Goal: Information Seeking & Learning: Learn about a topic

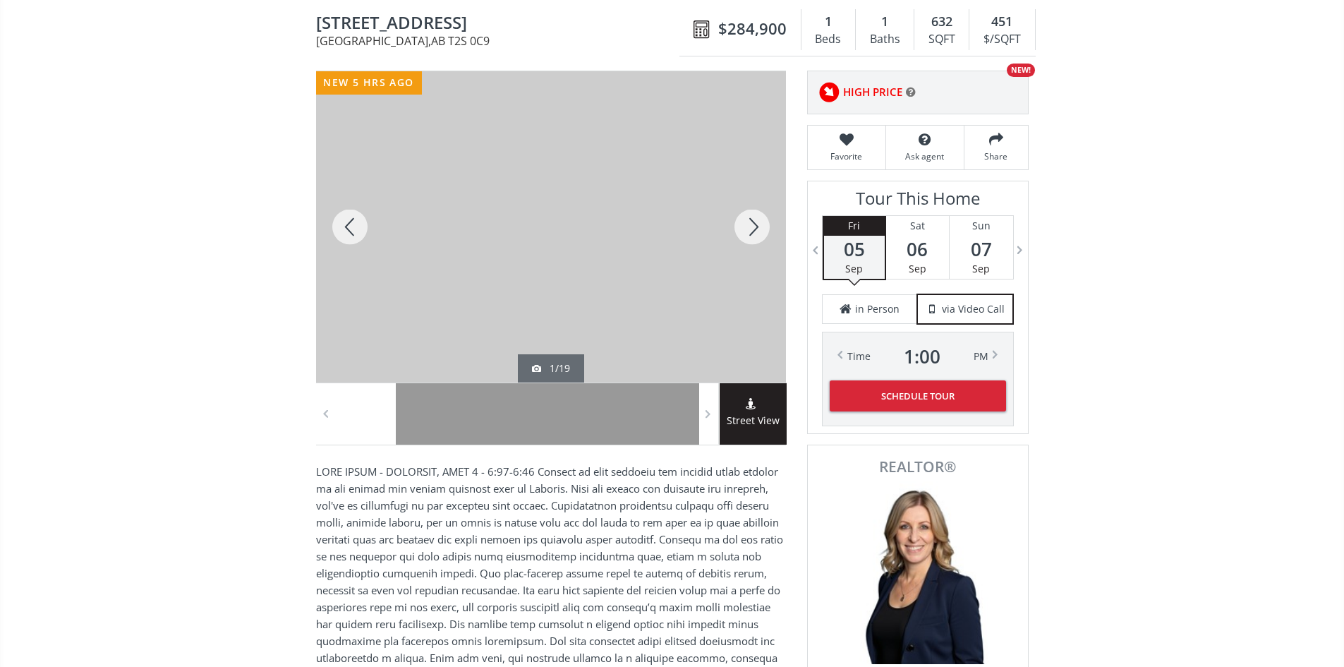
scroll to position [141, 0]
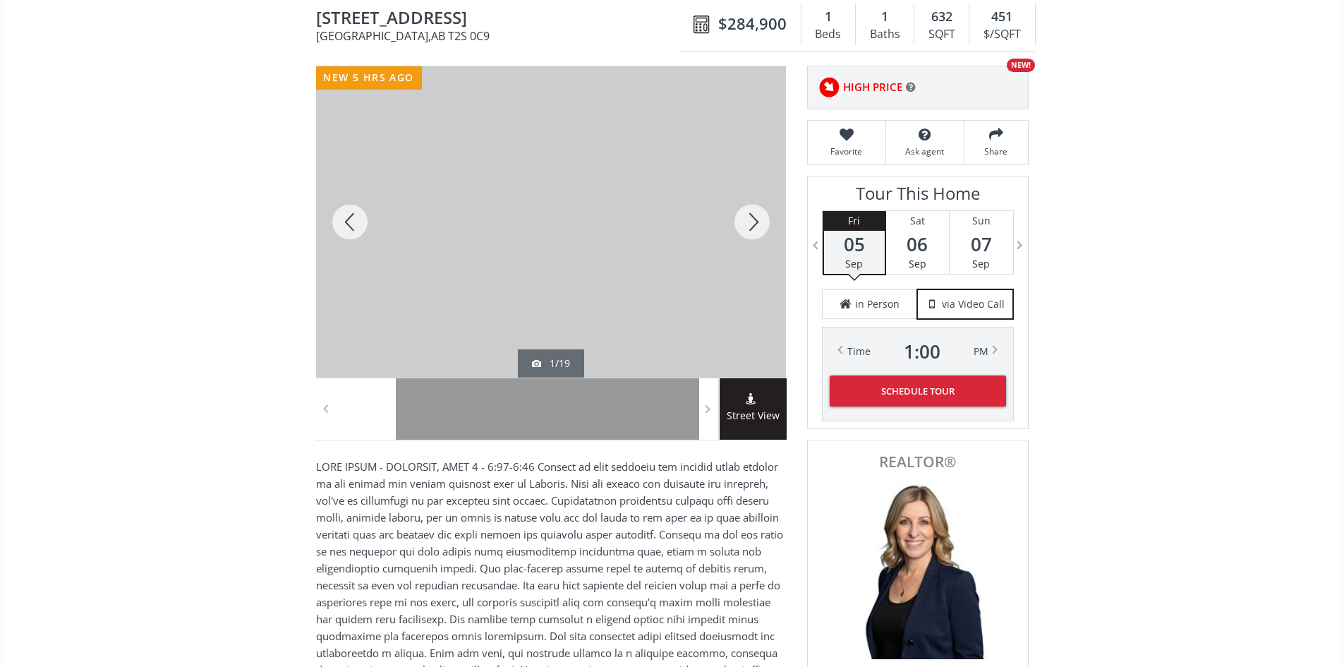
click at [754, 229] on div at bounding box center [752, 221] width 68 height 311
click at [754, 225] on div at bounding box center [752, 221] width 68 height 311
click at [358, 223] on div at bounding box center [350, 221] width 68 height 311
click at [761, 228] on div at bounding box center [752, 221] width 68 height 311
click at [356, 227] on div at bounding box center [350, 221] width 68 height 311
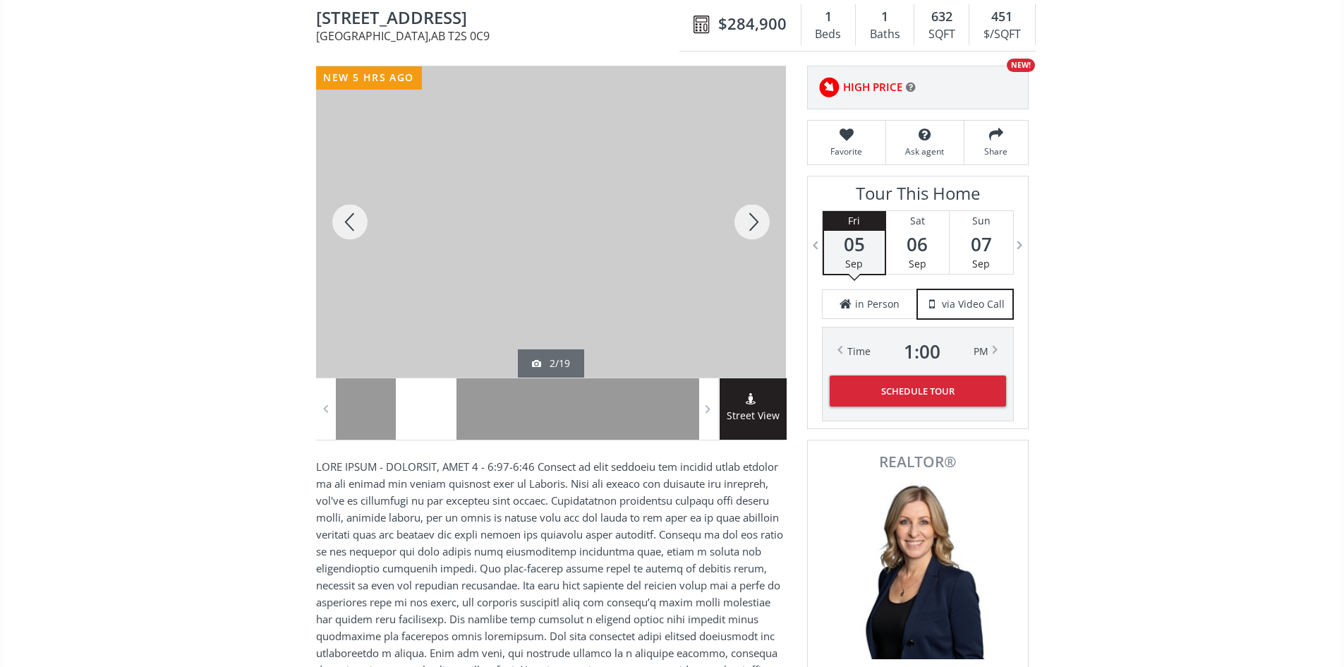
click at [753, 222] on div at bounding box center [752, 221] width 68 height 311
click at [754, 226] on div at bounding box center [752, 221] width 68 height 311
click at [754, 219] on div at bounding box center [752, 221] width 68 height 311
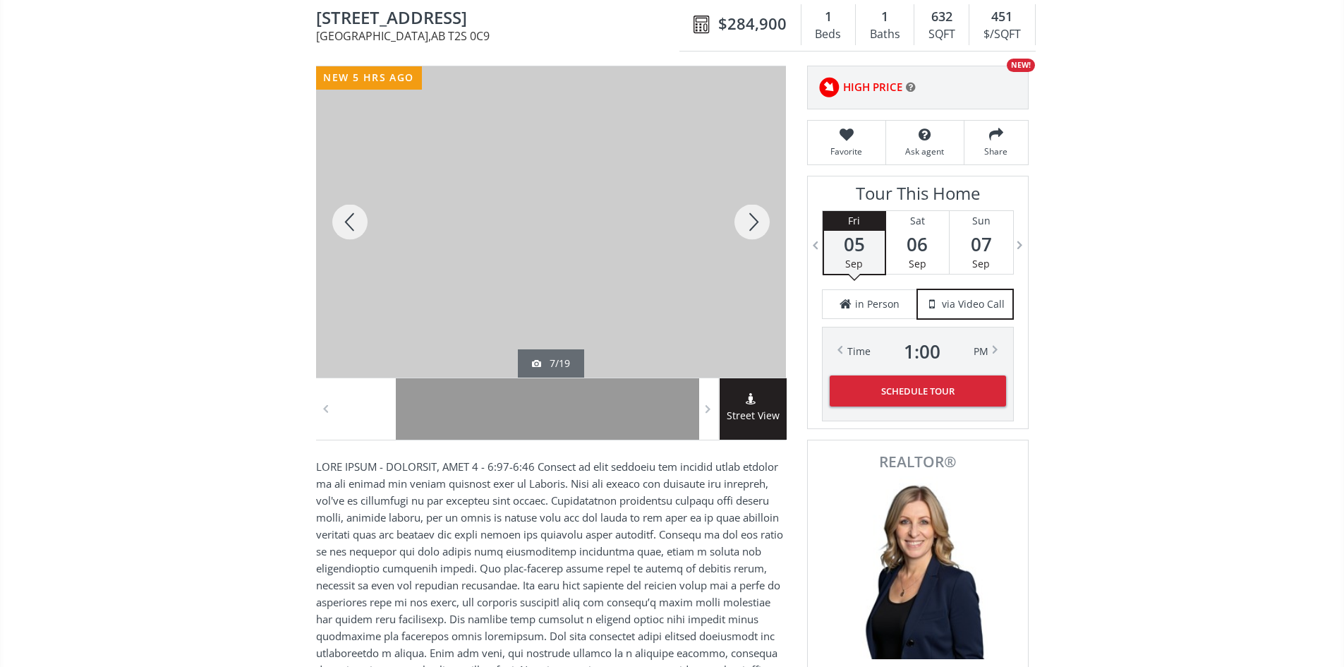
click at [756, 219] on div at bounding box center [752, 221] width 68 height 311
click at [757, 222] on div at bounding box center [752, 221] width 68 height 311
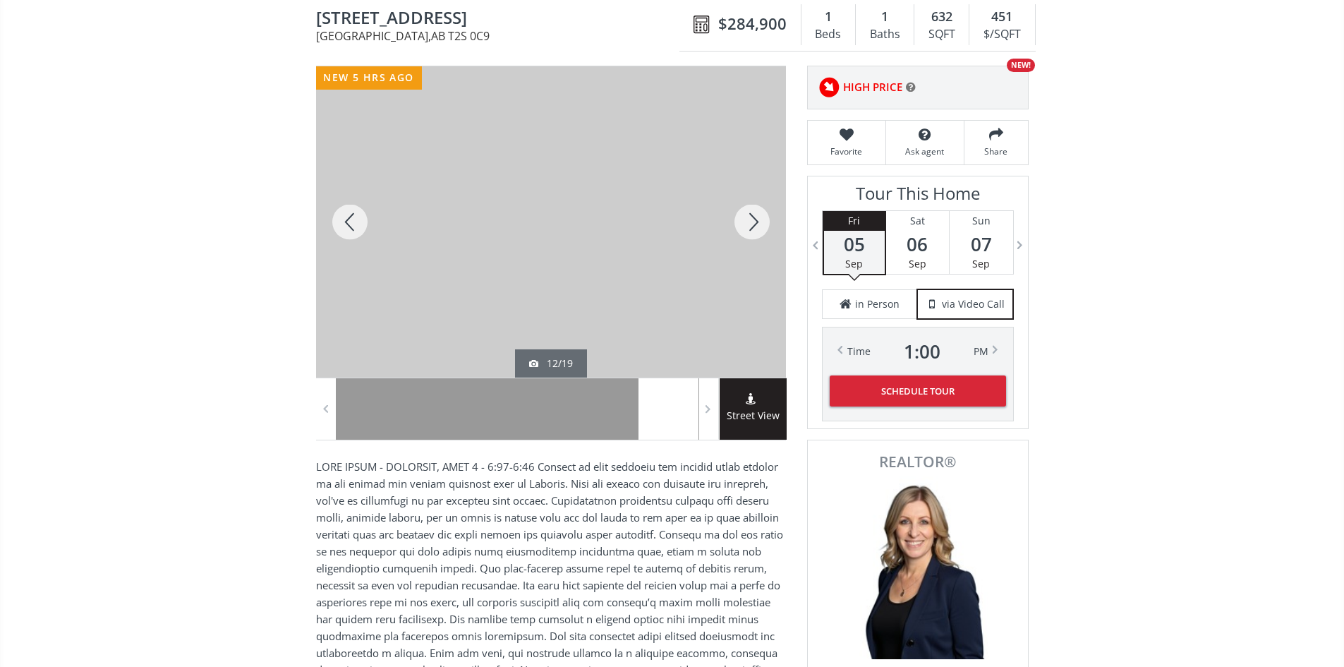
click at [361, 227] on div at bounding box center [350, 221] width 68 height 311
click at [761, 224] on div at bounding box center [752, 221] width 68 height 311
click at [343, 229] on div at bounding box center [350, 221] width 68 height 311
click at [759, 223] on div at bounding box center [752, 221] width 68 height 311
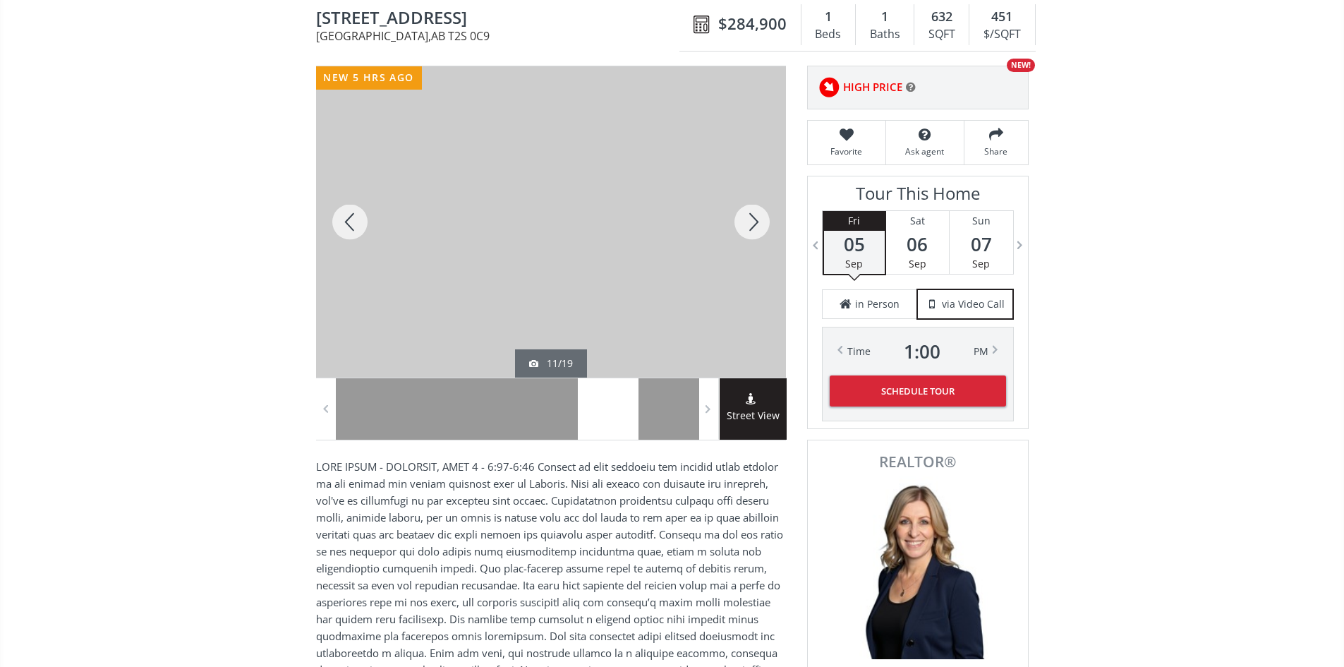
click at [759, 223] on div at bounding box center [752, 221] width 68 height 311
click at [761, 222] on div at bounding box center [752, 221] width 68 height 311
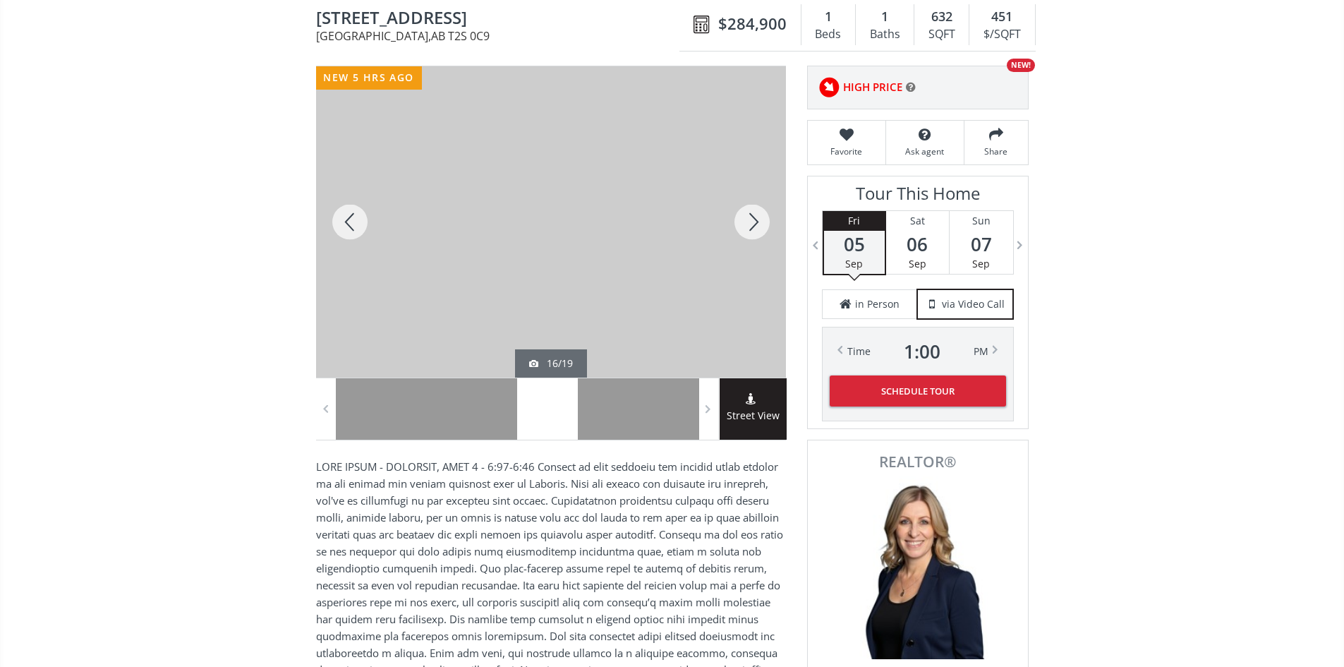
click at [347, 223] on div at bounding box center [350, 221] width 68 height 311
click at [754, 221] on div at bounding box center [752, 221] width 68 height 311
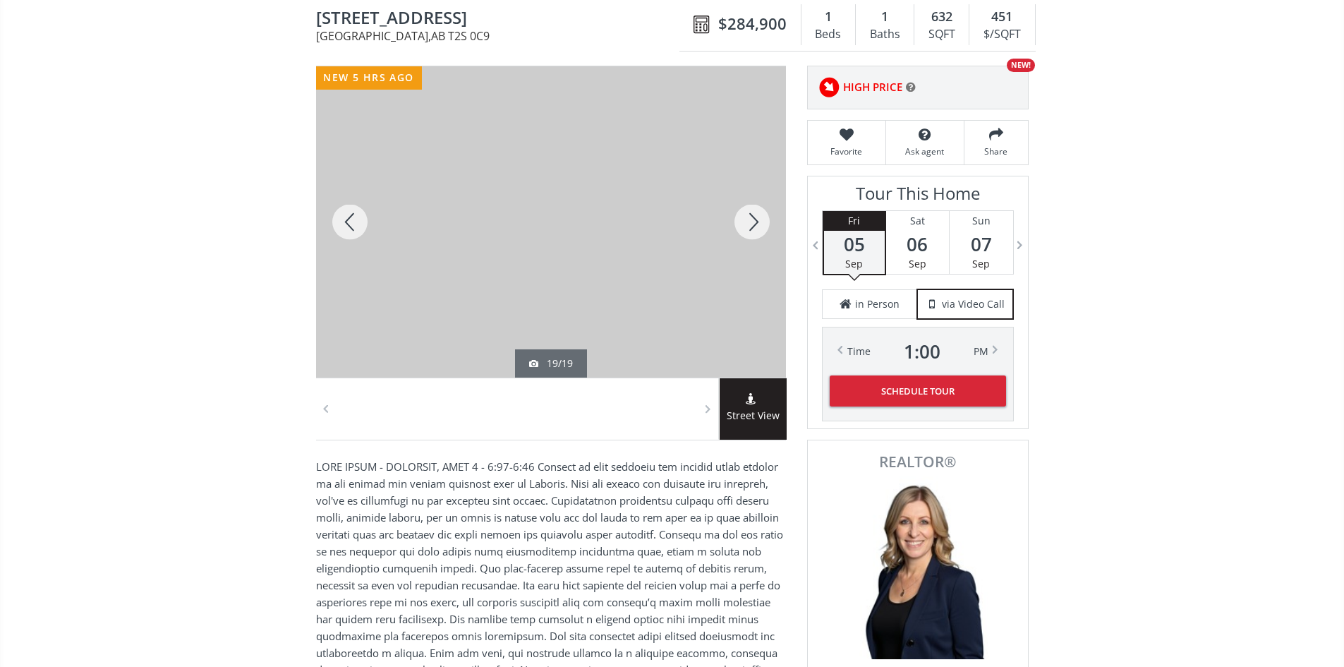
click at [754, 221] on div at bounding box center [752, 221] width 68 height 311
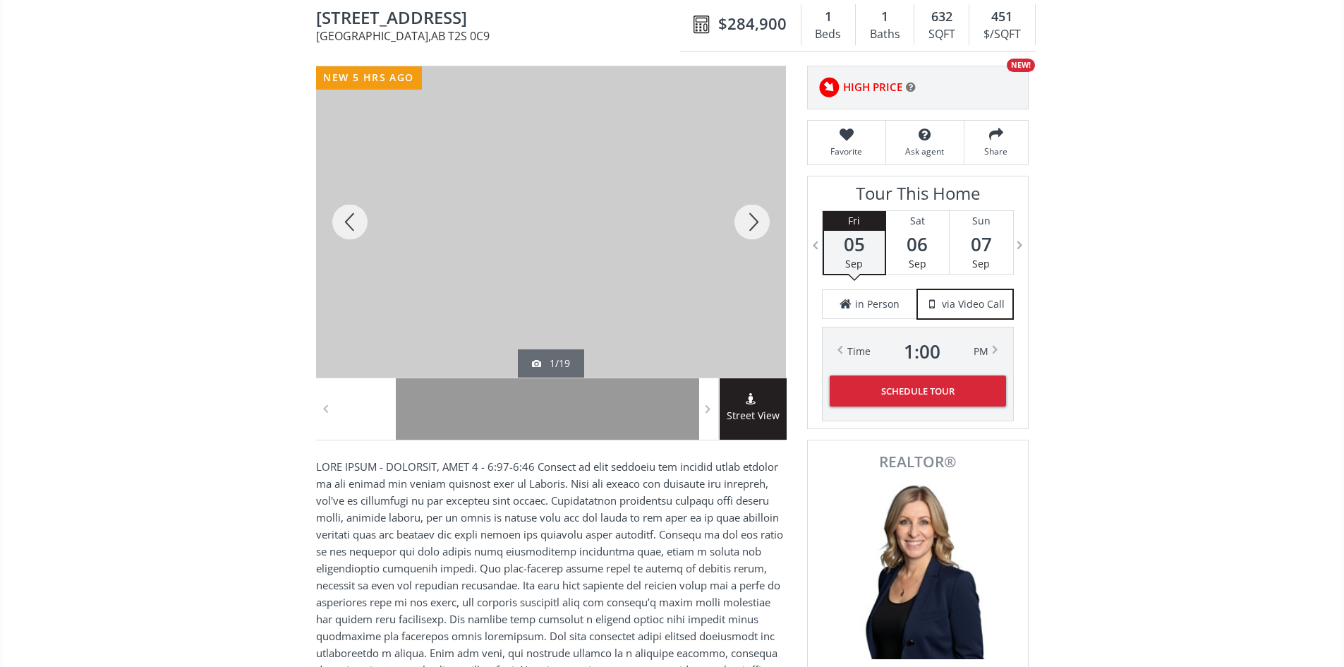
click at [755, 221] on div at bounding box center [752, 221] width 68 height 311
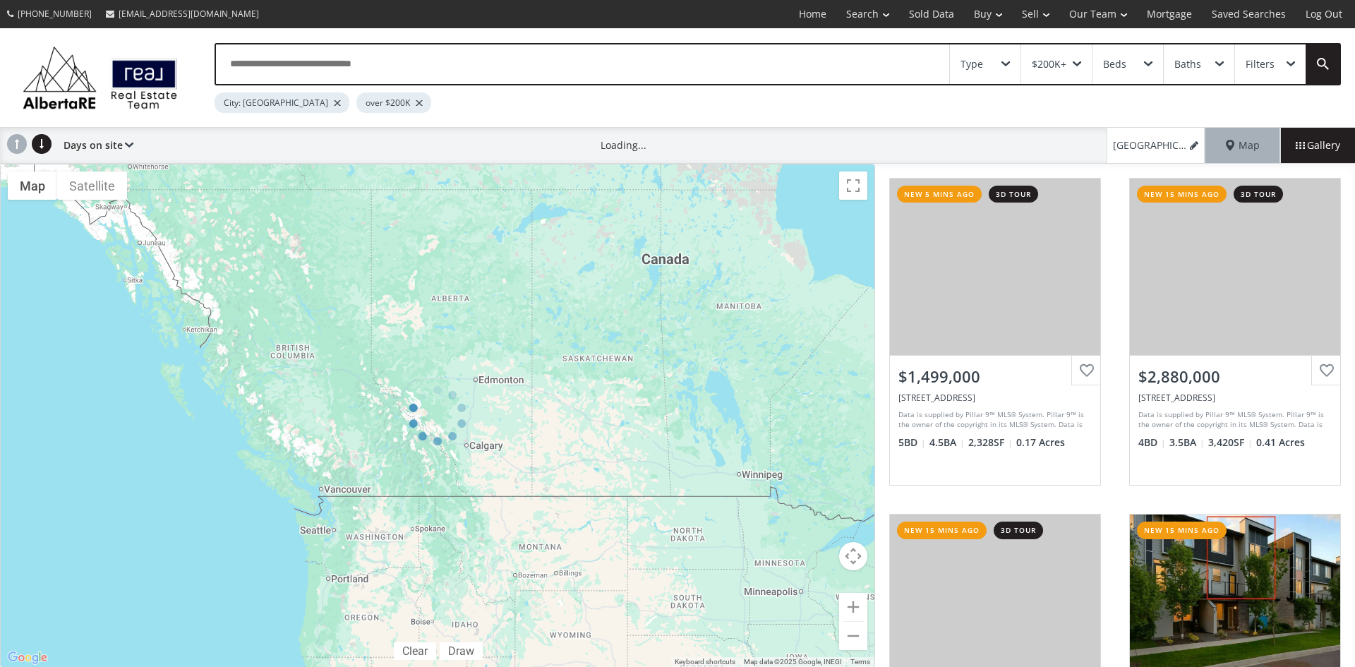
click at [1005, 59] on div "Type" at bounding box center [985, 64] width 71 height 40
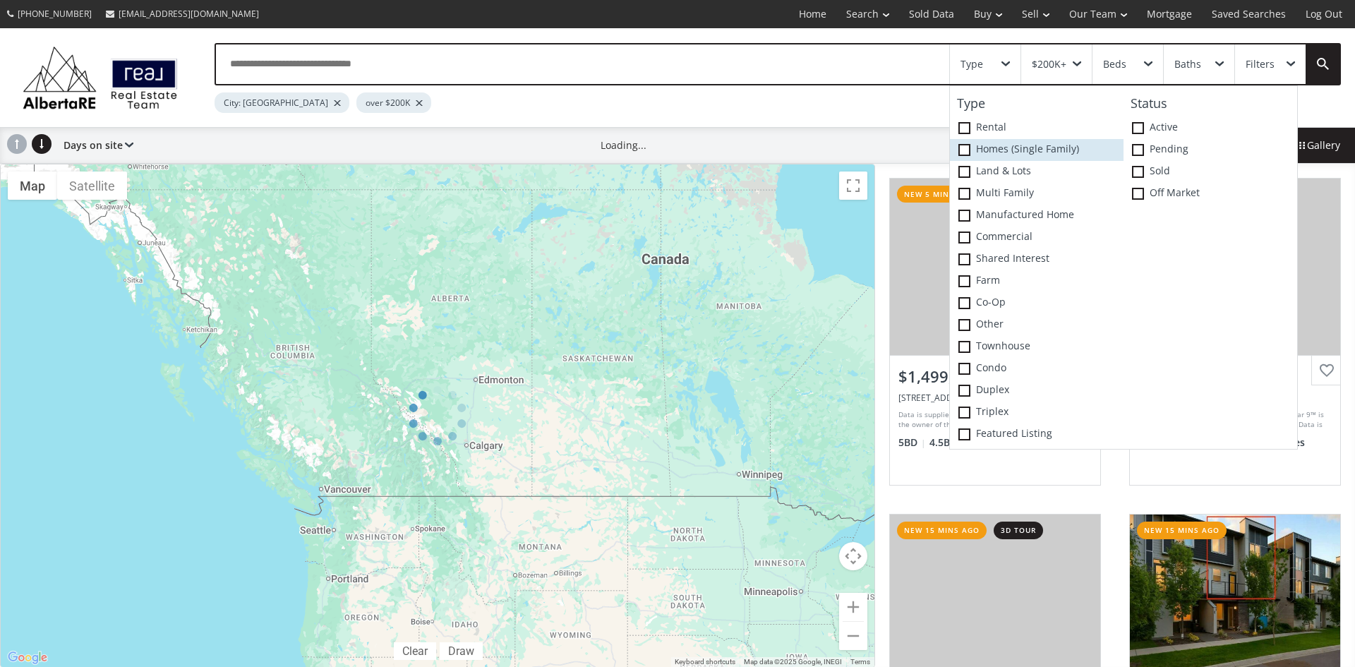
click at [967, 150] on span at bounding box center [964, 150] width 12 height 12
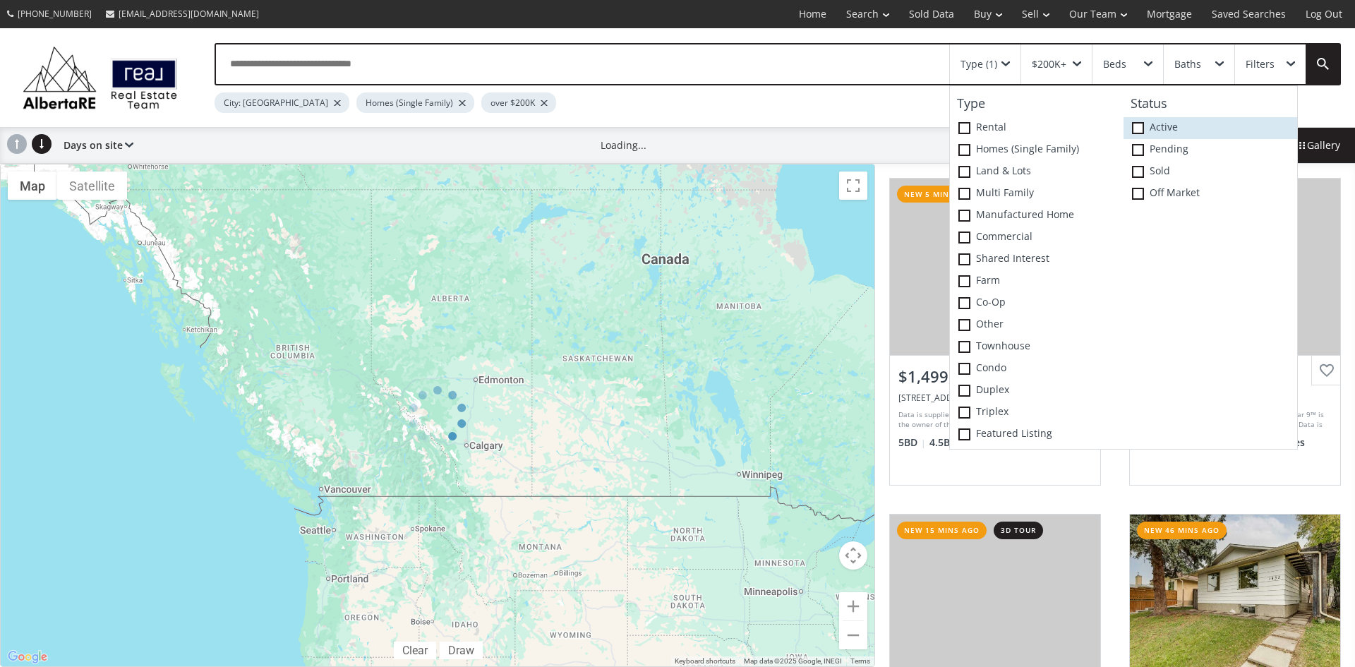
click at [1136, 123] on span at bounding box center [1138, 128] width 12 height 12
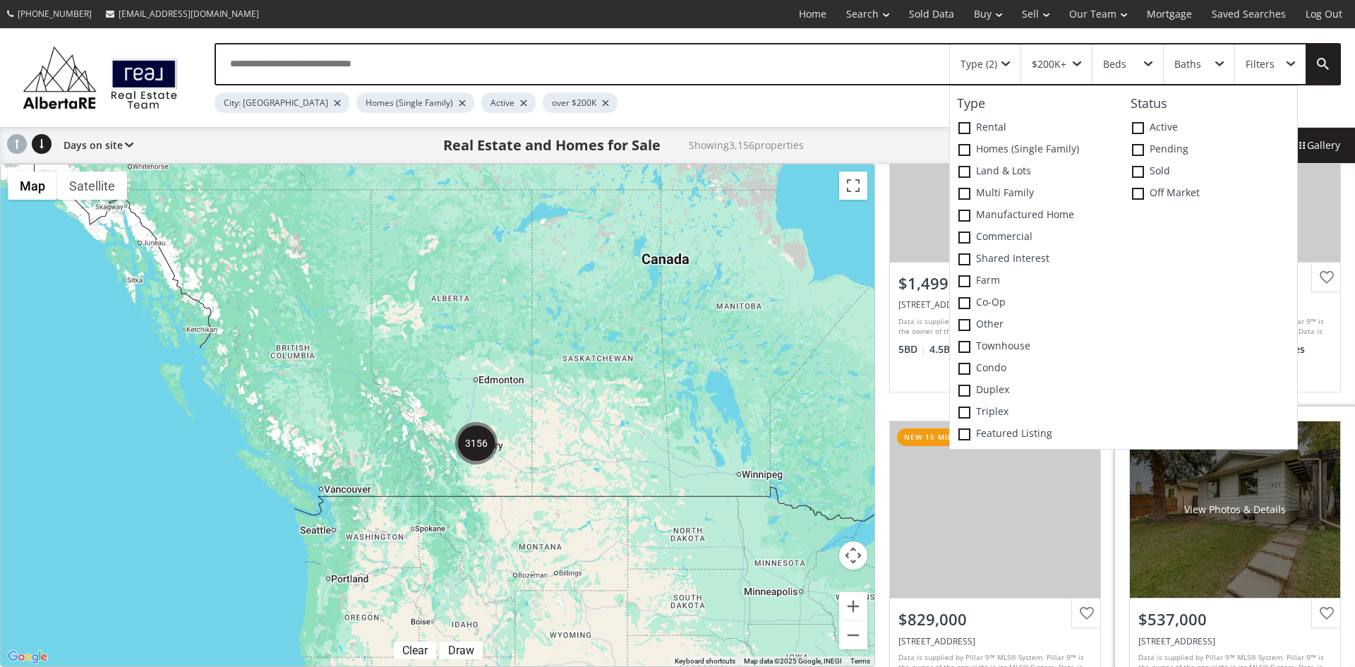
scroll to position [212, 0]
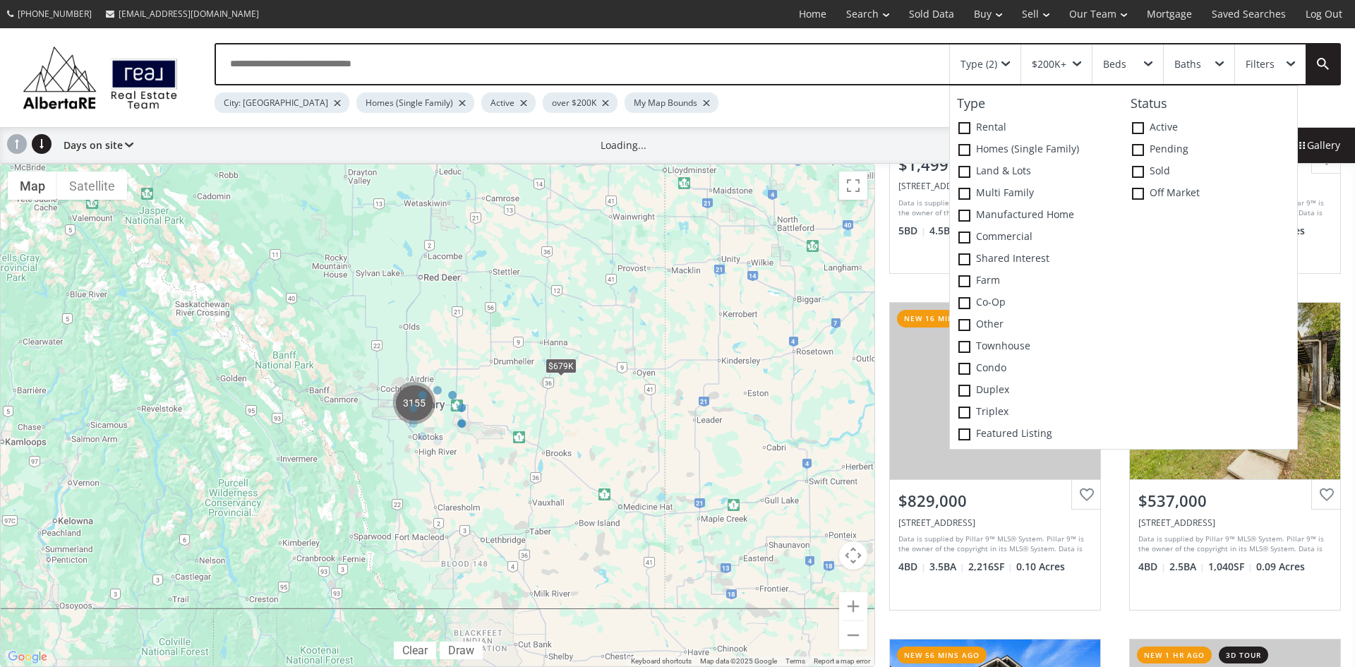
click at [849, 95] on div "City: Calgary Homes (Single Family) Active over $200K My Map Bounds" at bounding box center [725, 99] width 1020 height 28
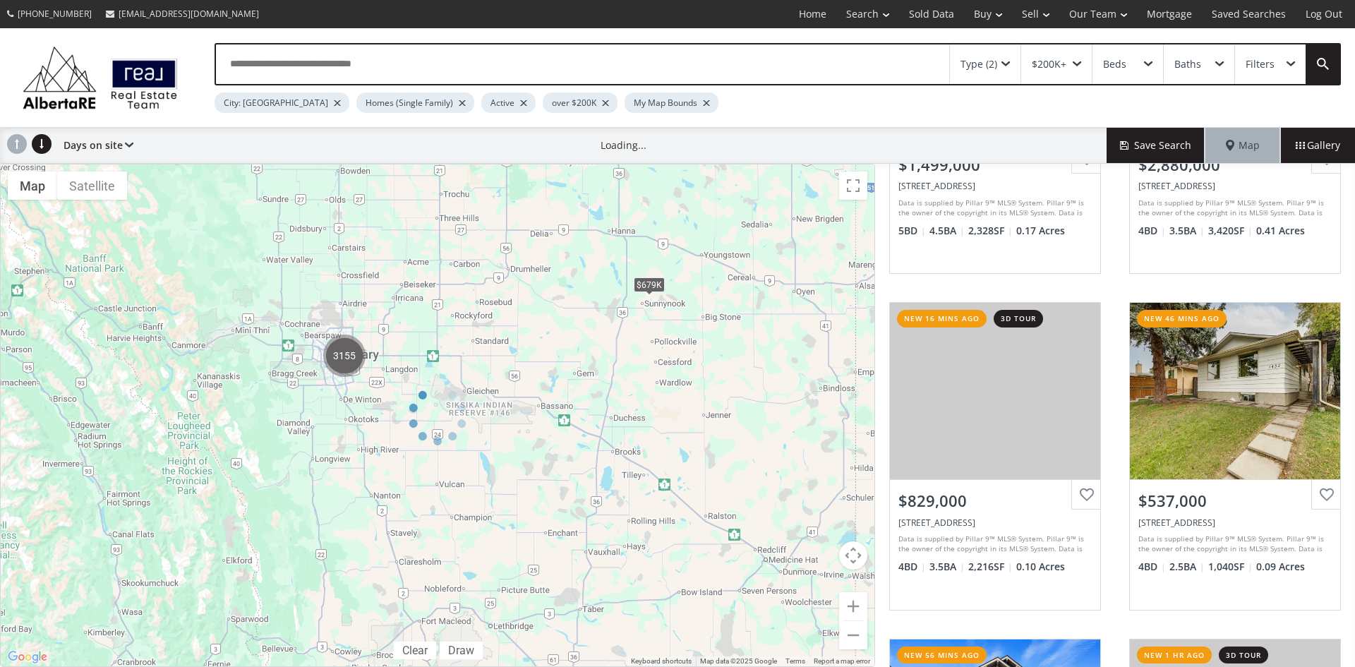
drag, startPoint x: 378, startPoint y: 260, endPoint x: 639, endPoint y: 370, distance: 282.4
click at [639, 370] on div at bounding box center [437, 415] width 875 height 503
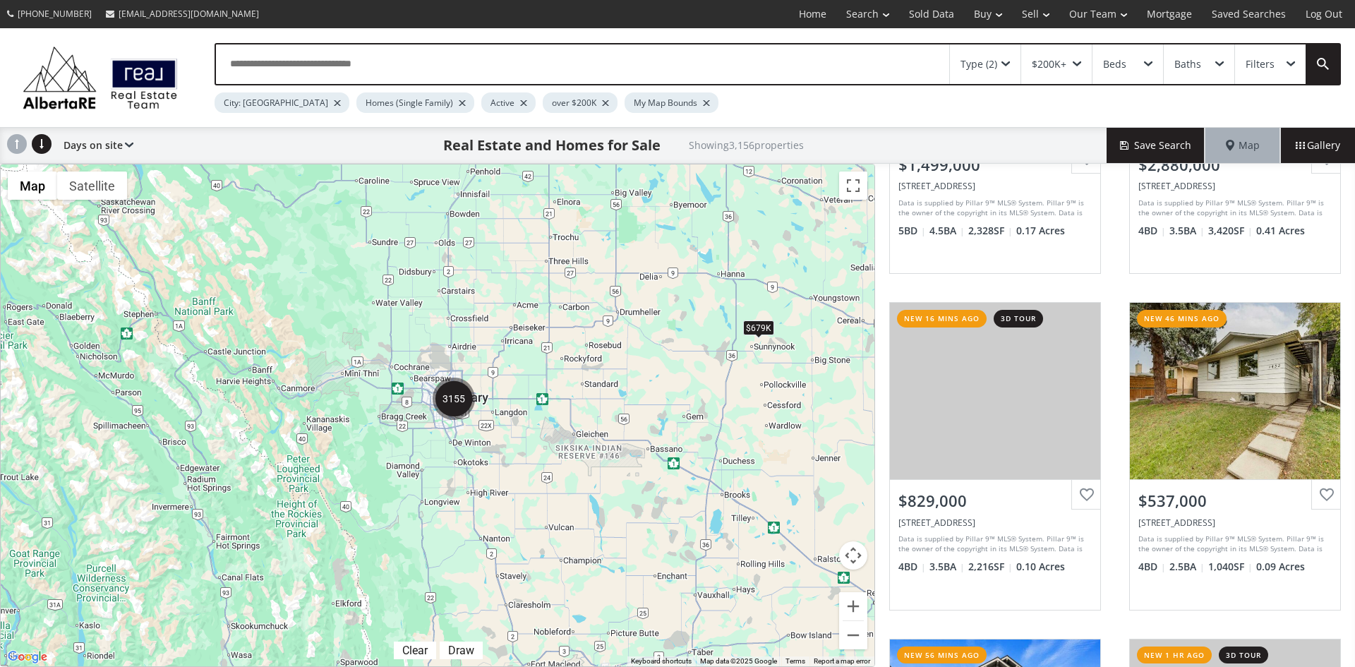
drag, startPoint x: 350, startPoint y: 432, endPoint x: 459, endPoint y: 476, distance: 118.1
click at [459, 476] on div "$679K" at bounding box center [438, 415] width 874 height 502
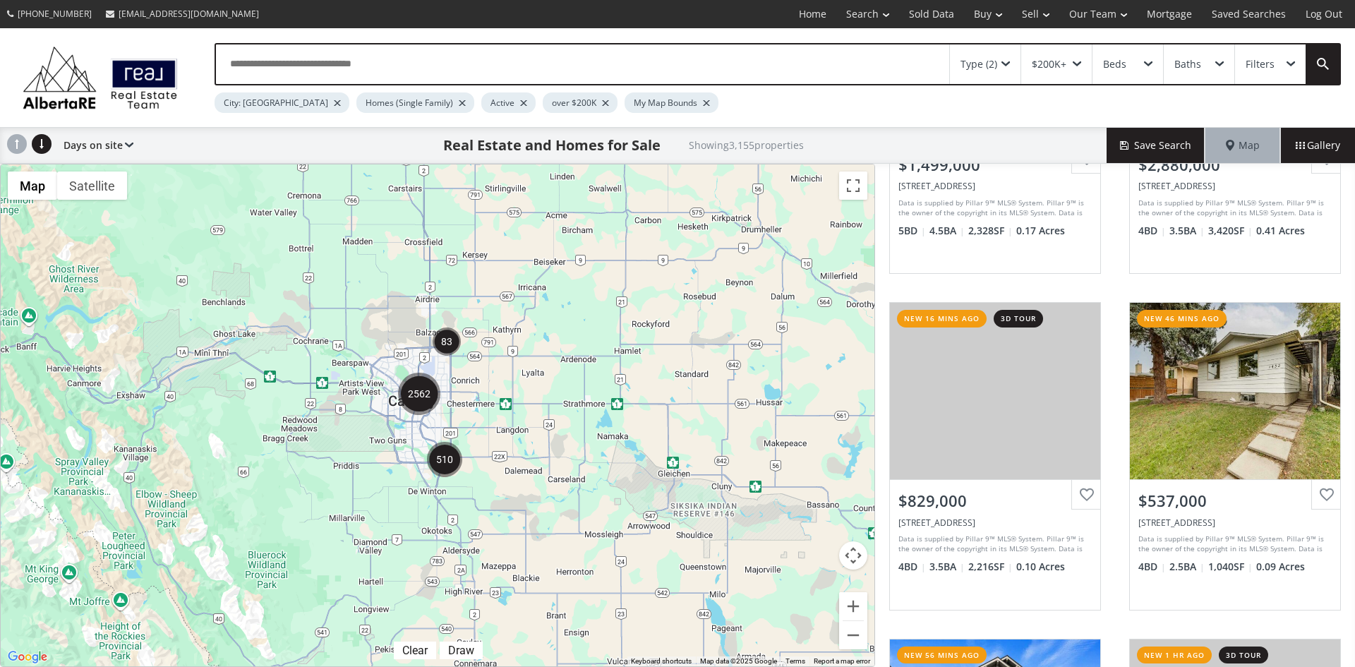
drag, startPoint x: 379, startPoint y: 379, endPoint x: 490, endPoint y: 405, distance: 114.5
click at [490, 405] on div at bounding box center [438, 415] width 874 height 502
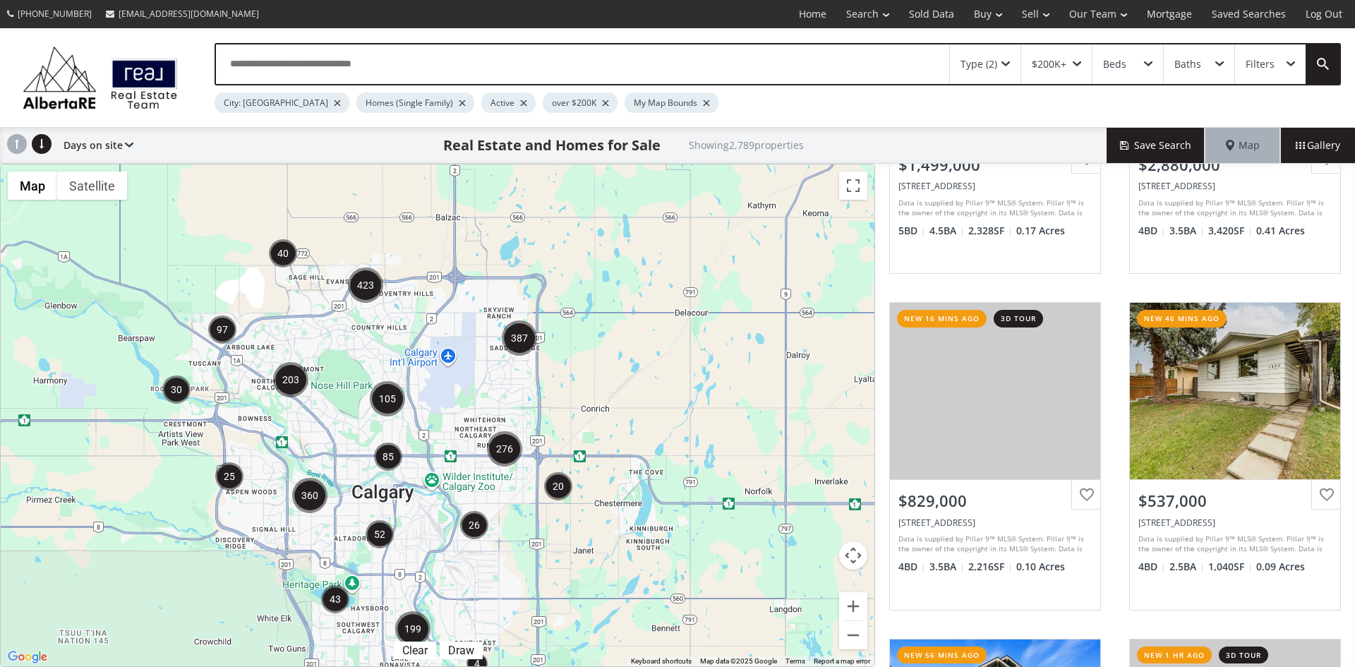
drag, startPoint x: 370, startPoint y: 517, endPoint x: 519, endPoint y: 596, distance: 168.2
click at [519, 596] on div at bounding box center [438, 415] width 874 height 502
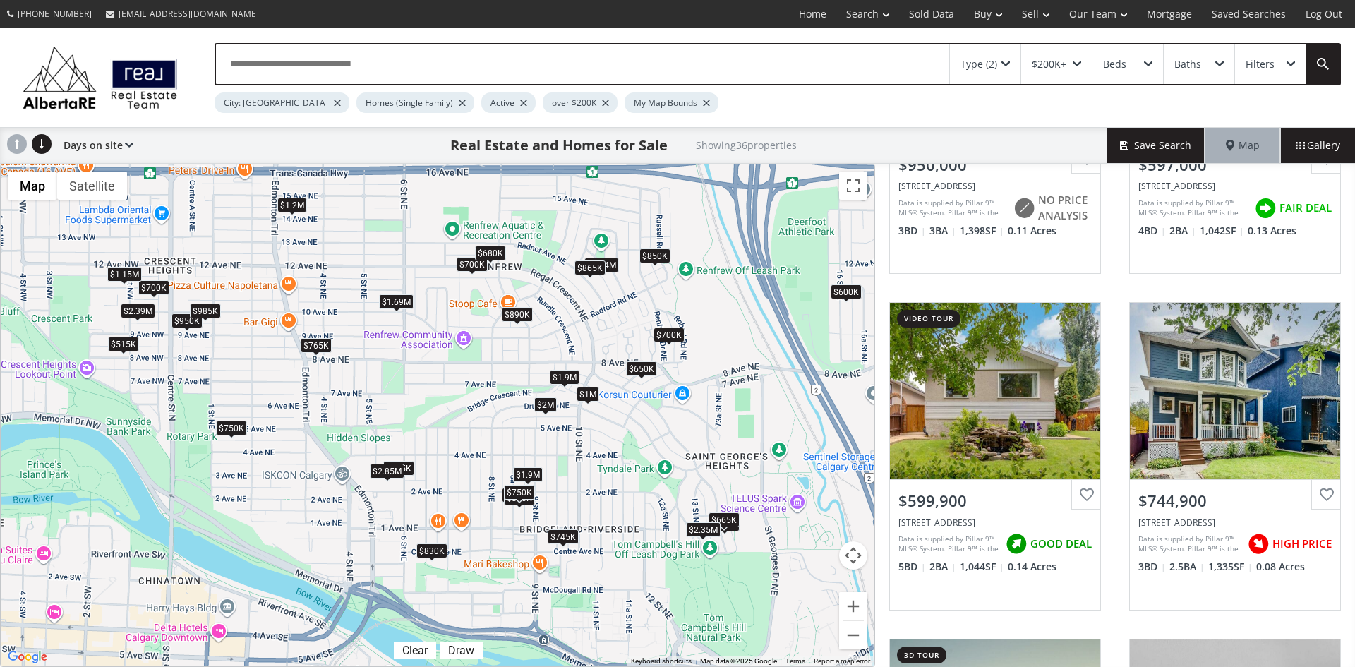
drag, startPoint x: 675, startPoint y: 454, endPoint x: 791, endPoint y: 495, distance: 123.4
click at [791, 495] on div "$950K $597K $600K $745K $1M $890K $850K $765K $1.69M $2M $700K $650K $700K $950…" at bounding box center [438, 415] width 874 height 502
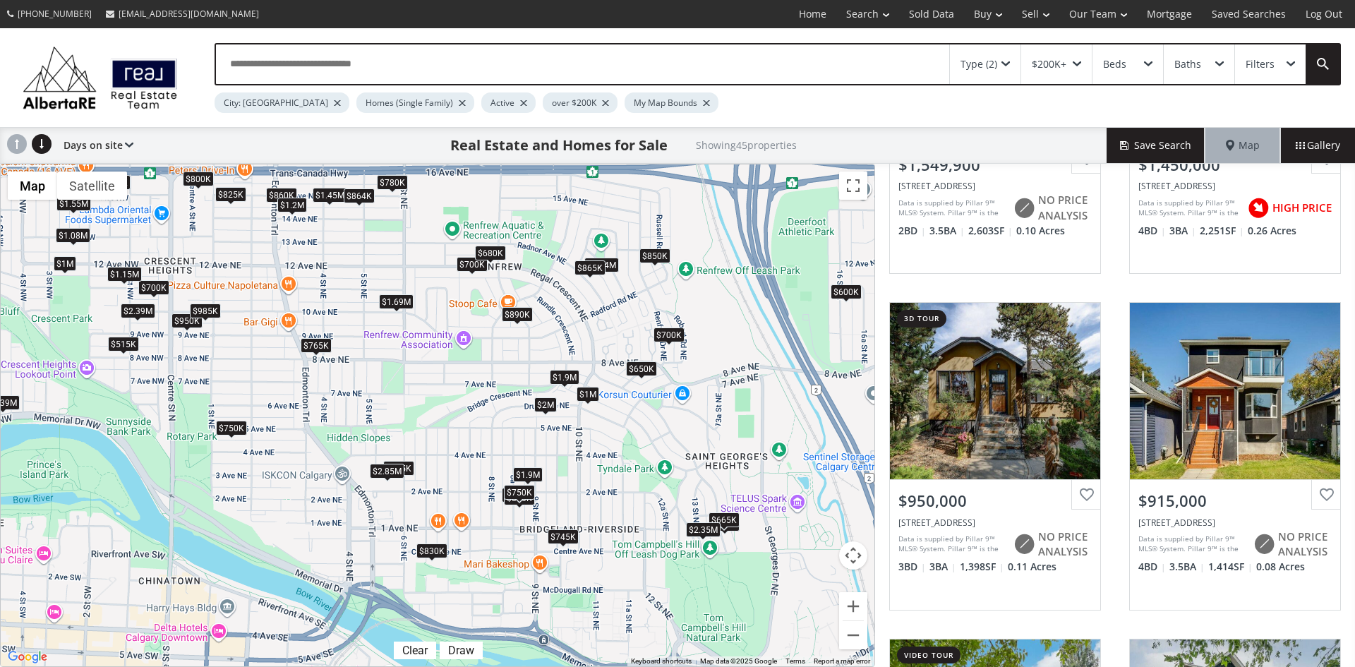
click at [529, 476] on div "$1.9M" at bounding box center [528, 473] width 30 height 15
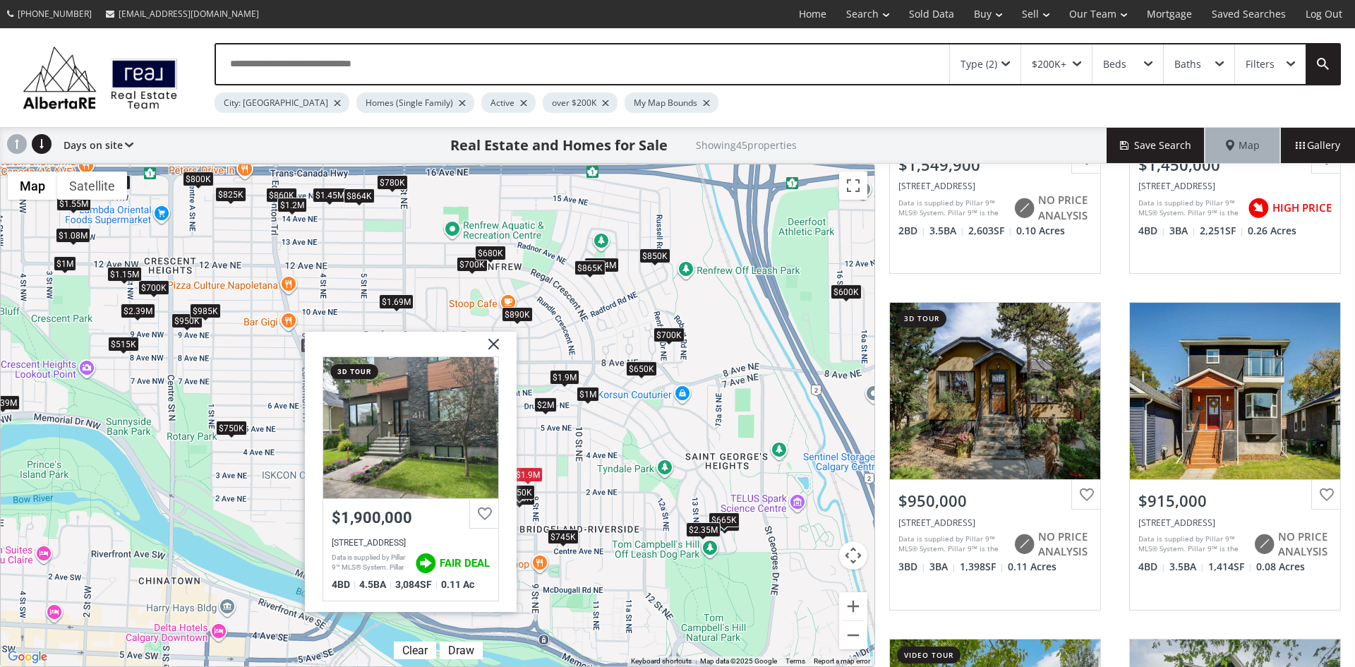
click at [497, 340] on img at bounding box center [488, 349] width 35 height 35
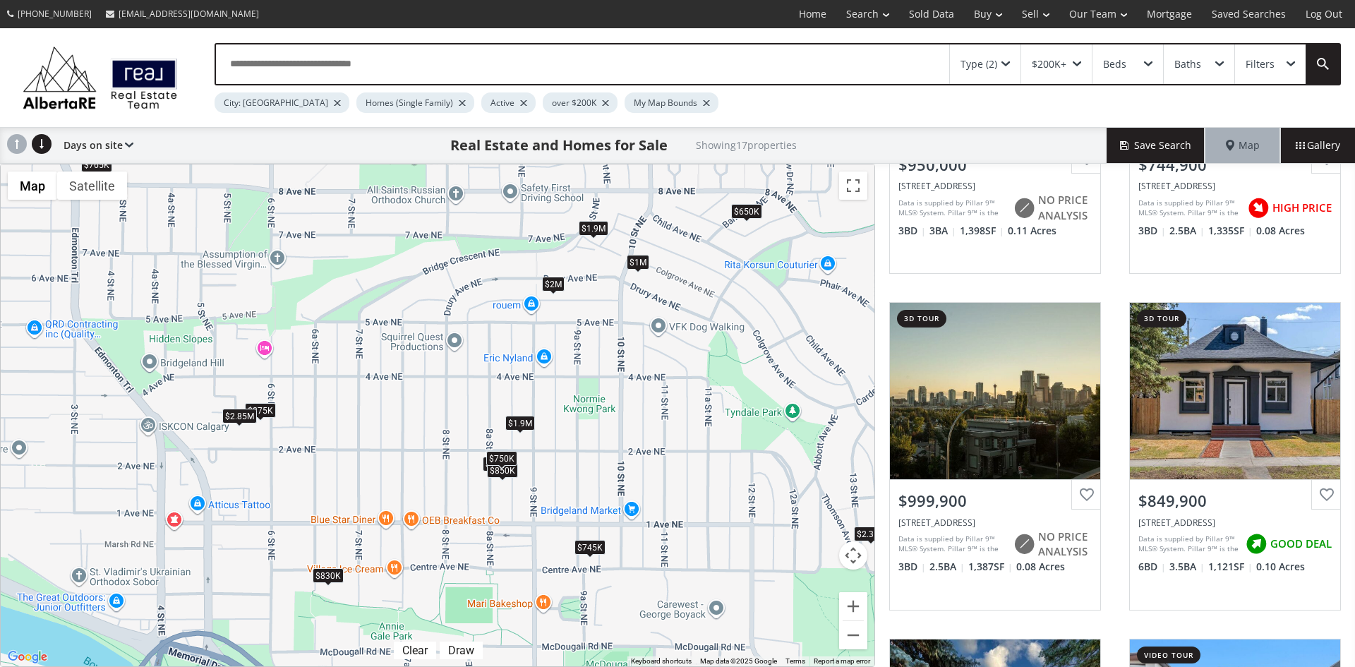
drag, startPoint x: 519, startPoint y: 495, endPoint x: 612, endPoint y: 440, distance: 108.4
click at [612, 440] on div "$950K $745K $1M $850K $765K $2M $650K $700K $1.9M $875K $830K $1.1M $665K $2.85…" at bounding box center [438, 415] width 874 height 502
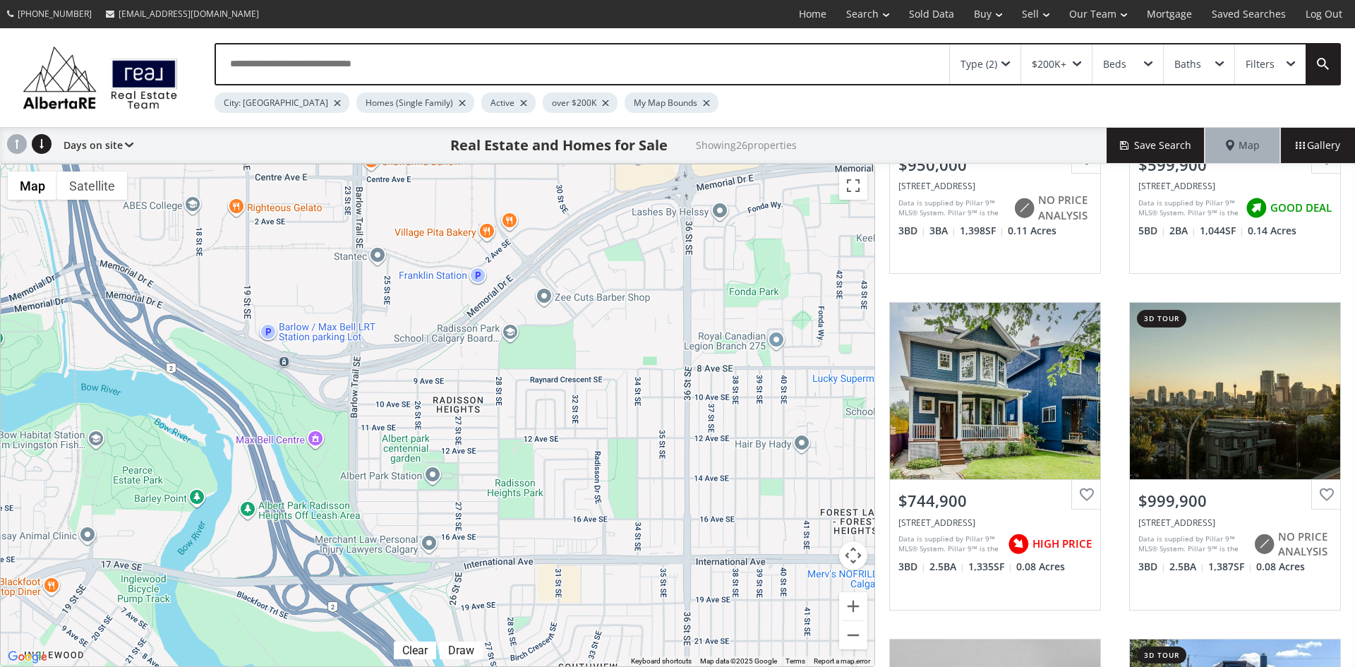
drag, startPoint x: 788, startPoint y: 608, endPoint x: 0, endPoint y: 362, distance: 825.5
click at [0, 362] on div "← Move left → Move right ↑ Move up ↓ Move down + Zoom in - Zoom out Home Jump l…" at bounding box center [437, 415] width 875 height 503
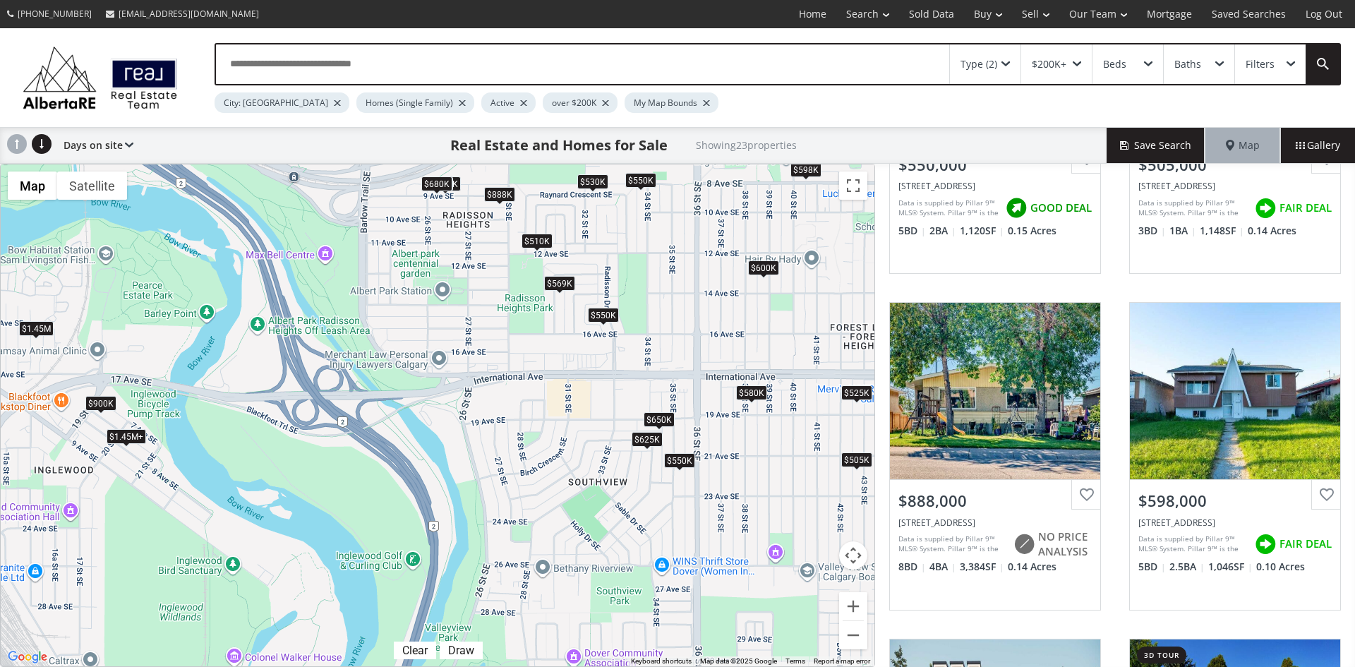
drag, startPoint x: 492, startPoint y: 562, endPoint x: 502, endPoint y: 375, distance: 186.6
click at [502, 375] on div "$550K $505K $888K $598K $1.45M+ $510K $569K $550K $625K $590K $585K $650K $1.45…" at bounding box center [438, 415] width 874 height 502
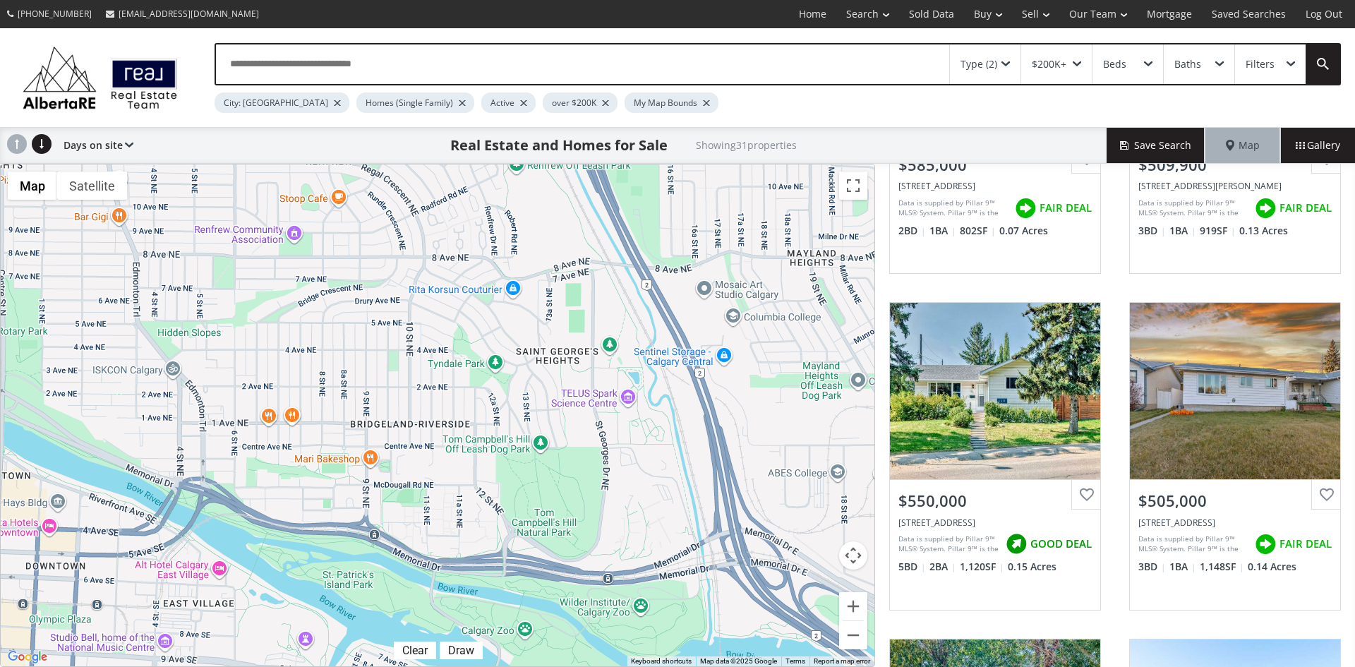
drag, startPoint x: 189, startPoint y: 230, endPoint x: 827, endPoint y: 684, distance: 782.8
click at [827, 666] on html "[PHONE_NUMBER] [EMAIL_ADDRESS][DOMAIN_NAME] Home Search Search By Map Advanced …" at bounding box center [677, 333] width 1355 height 667
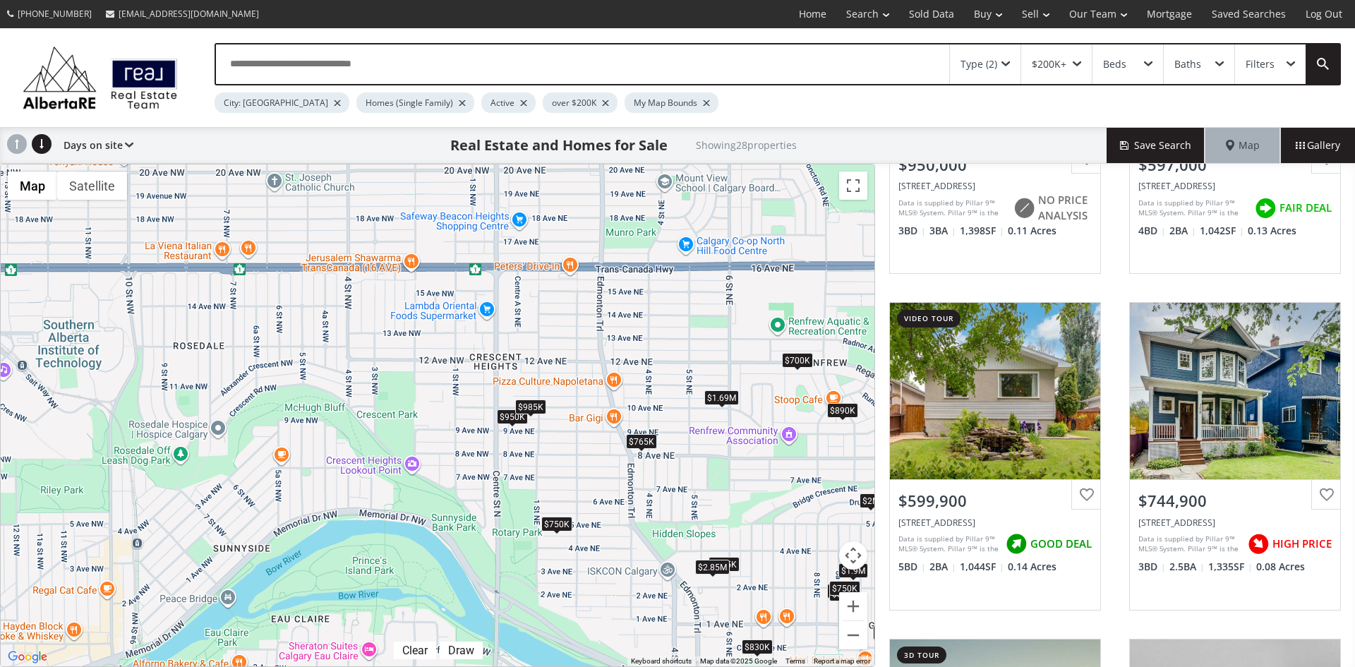
drag, startPoint x: 354, startPoint y: 268, endPoint x: 848, endPoint y: 473, distance: 535.3
click at [848, 473] on div "$950K $597K $600K $745K $1M $890K $850K $765K $1.69M $2M $650K $700K $950K $700…" at bounding box center [438, 415] width 874 height 502
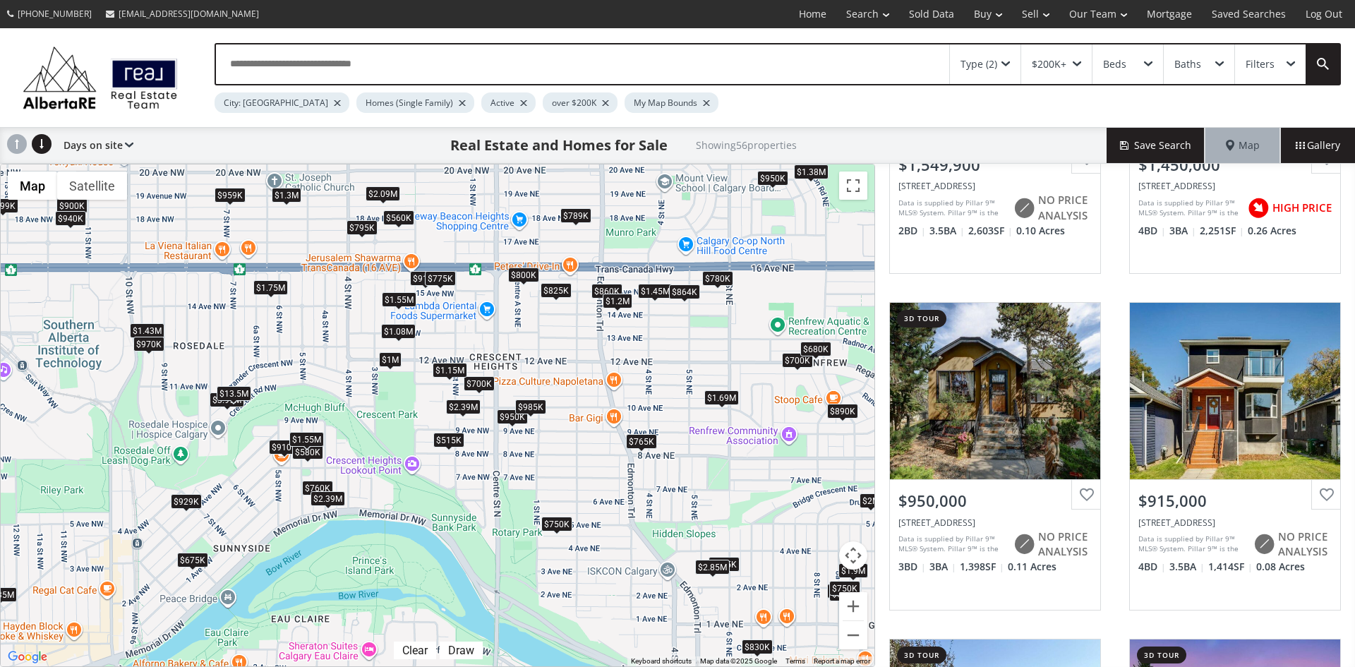
click at [392, 361] on div "$1M" at bounding box center [390, 358] width 23 height 15
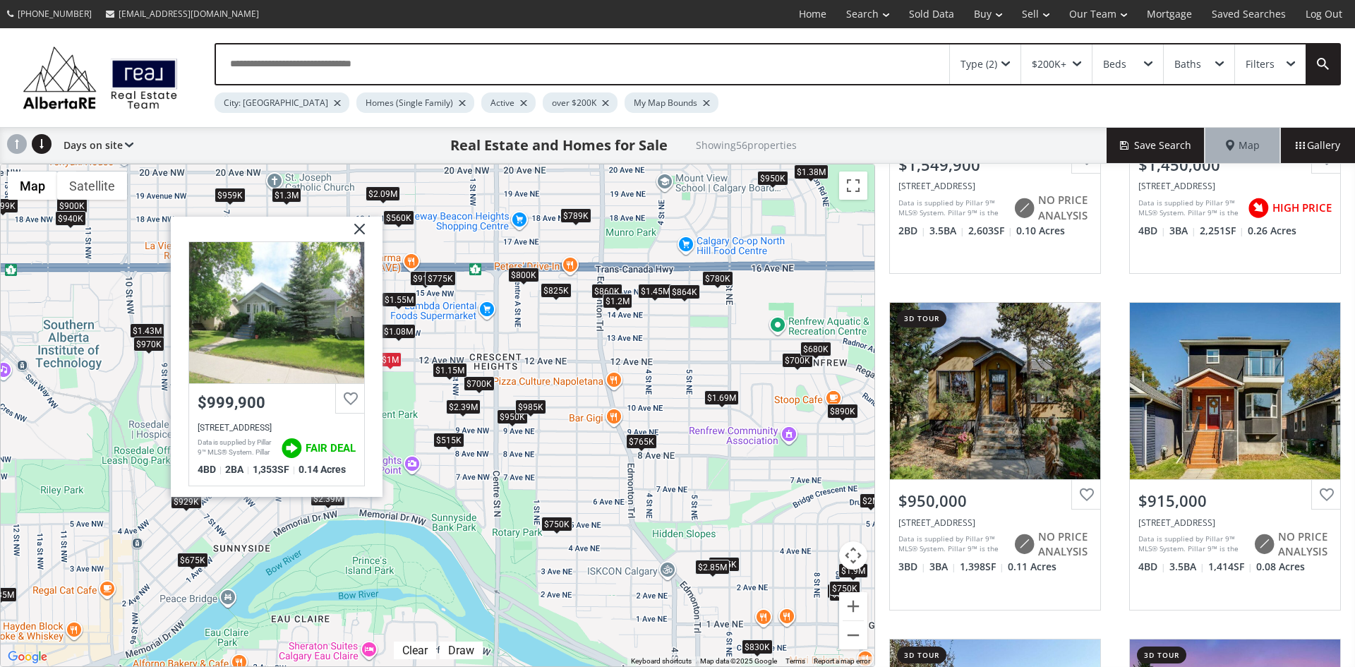
click at [367, 233] on img at bounding box center [354, 234] width 35 height 35
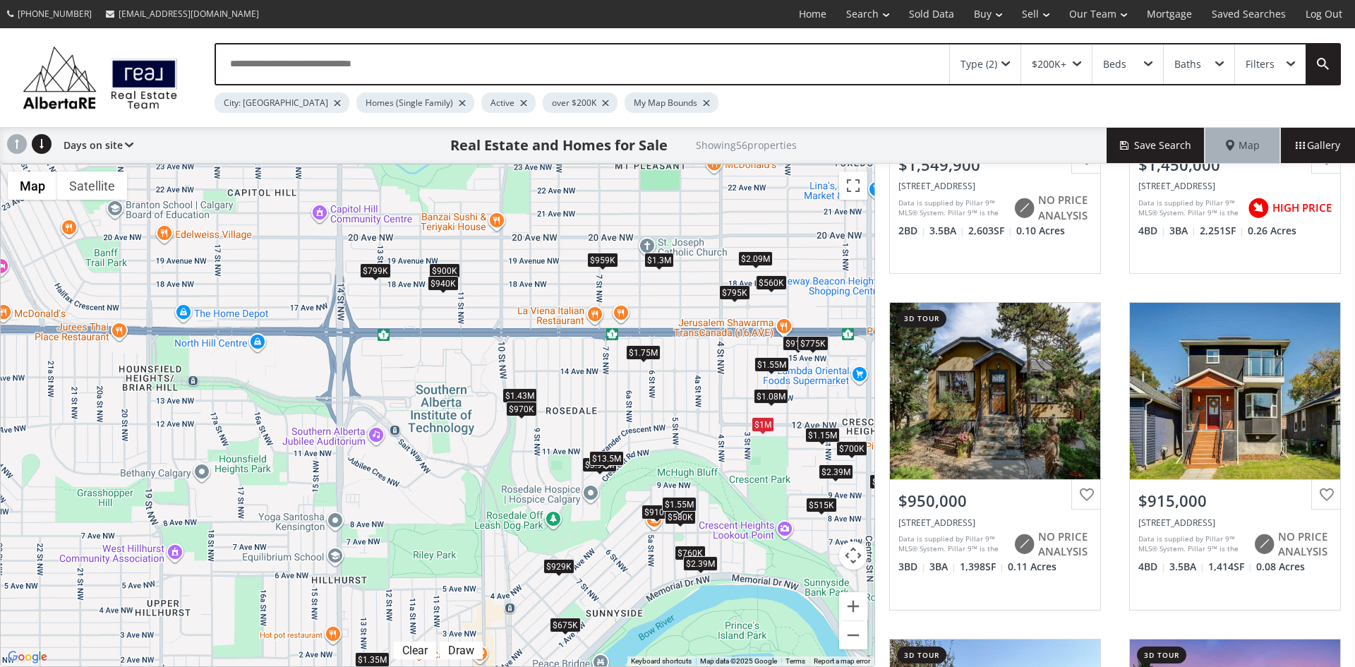
drag, startPoint x: 231, startPoint y: 356, endPoint x: 604, endPoint y: 421, distance: 378.2
click at [604, 421] on div "$1.55M $1.45M $950K $915K $950K $560K $890K $780K $1.08M $850K $765K $1.38M $1.…" at bounding box center [438, 415] width 874 height 502
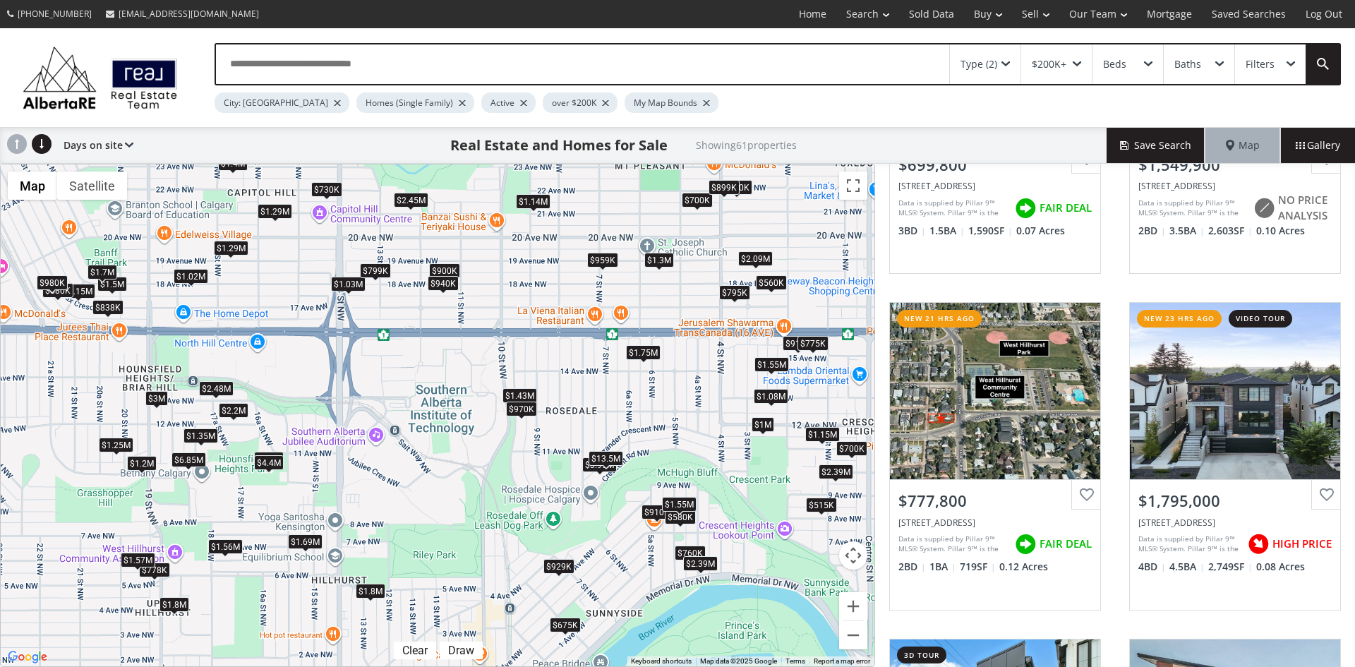
click at [141, 461] on div "$1.2M" at bounding box center [142, 462] width 30 height 15
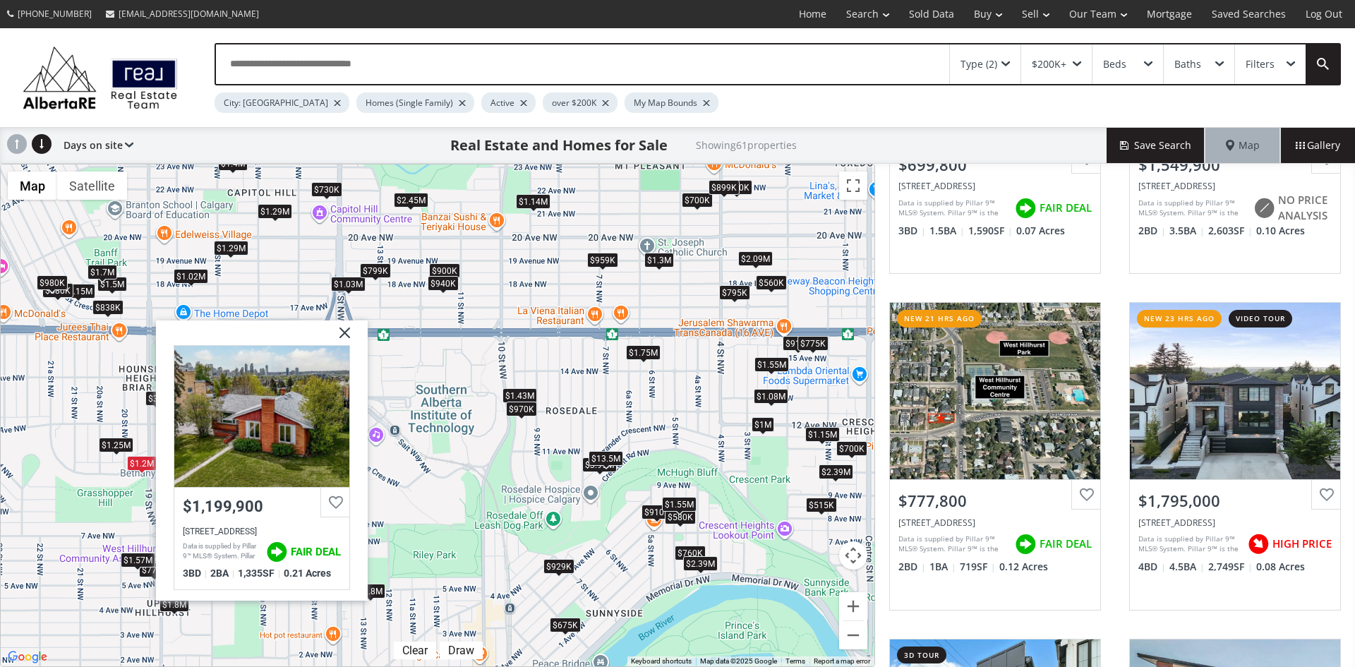
click at [345, 335] on img at bounding box center [339, 337] width 35 height 35
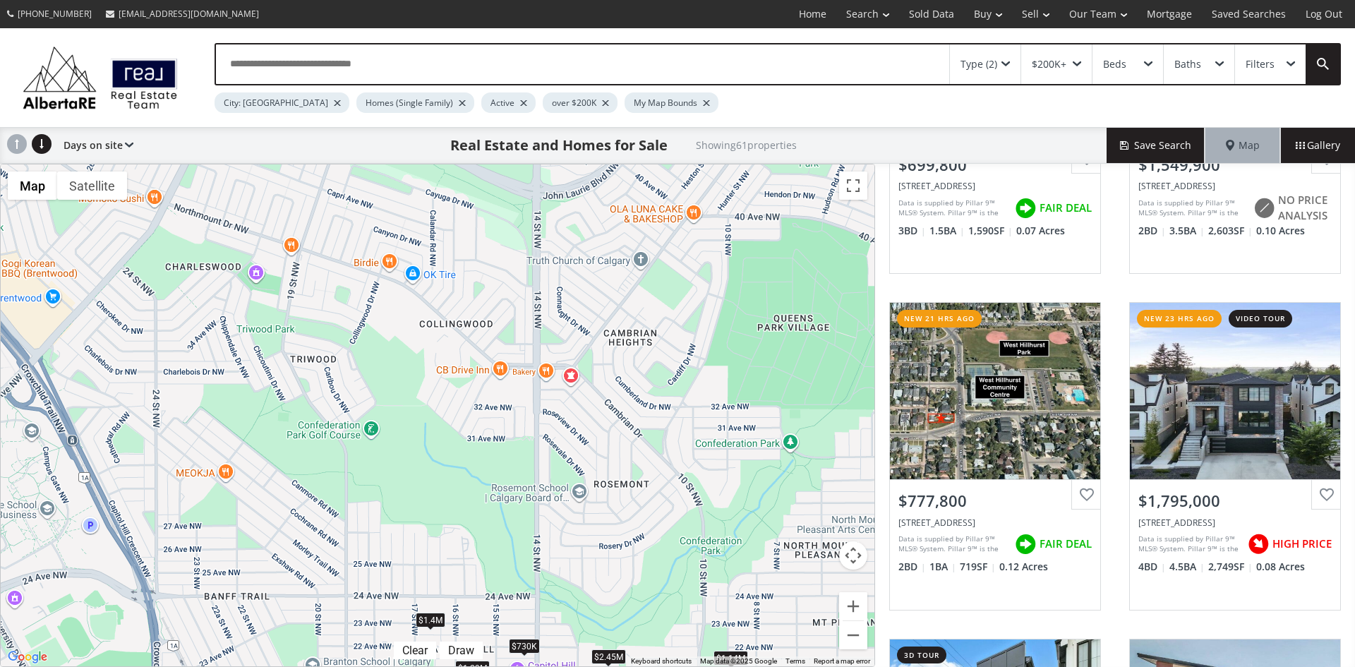
drag, startPoint x: 332, startPoint y: 248, endPoint x: 528, endPoint y: 700, distance: 492.1
click at [528, 666] on html "[PHONE_NUMBER] [EMAIL_ADDRESS][DOMAIN_NAME] Home Search Search By Map Advanced …" at bounding box center [677, 333] width 1355 height 667
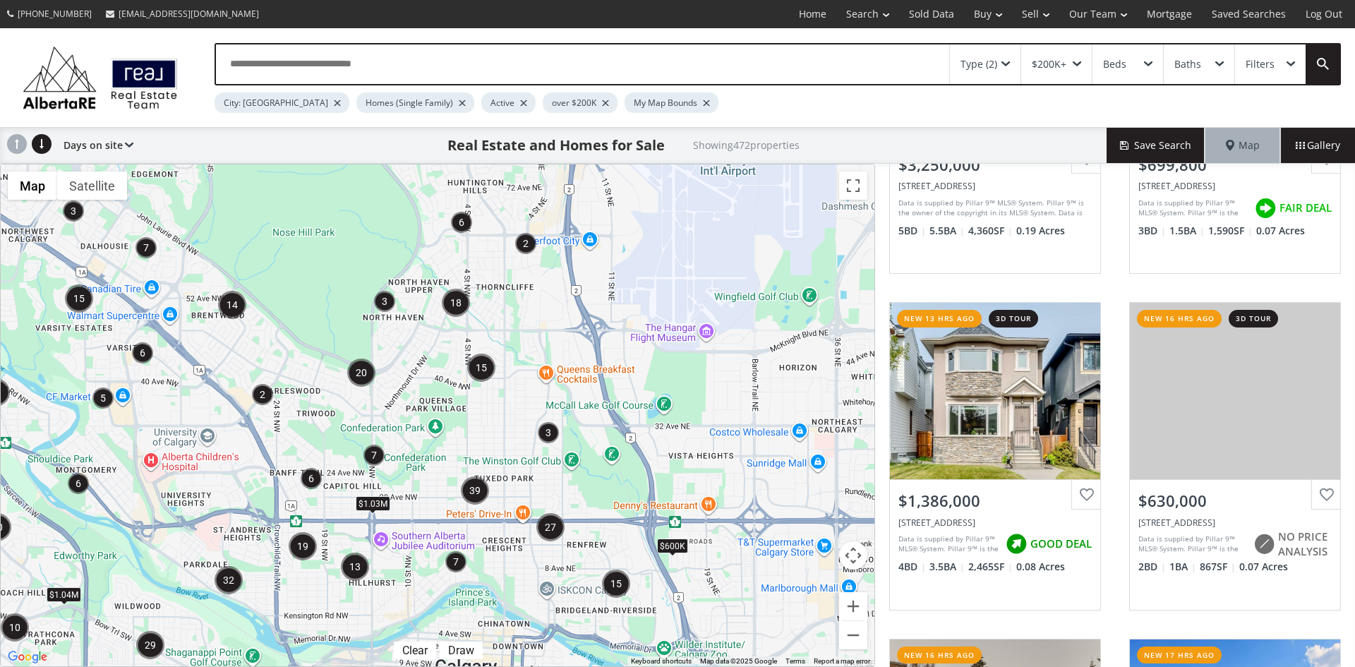
drag, startPoint x: 636, startPoint y: 417, endPoint x: 594, endPoint y: 428, distance: 43.0
click at [594, 428] on div "$600K $970K $950K $1.03M $1.04M $950K $959K $999K" at bounding box center [438, 415] width 874 height 502
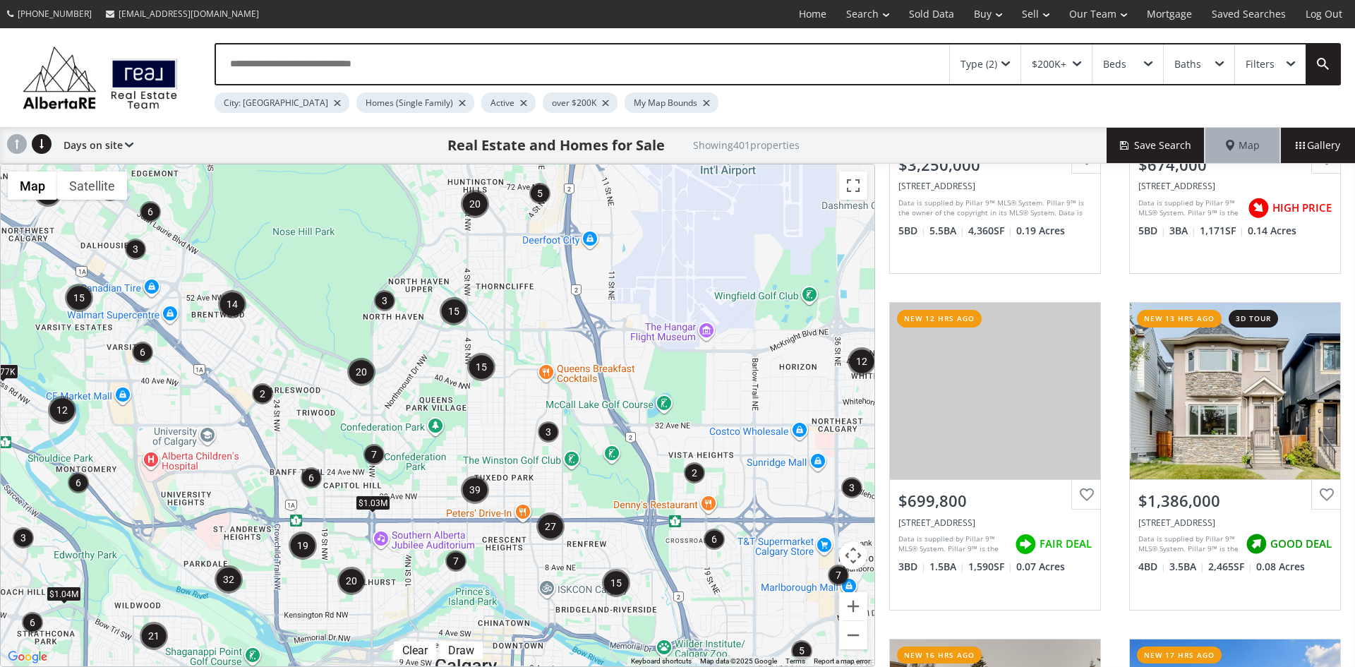
click at [1003, 56] on div "Type (2)" at bounding box center [985, 64] width 71 height 40
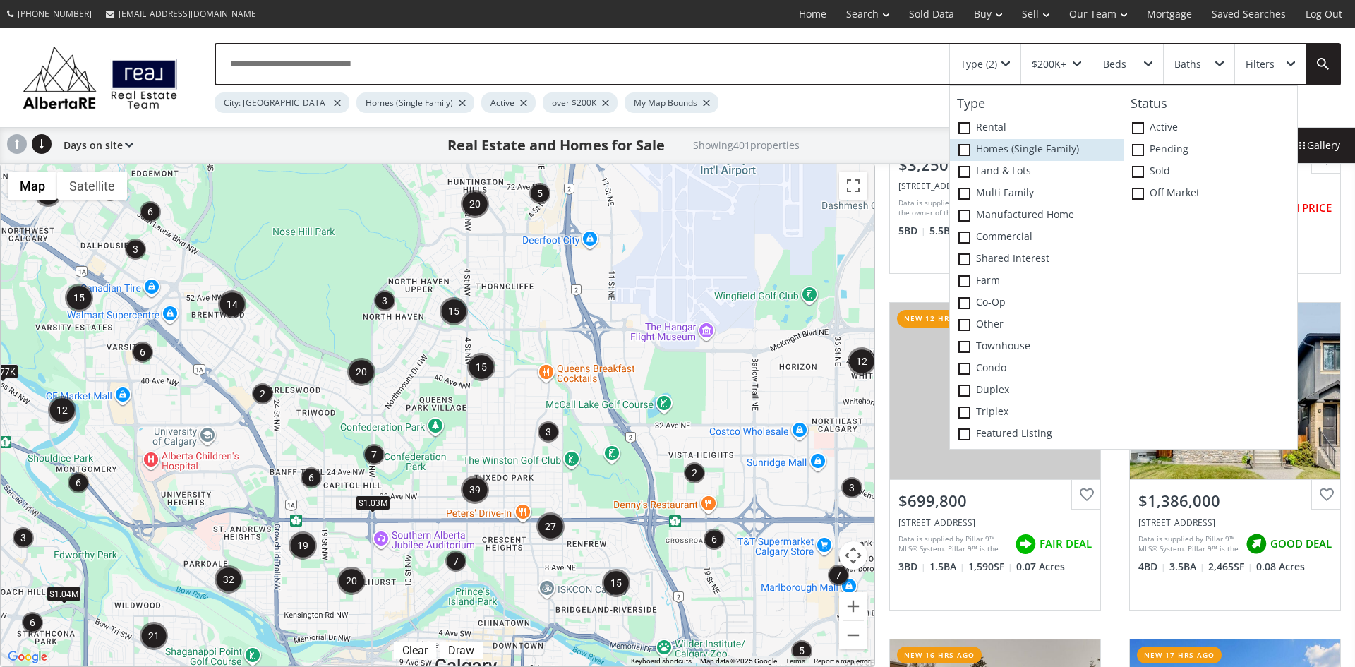
click at [0, 0] on icon at bounding box center [0, 0] width 0 height 0
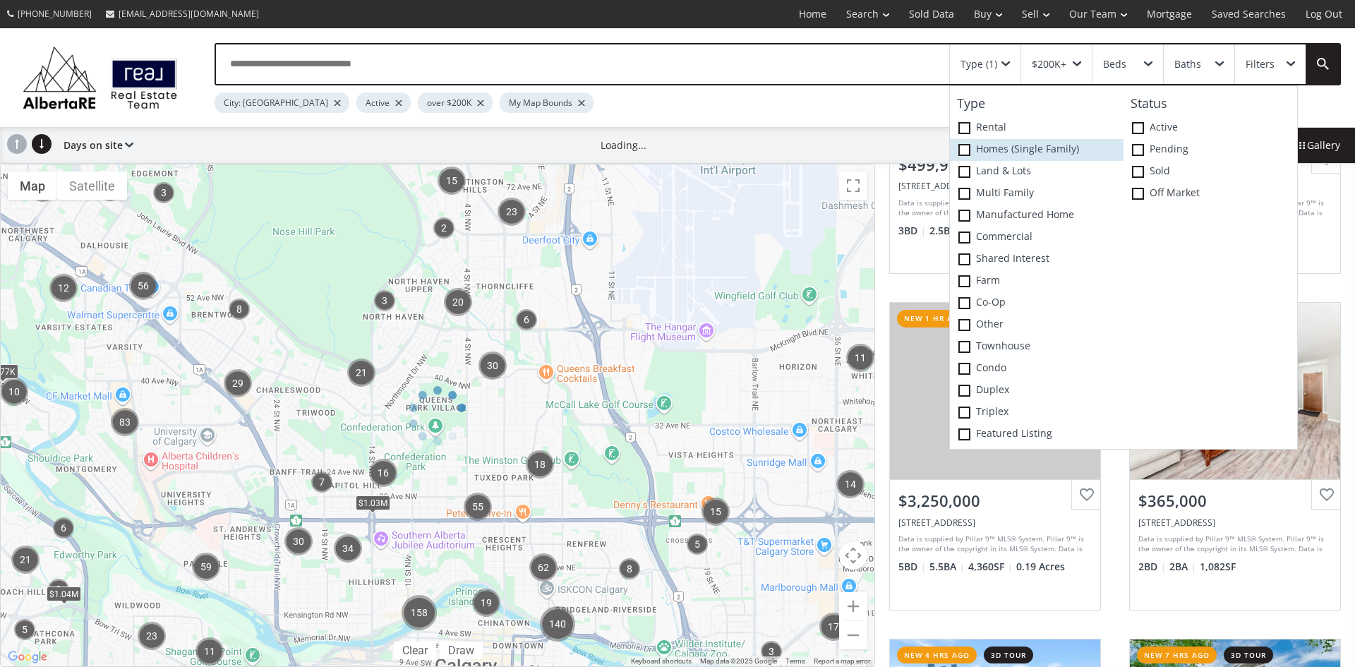
click at [967, 149] on span at bounding box center [964, 150] width 12 height 12
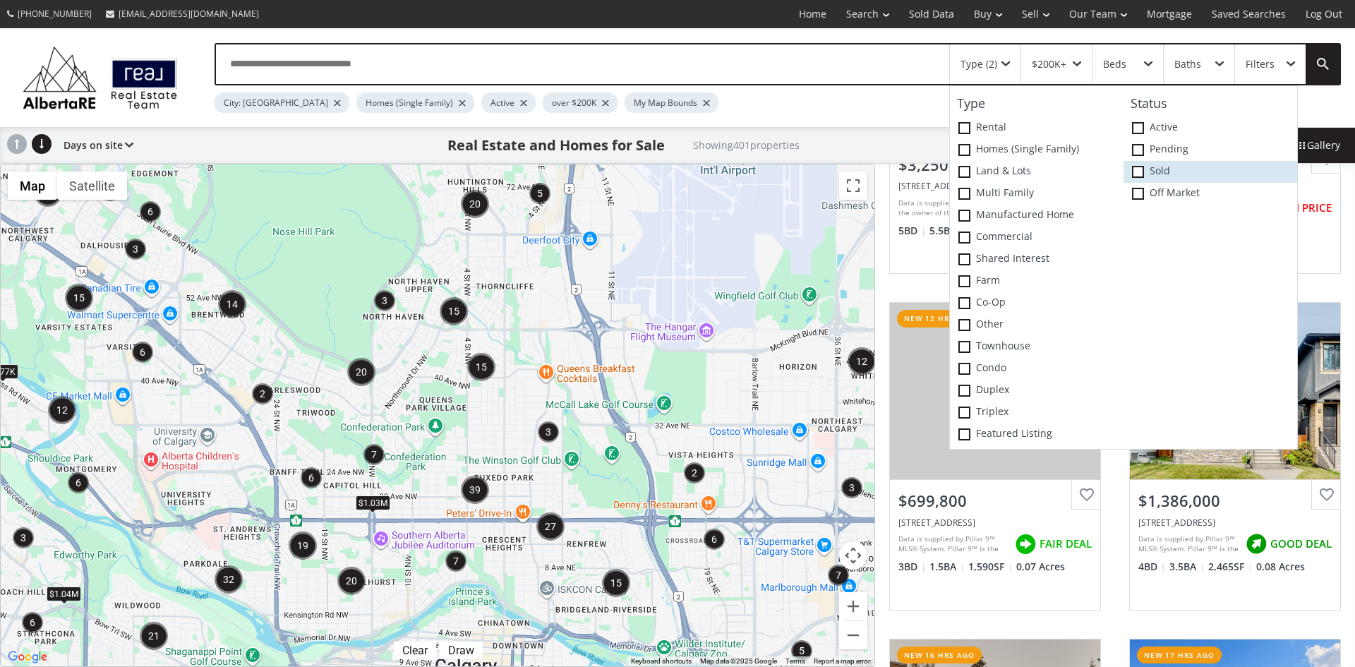
click at [1134, 167] on span at bounding box center [1138, 172] width 12 height 12
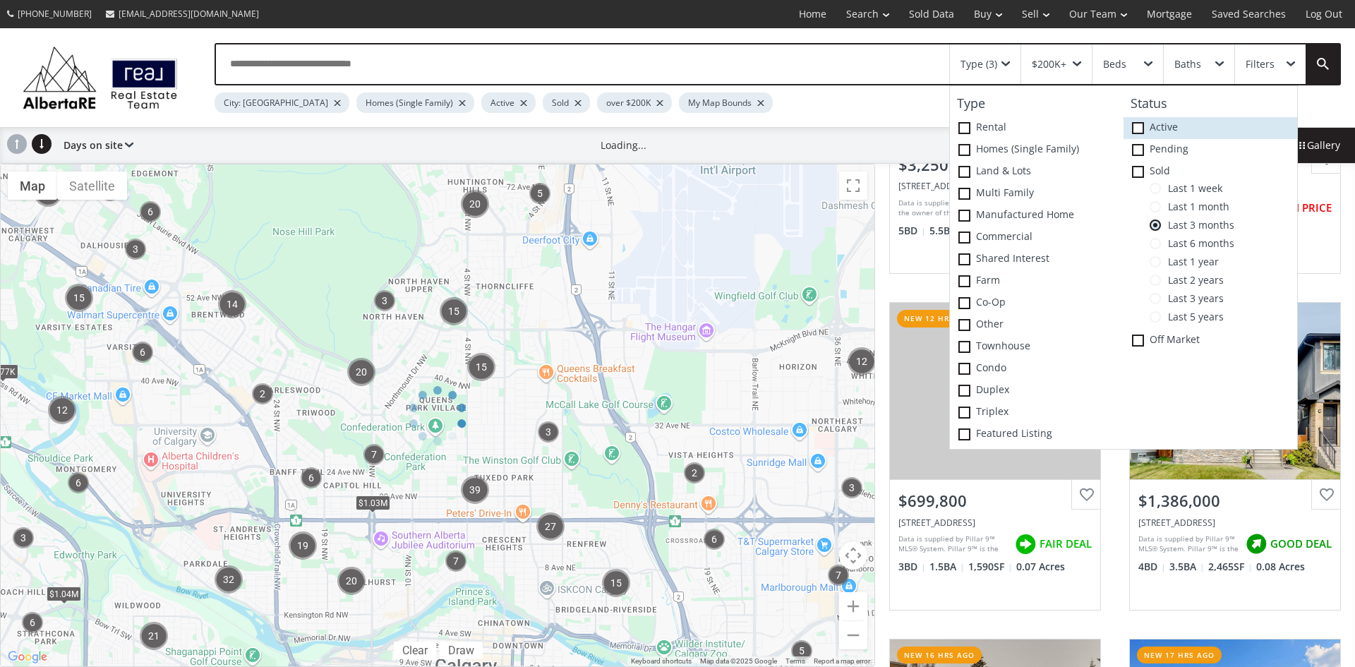
click at [0, 0] on icon at bounding box center [0, 0] width 0 height 0
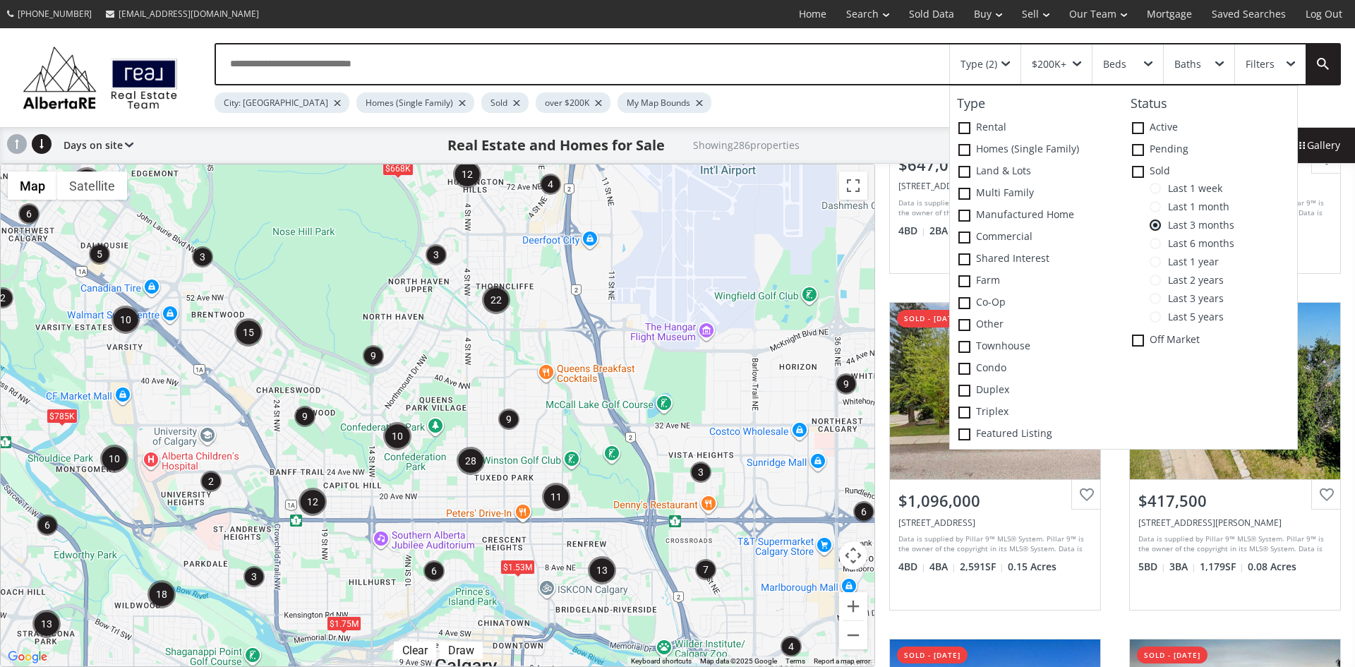
click at [1156, 205] on span at bounding box center [1154, 206] width 11 height 11
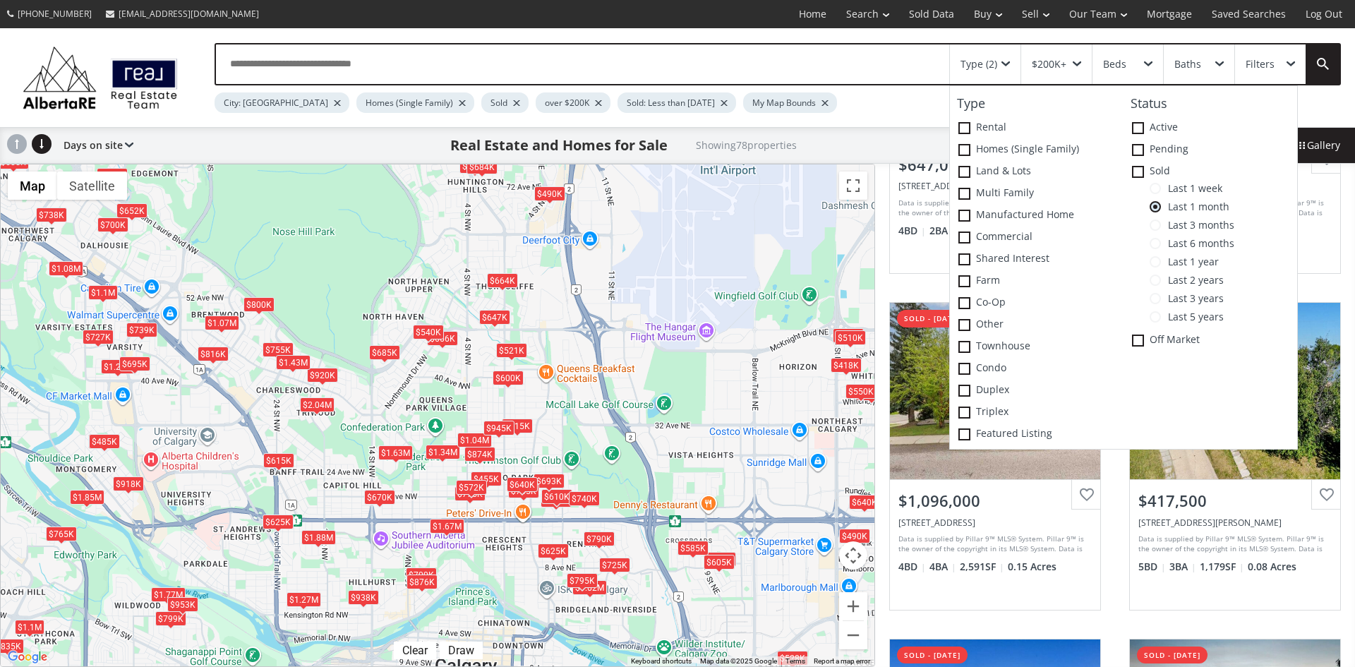
click at [623, 572] on div "$647K $1.25M $1.1M $418K $528K $575K $1.88M $700K $1.62M $490K $918K $775K $720…" at bounding box center [438, 415] width 874 height 502
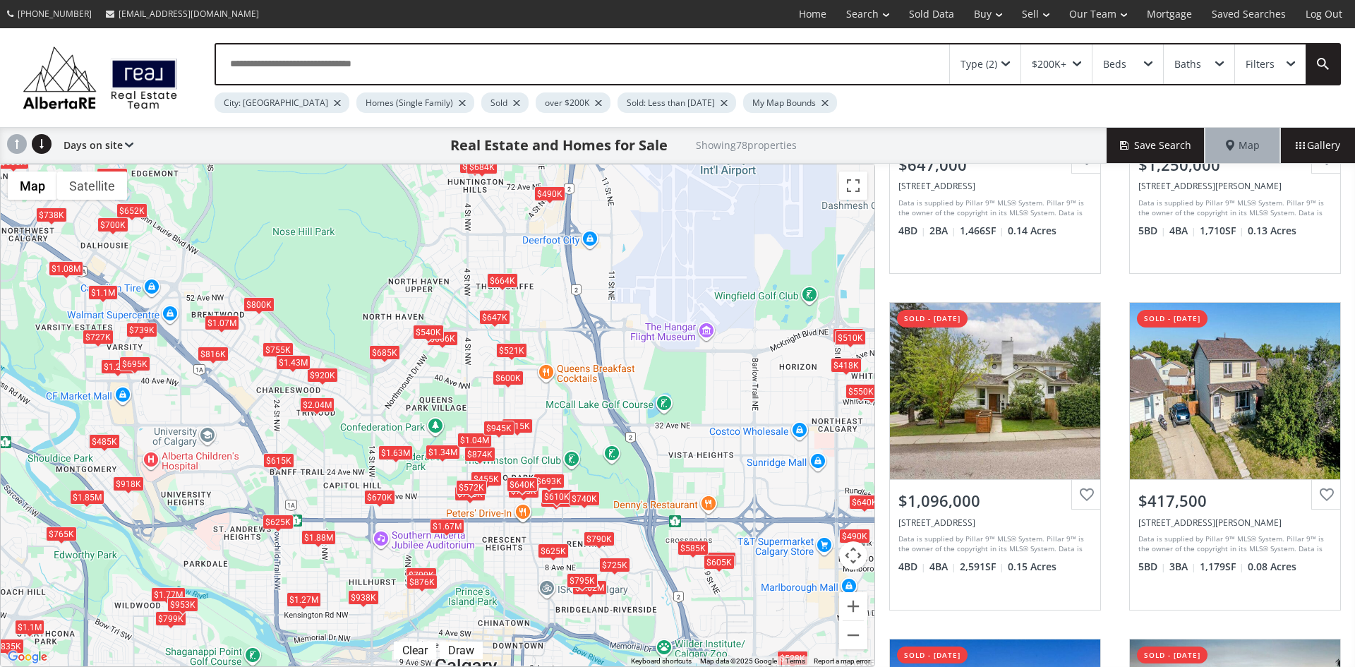
click at [595, 537] on div "$790K" at bounding box center [599, 538] width 31 height 15
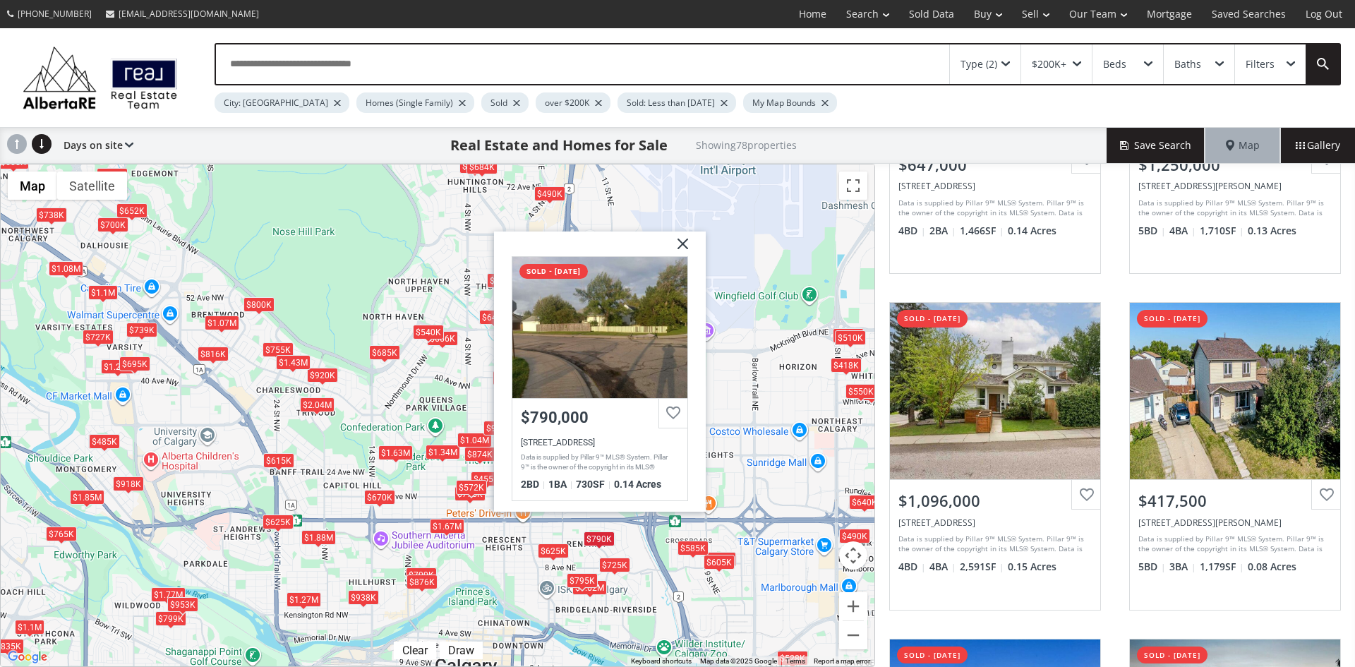
click at [680, 247] on img at bounding box center [677, 248] width 35 height 35
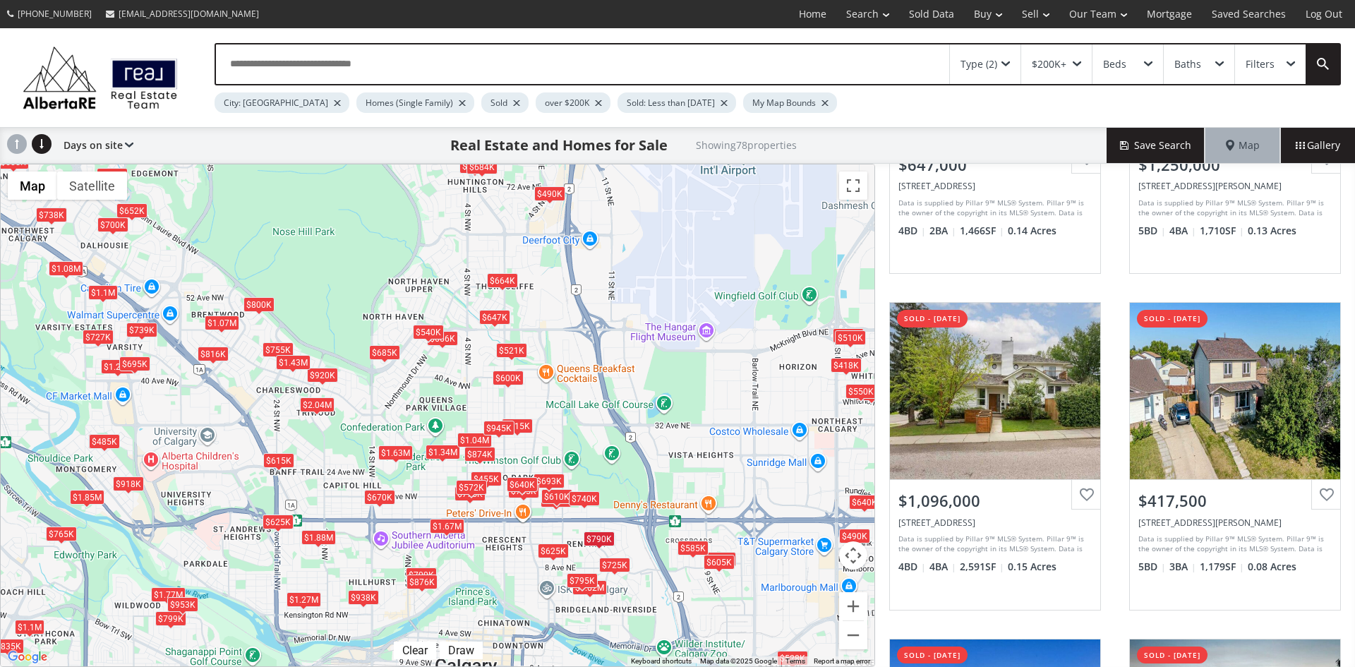
click at [548, 550] on div "$625K" at bounding box center [553, 550] width 31 height 15
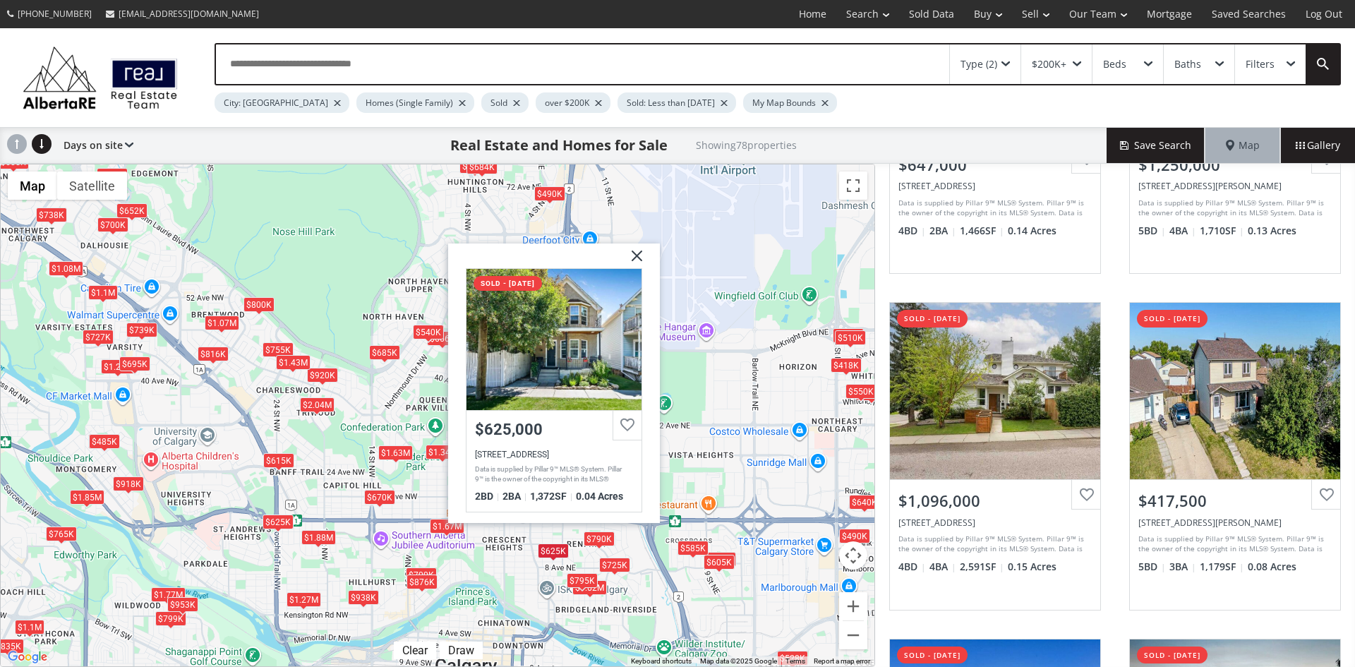
click at [634, 255] on img at bounding box center [631, 260] width 35 height 35
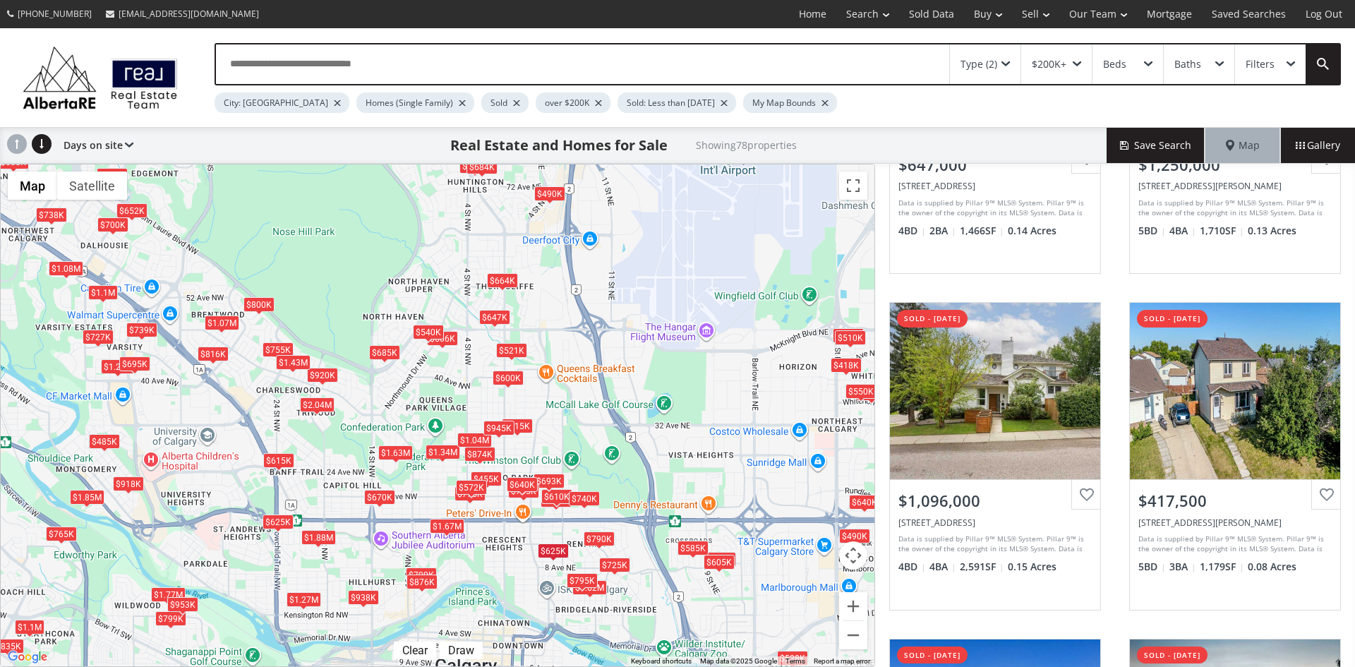
click at [611, 562] on div "$725K" at bounding box center [614, 564] width 31 height 15
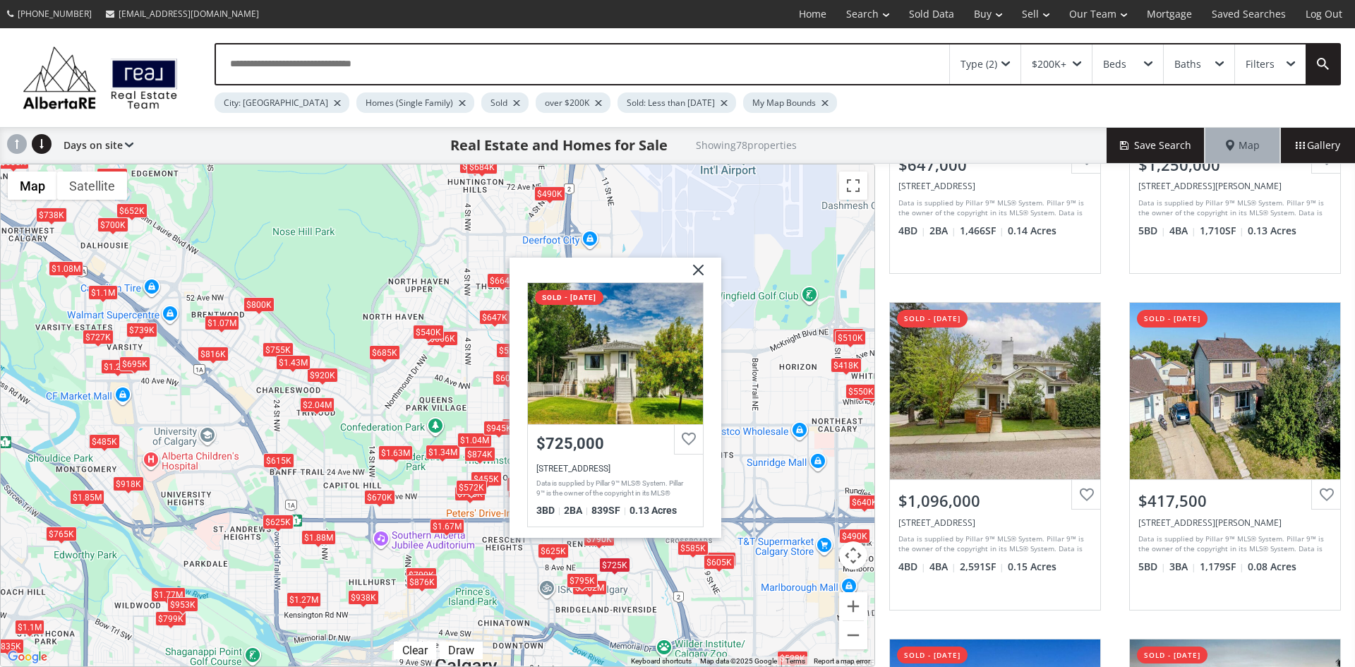
click at [699, 269] on img at bounding box center [692, 274] width 35 height 35
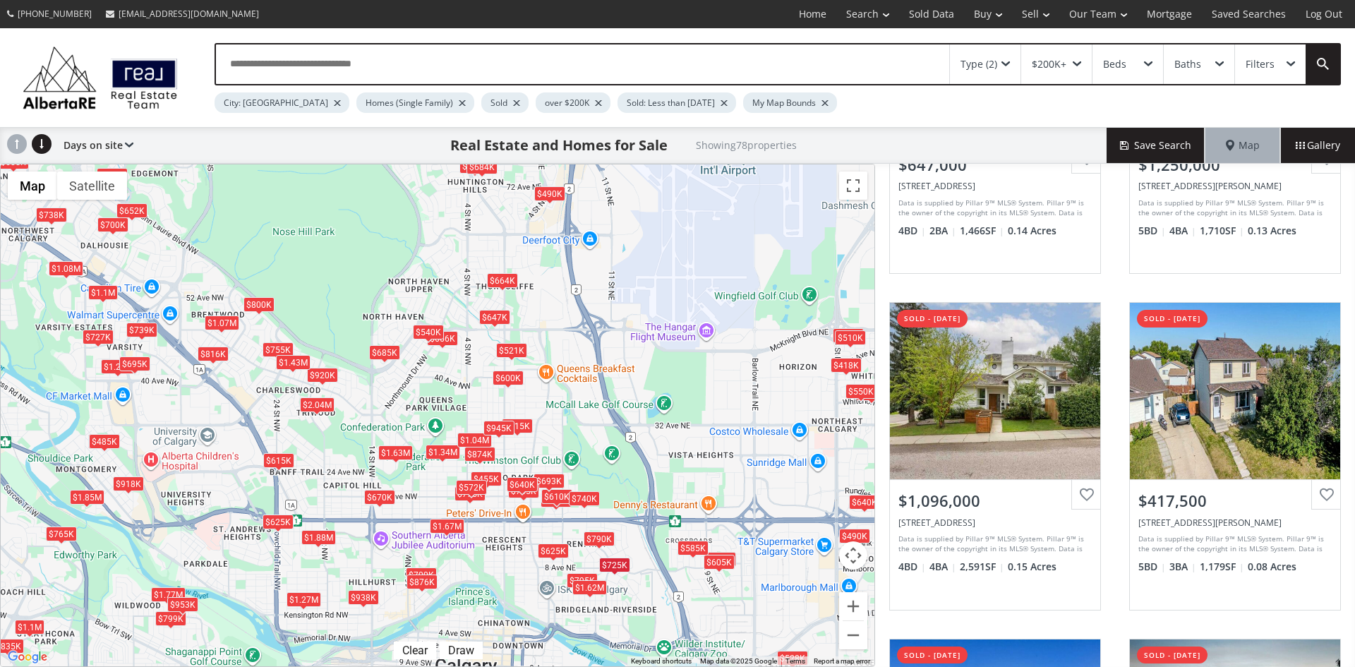
click at [588, 588] on div "$1.62M" at bounding box center [589, 586] width 35 height 15
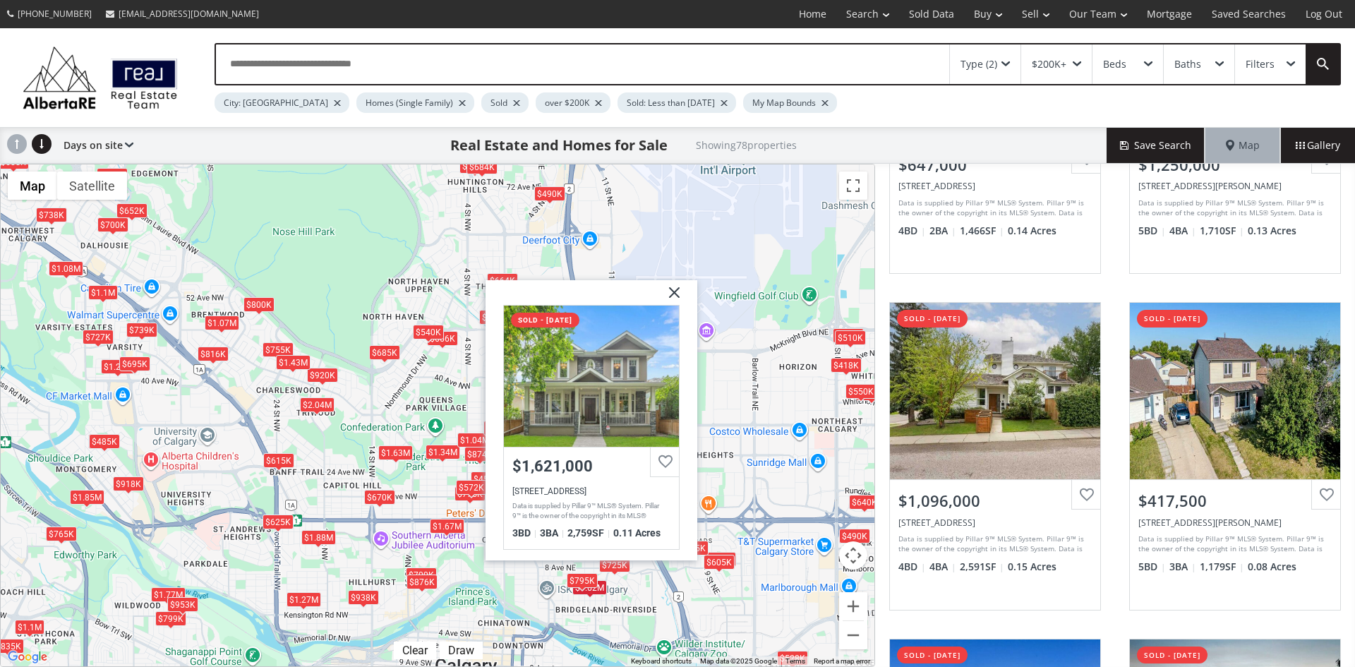
click at [676, 291] on img at bounding box center [668, 296] width 35 height 35
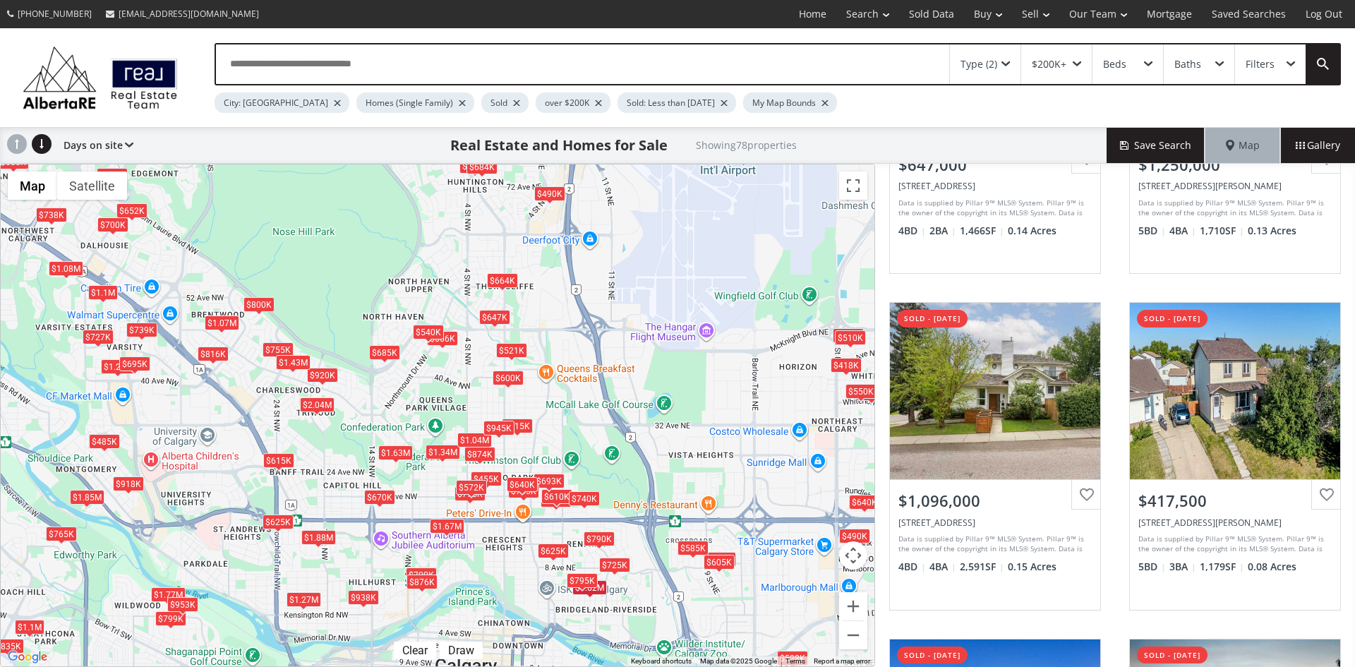
click at [573, 577] on div "$795K" at bounding box center [582, 579] width 31 height 15
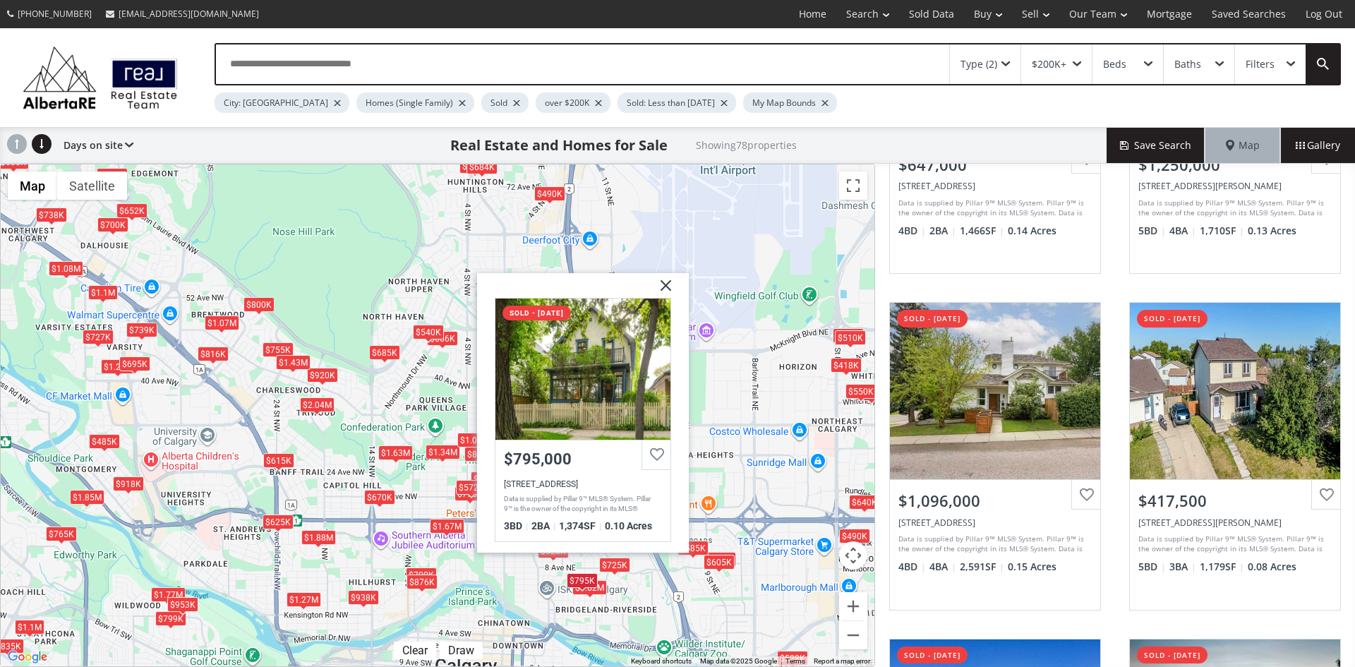
click at [663, 284] on img at bounding box center [660, 289] width 35 height 35
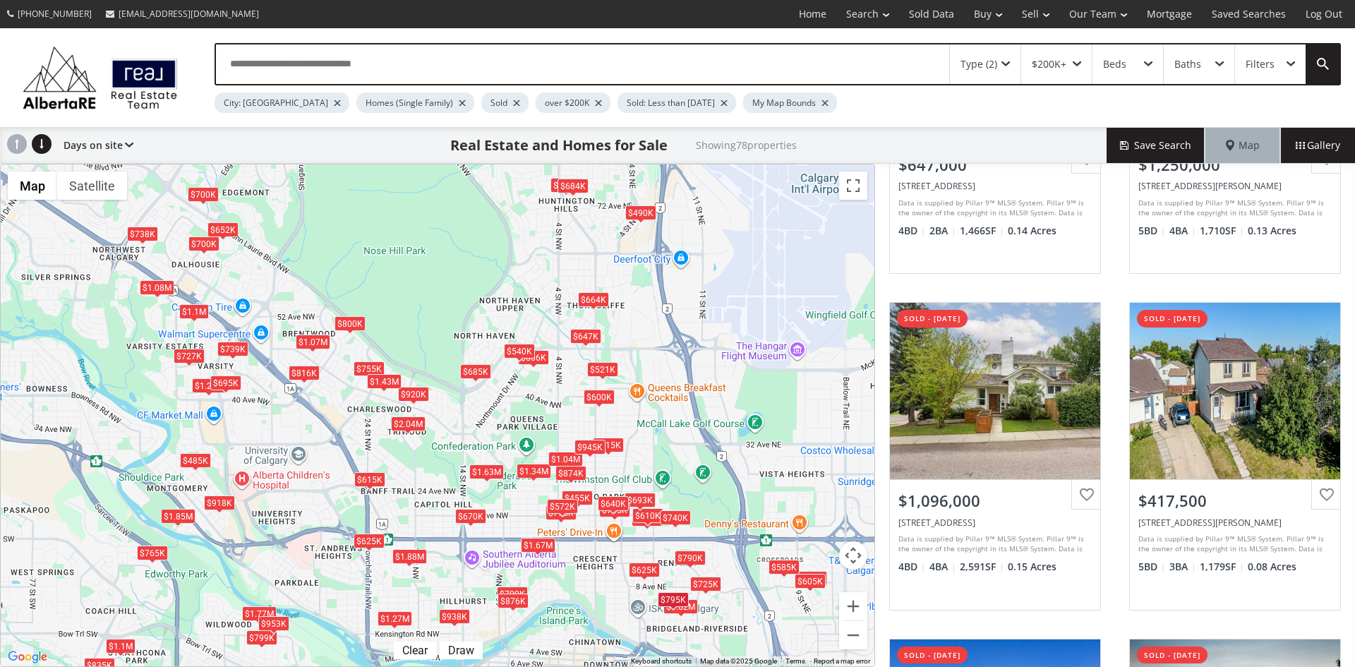
drag, startPoint x: 629, startPoint y: 484, endPoint x: 720, endPoint y: 506, distance: 93.6
click at [720, 506] on div "$647K $1.25M $1.1M $418K $528K $575K $1.88M $700K $1.62M $490K $918K $775K $720…" at bounding box center [438, 415] width 874 height 502
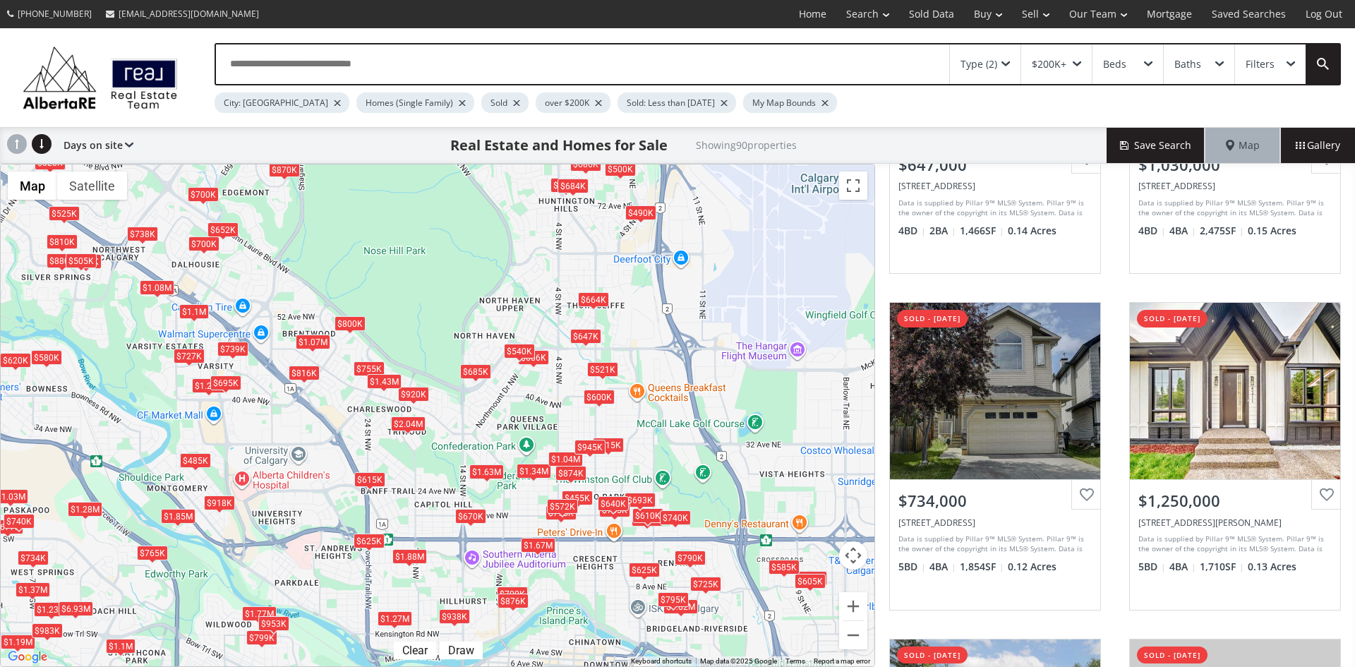
click at [406, 553] on div "$1.88M" at bounding box center [409, 555] width 35 height 15
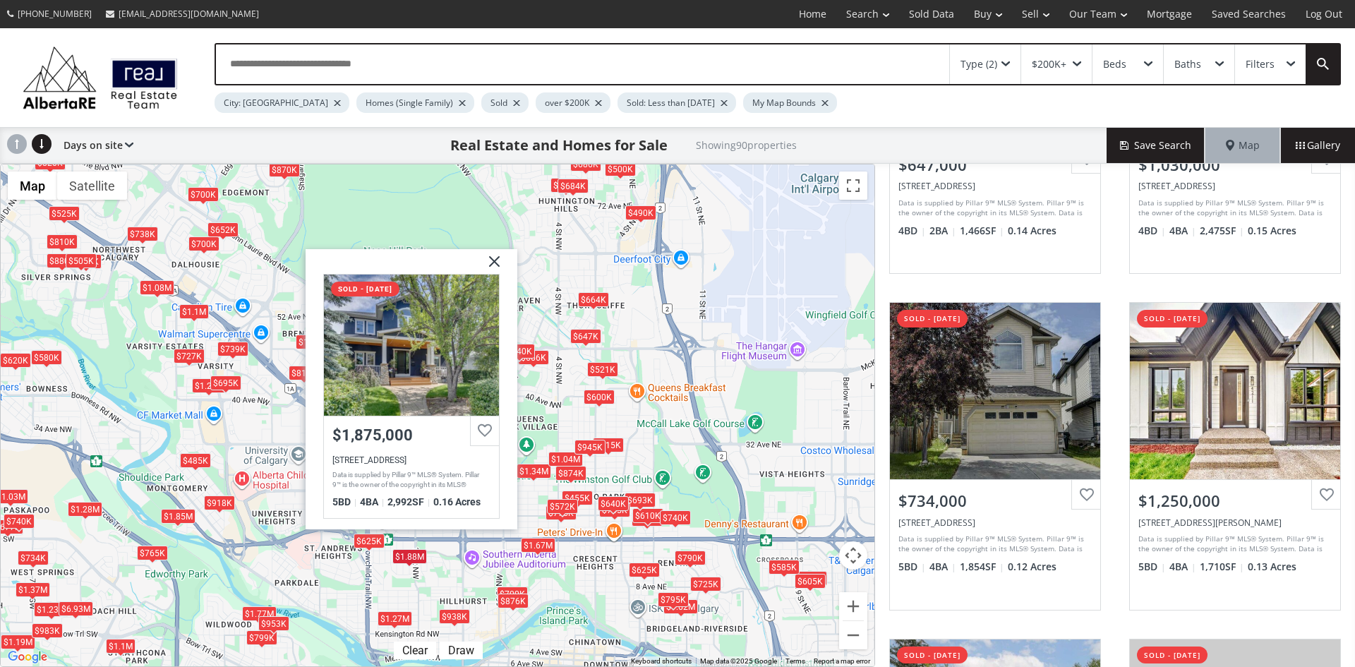
click at [488, 264] on img at bounding box center [488, 265] width 35 height 35
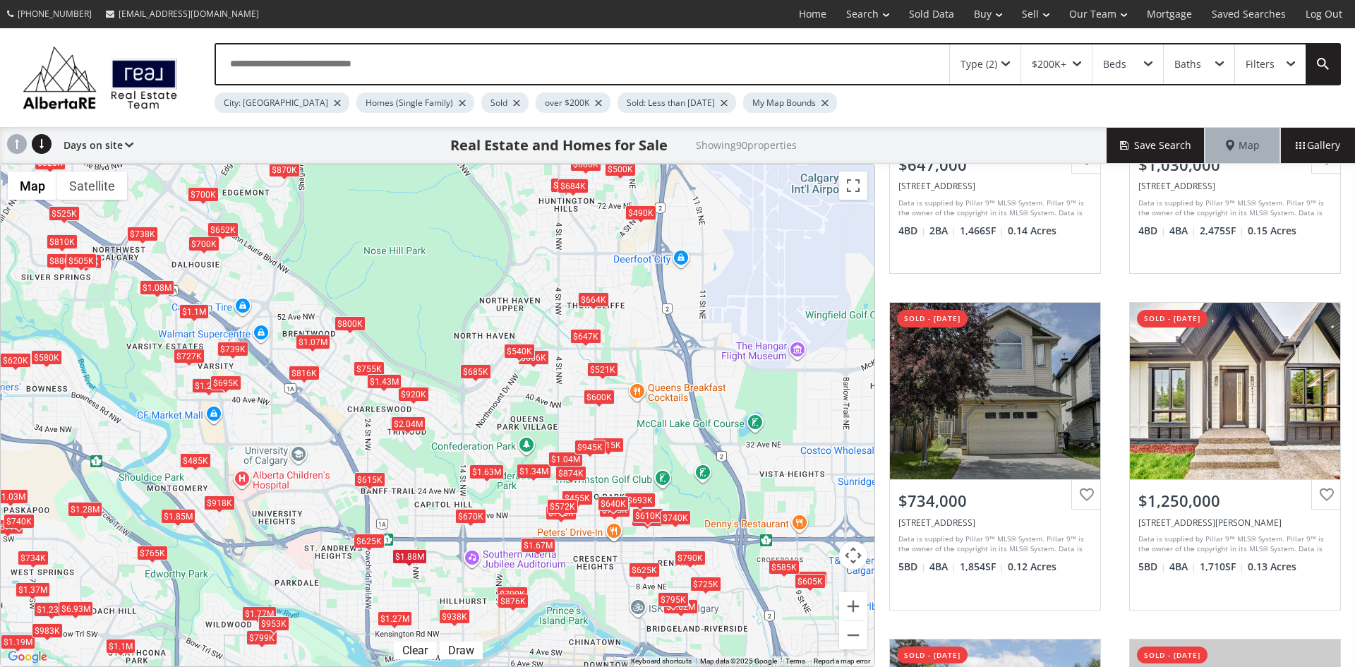
click at [509, 603] on div "$876K" at bounding box center [512, 600] width 31 height 15
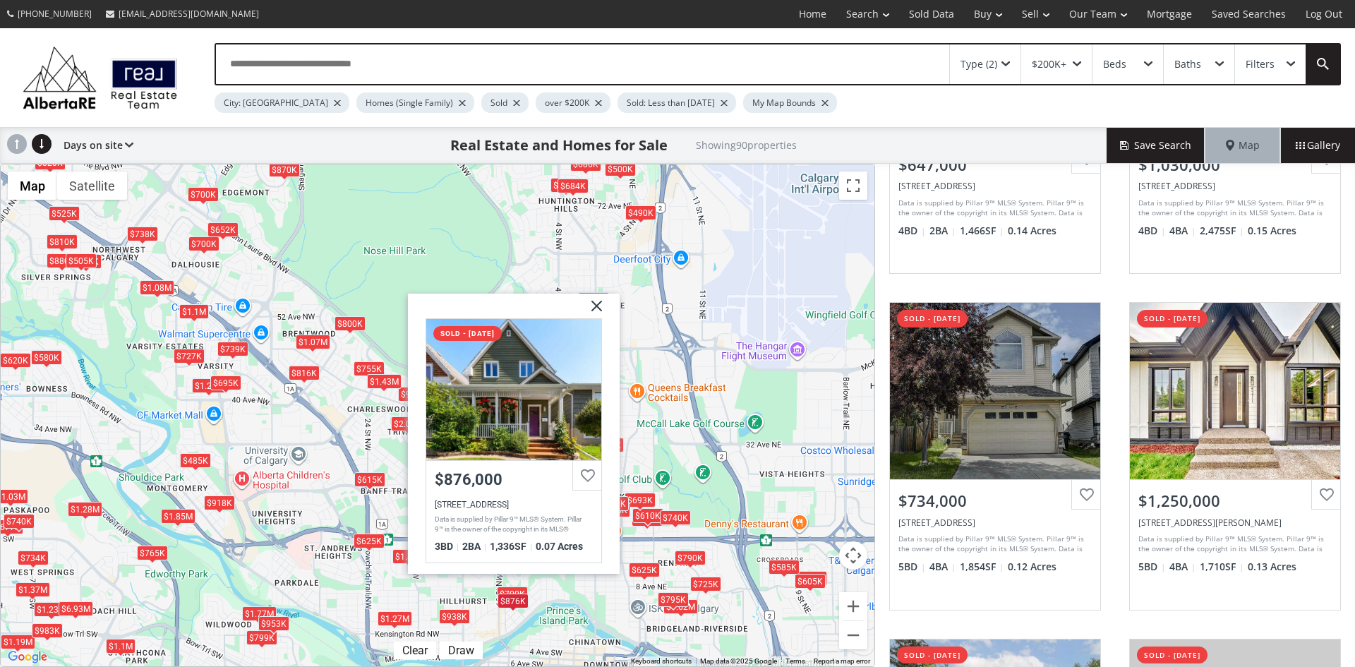
click at [598, 307] on img at bounding box center [591, 311] width 35 height 35
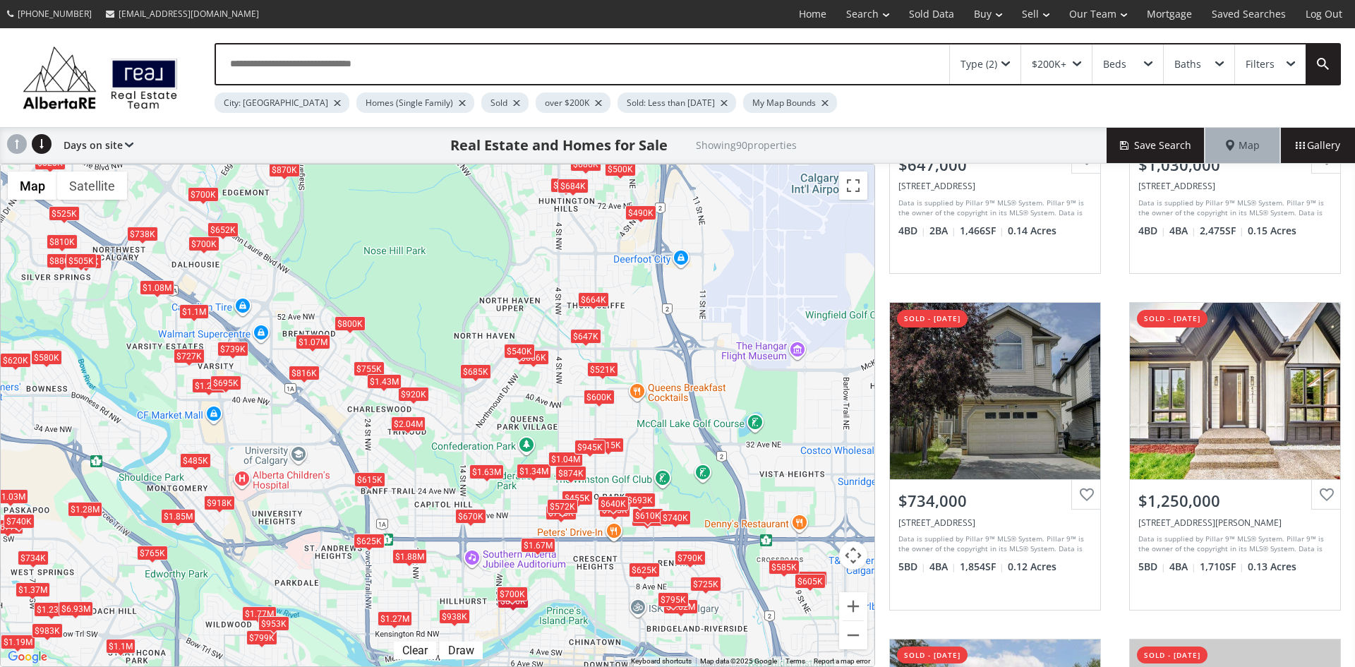
click at [516, 594] on div "$700K" at bounding box center [512, 593] width 31 height 15
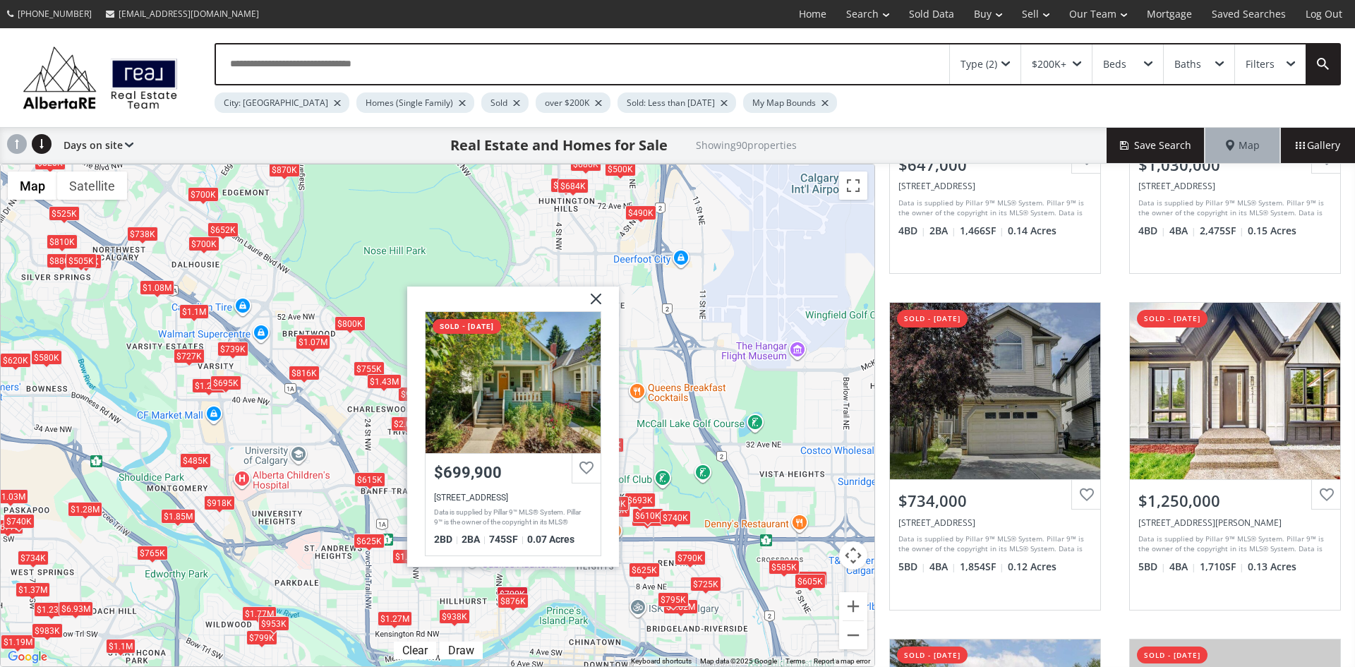
click at [600, 296] on img at bounding box center [590, 303] width 35 height 35
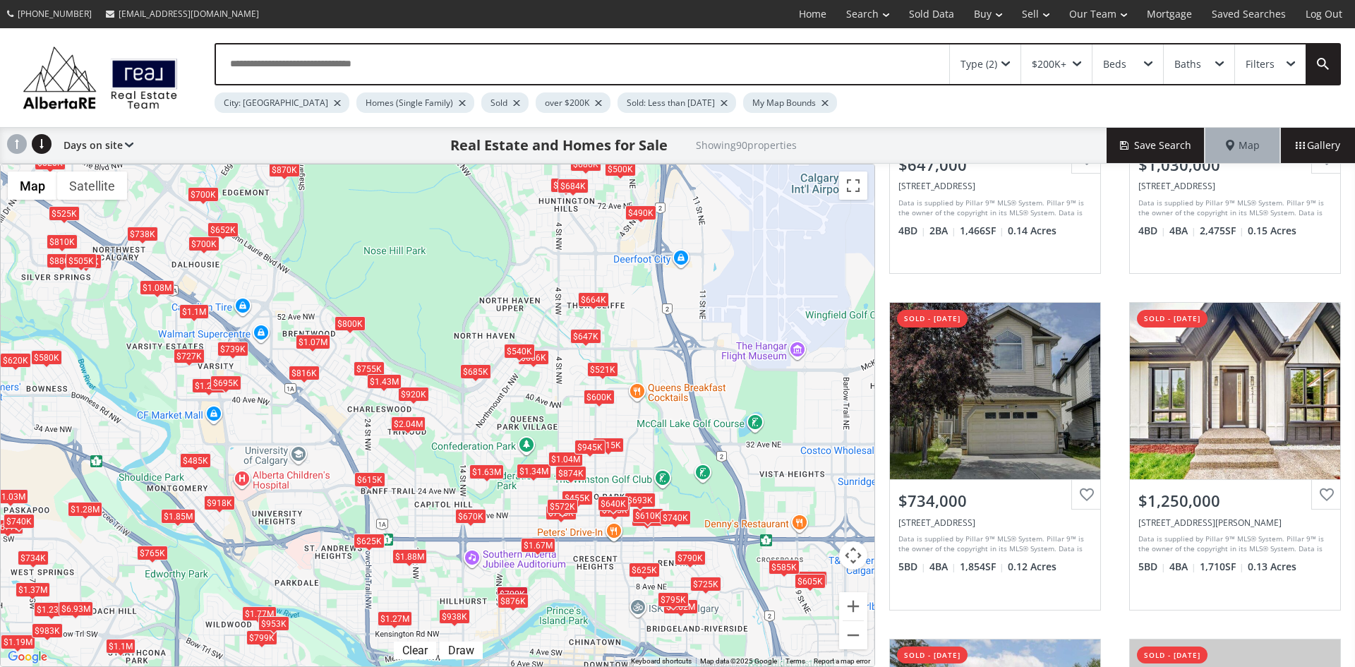
click at [414, 419] on div "$2.04M" at bounding box center [408, 423] width 35 height 15
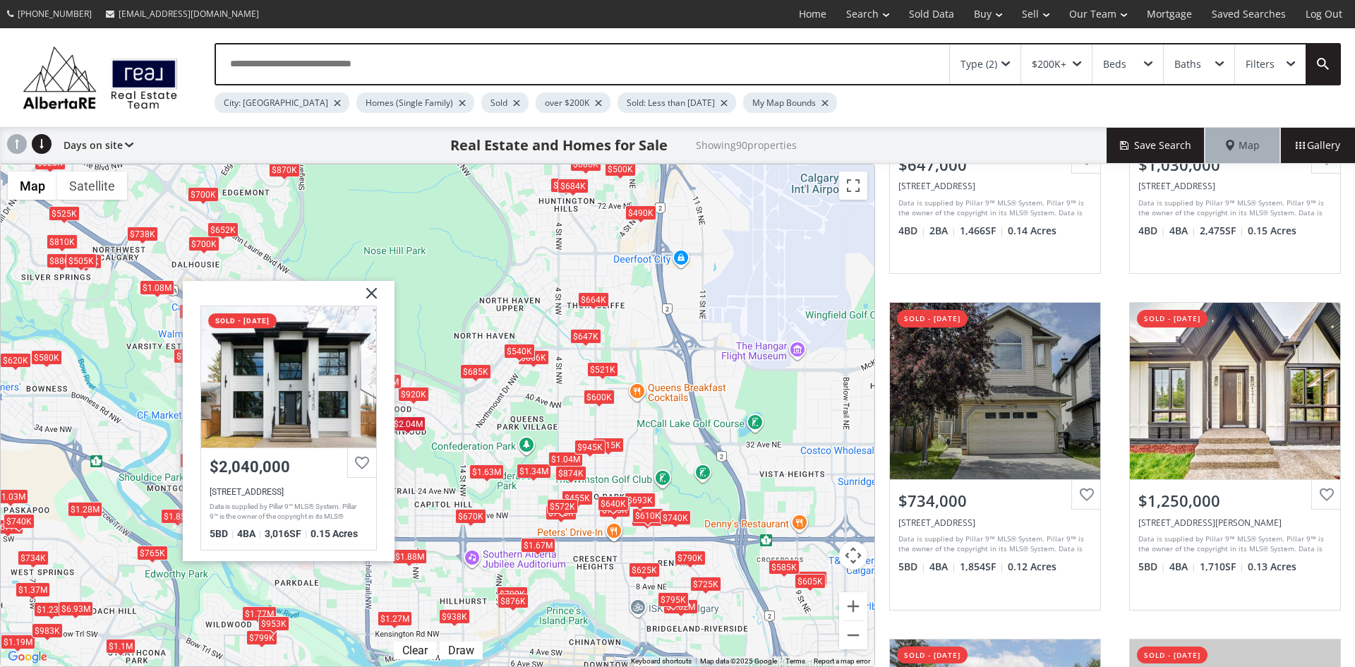
click at [374, 291] on img at bounding box center [366, 298] width 35 height 35
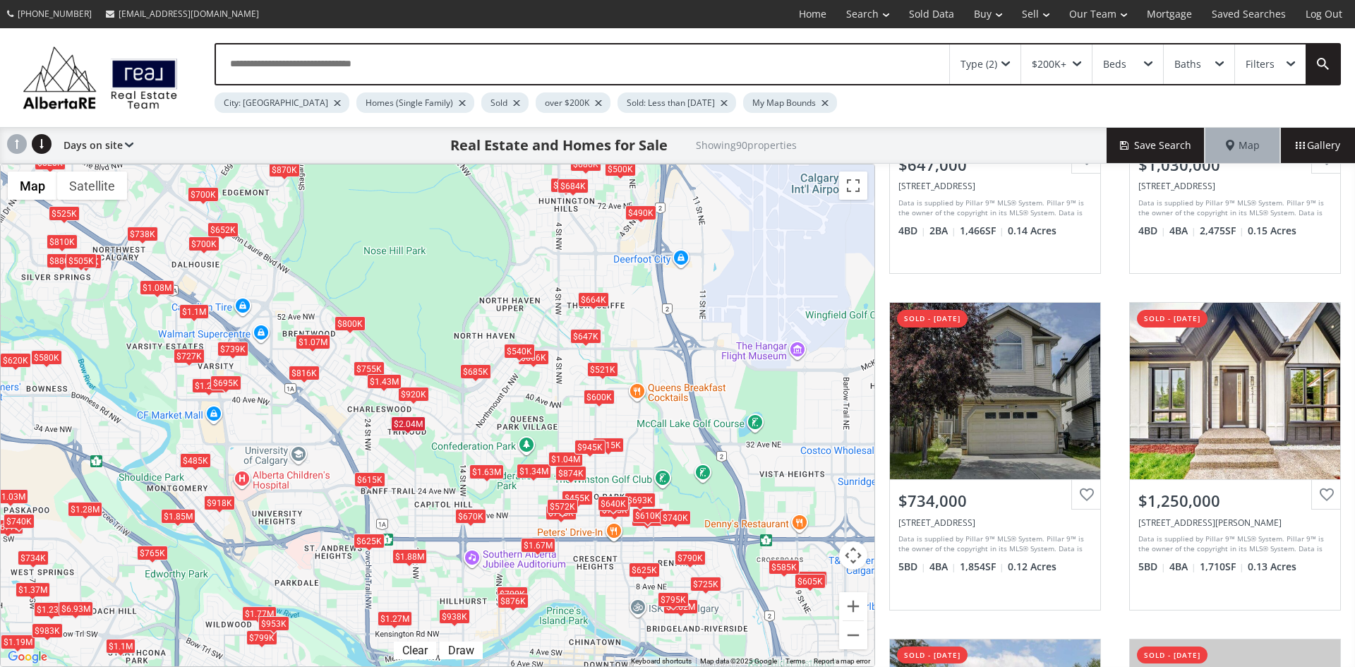
click at [416, 424] on div "$2.04M" at bounding box center [408, 423] width 35 height 15
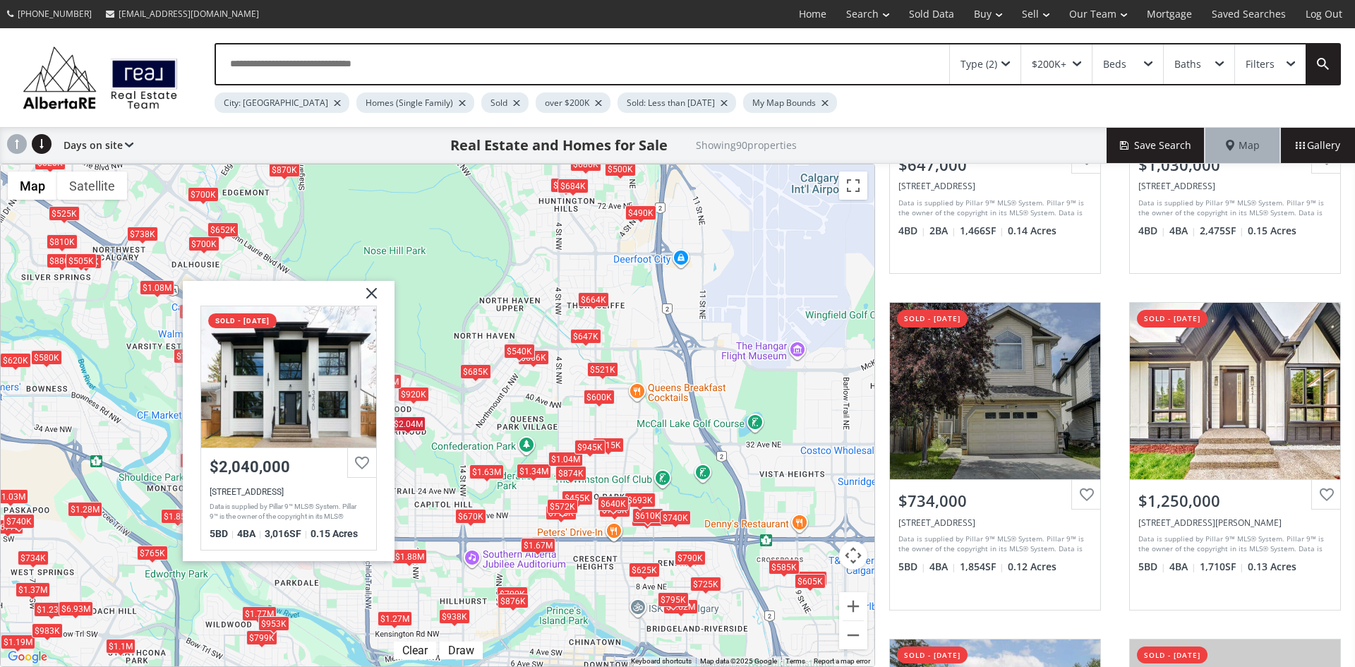
click at [372, 294] on img at bounding box center [366, 298] width 35 height 35
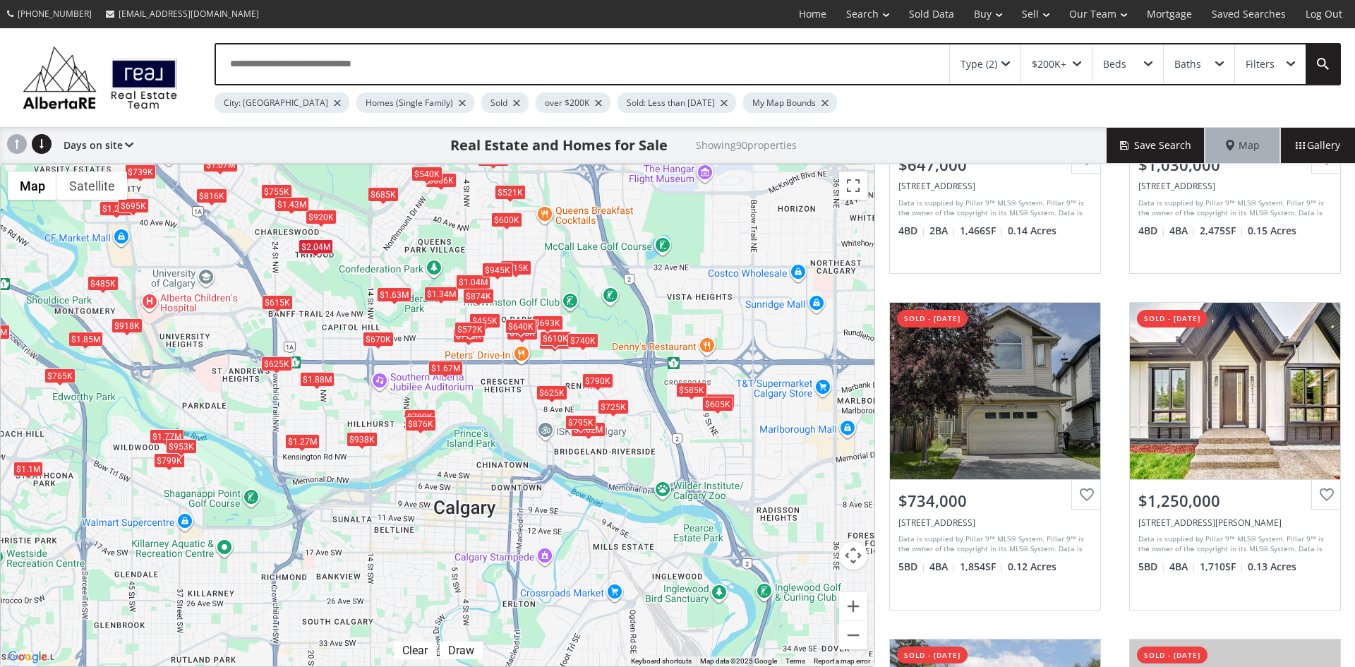
drag, startPoint x: 706, startPoint y: 608, endPoint x: 617, endPoint y: 434, distance: 195.7
click at [617, 434] on div "$647K $1.03M $734K $1.25M $1.1M $1.37M $1.88M $700K $1.62M $525K $918K $775K $7…" at bounding box center [438, 415] width 874 height 502
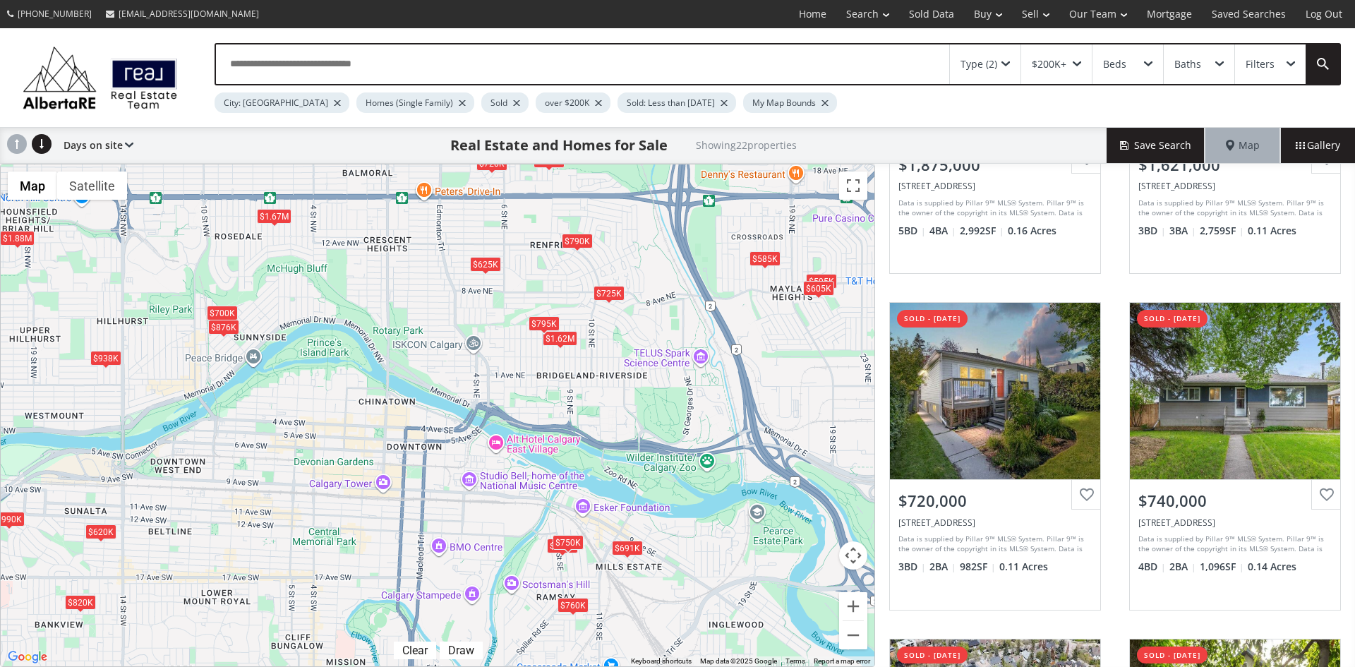
click at [629, 551] on div "$691K" at bounding box center [627, 547] width 31 height 15
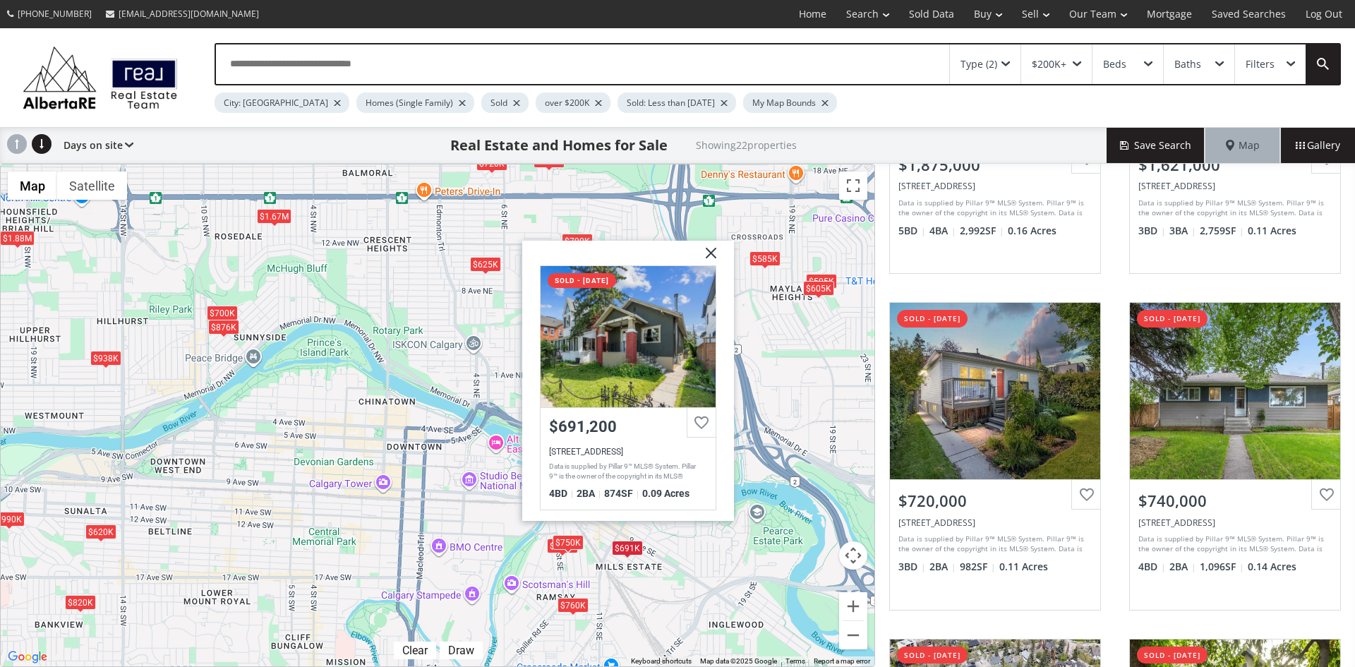
click at [717, 246] on img at bounding box center [705, 258] width 35 height 35
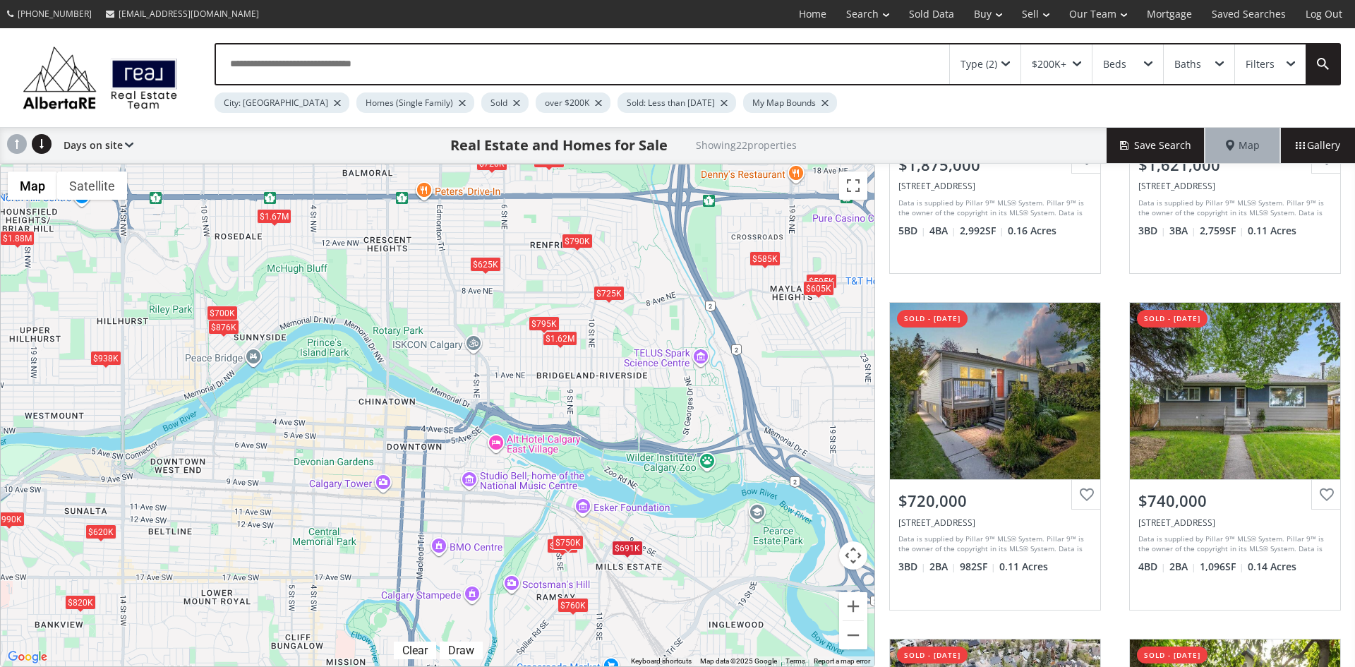
click at [567, 541] on div "$750K" at bounding box center [567, 542] width 31 height 15
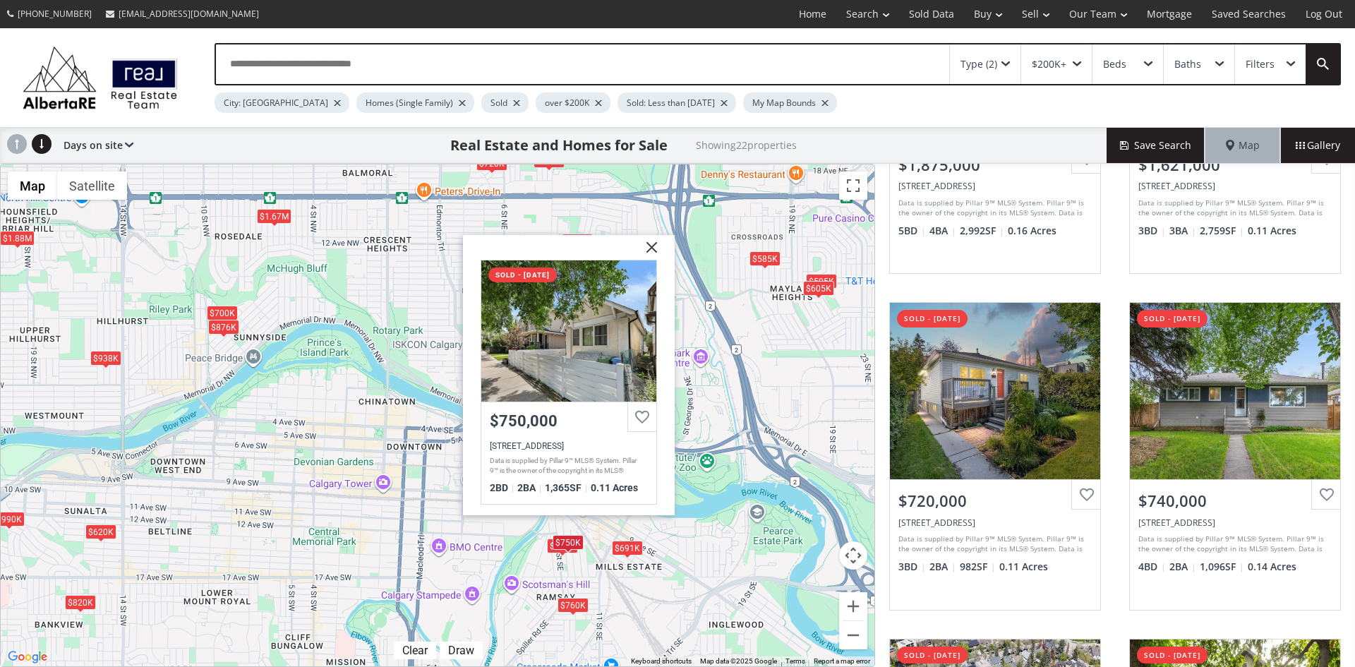
click at [655, 246] on img at bounding box center [646, 252] width 35 height 35
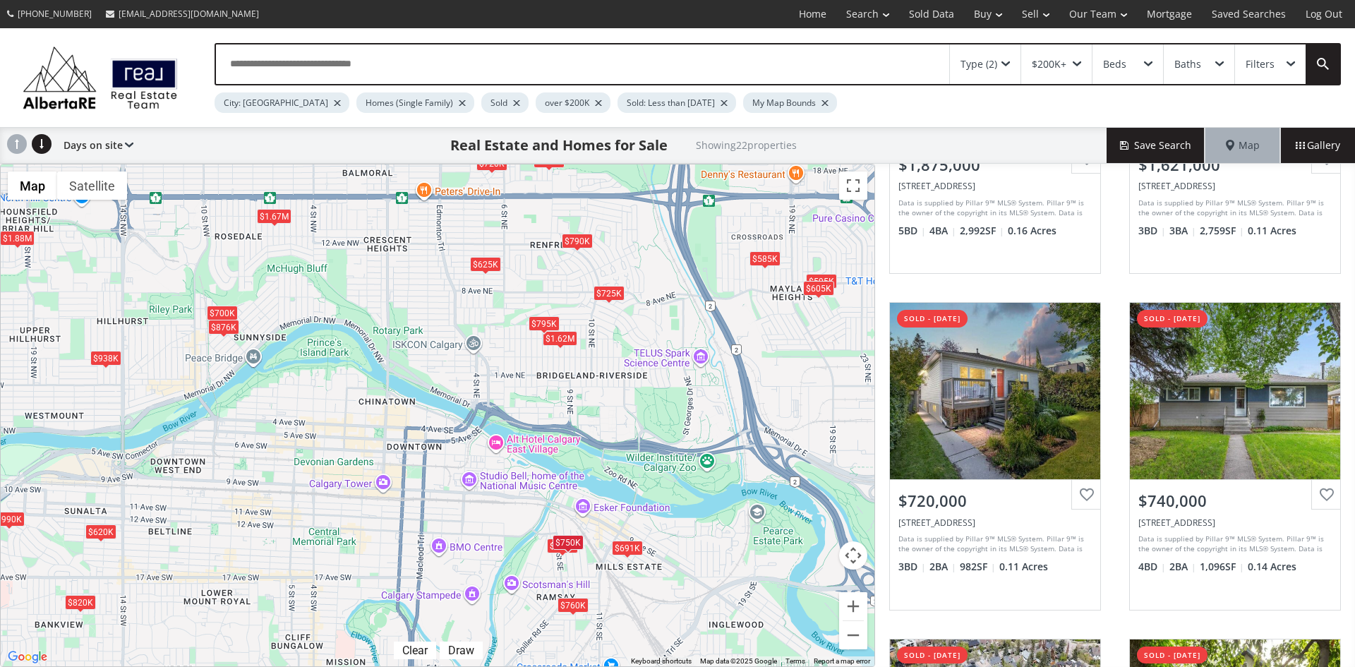
click at [574, 603] on div "$760K" at bounding box center [572, 604] width 31 height 15
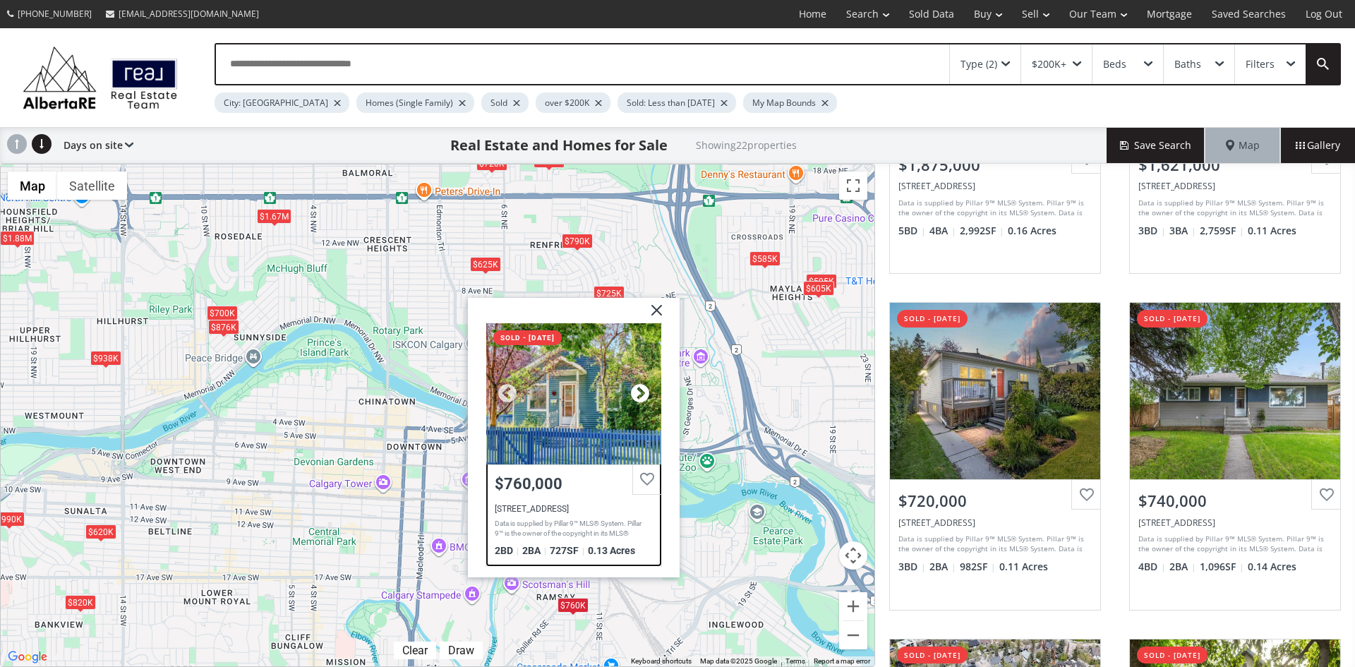
click at [640, 383] on div at bounding box center [639, 392] width 21 height 21
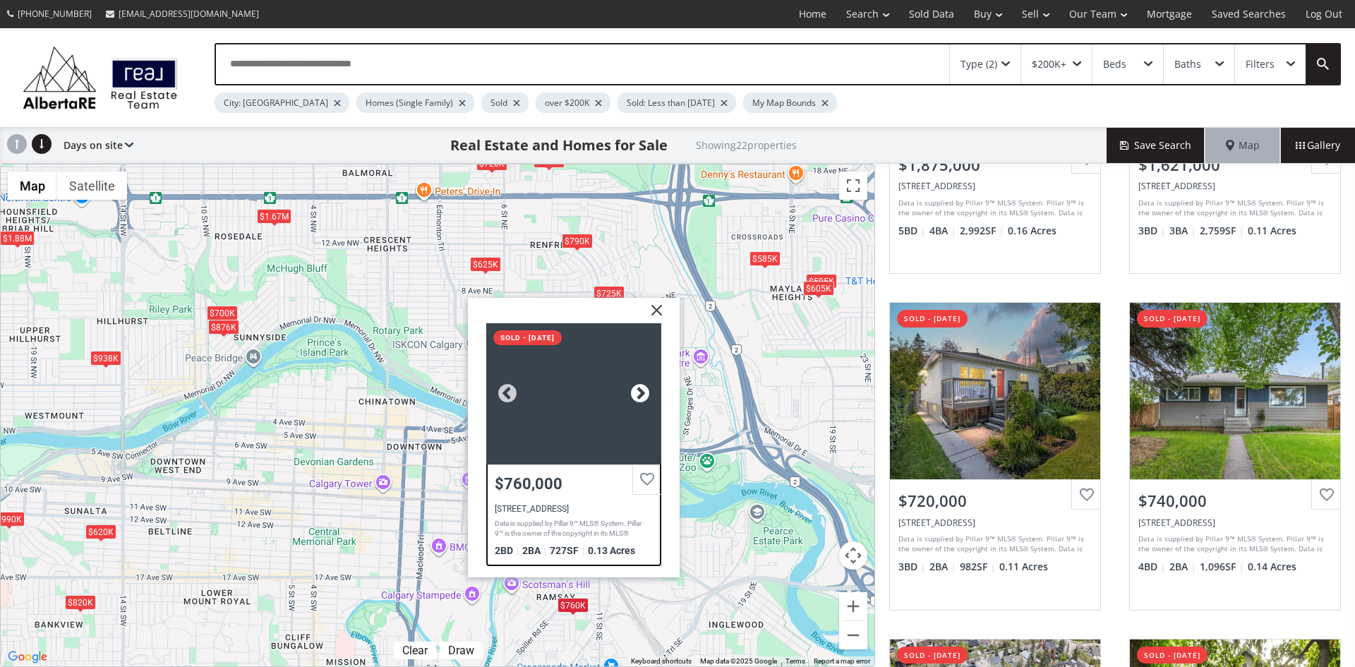
click at [640, 383] on div at bounding box center [639, 392] width 21 height 21
click at [658, 307] on img at bounding box center [651, 314] width 35 height 35
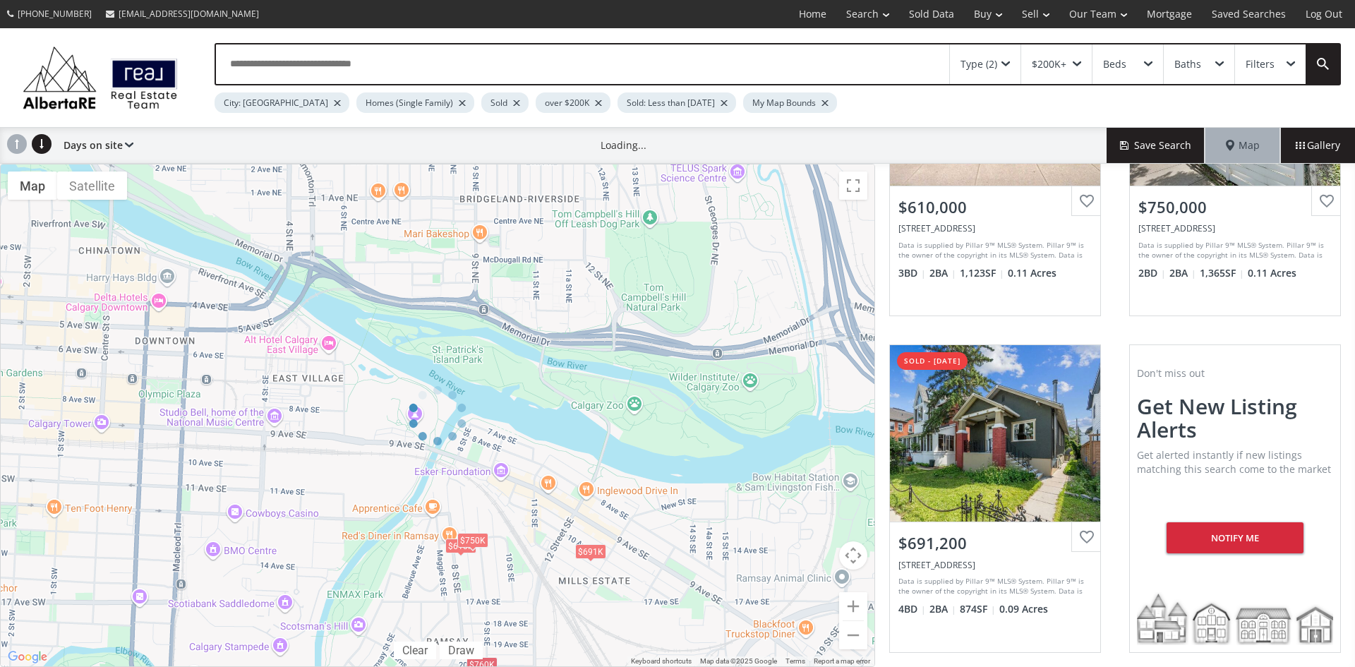
scroll to position [169, 0]
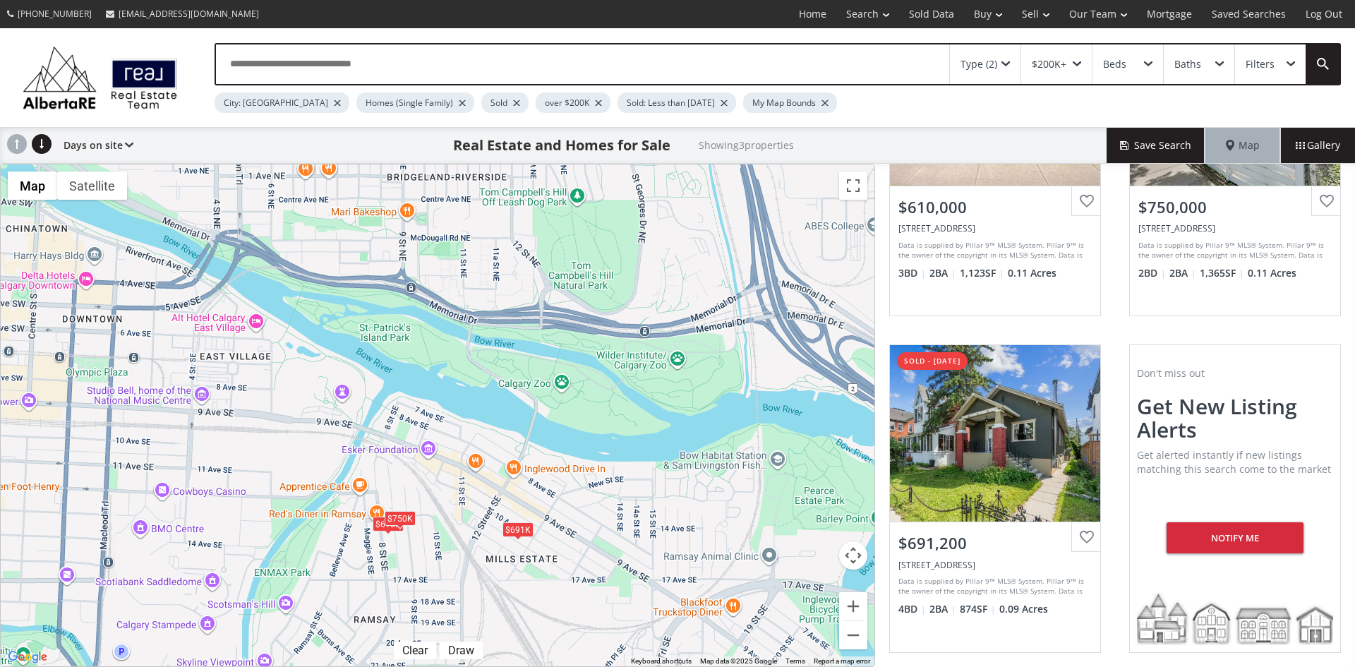
drag, startPoint x: 684, startPoint y: 538, endPoint x: 611, endPoint y: 514, distance: 76.3
click at [611, 514] on div "$610K $750K $691K" at bounding box center [438, 415] width 874 height 502
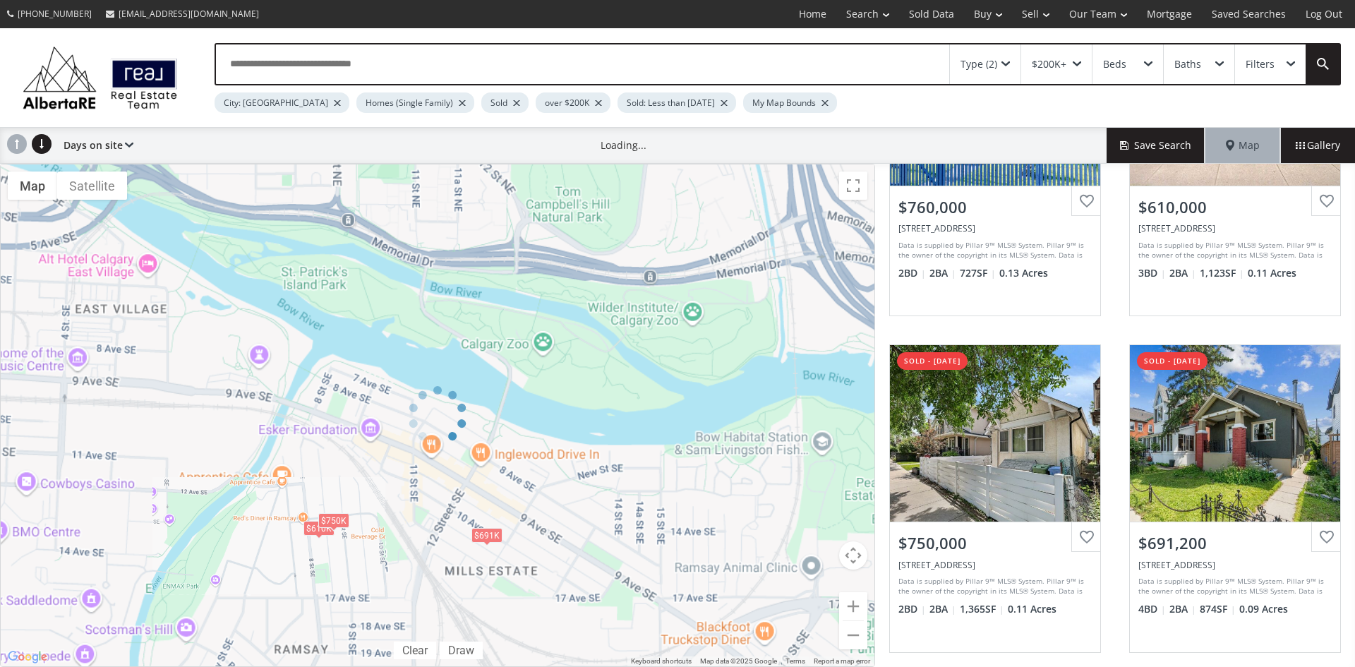
scroll to position [169, 0]
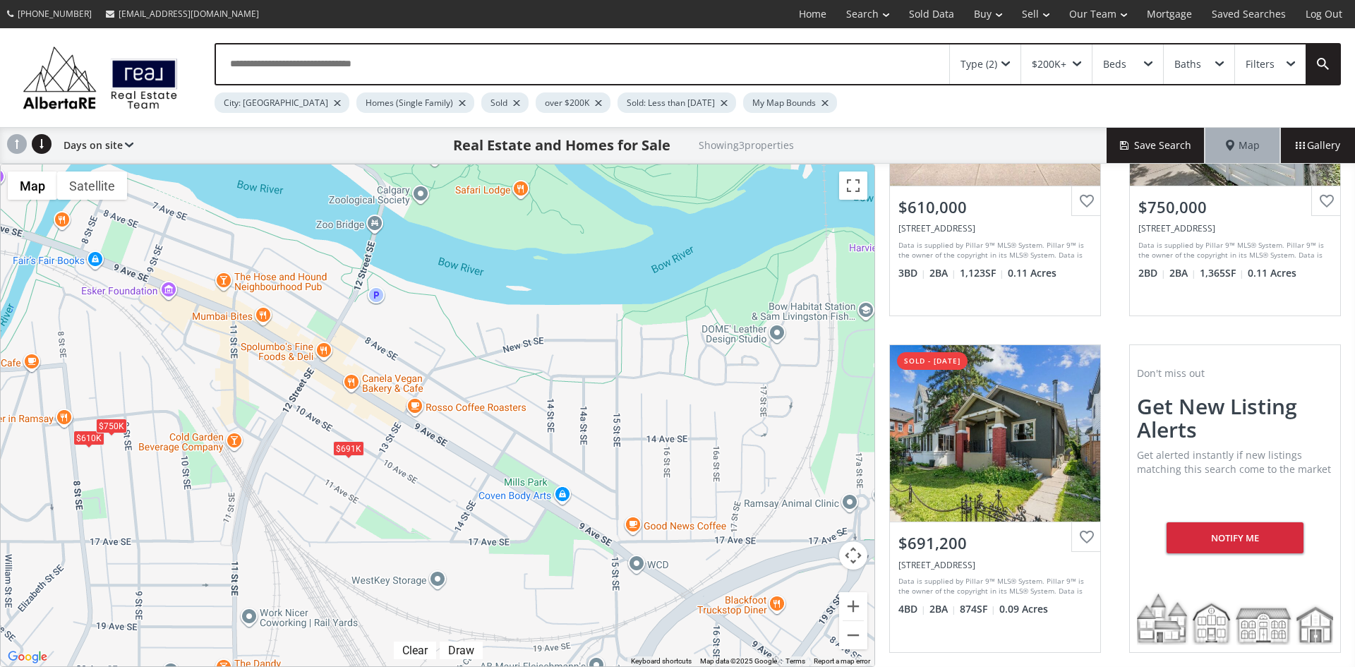
drag, startPoint x: 560, startPoint y: 509, endPoint x: 497, endPoint y: 409, distance: 118.8
click at [497, 409] on div "$610K $750K $691K" at bounding box center [438, 415] width 874 height 502
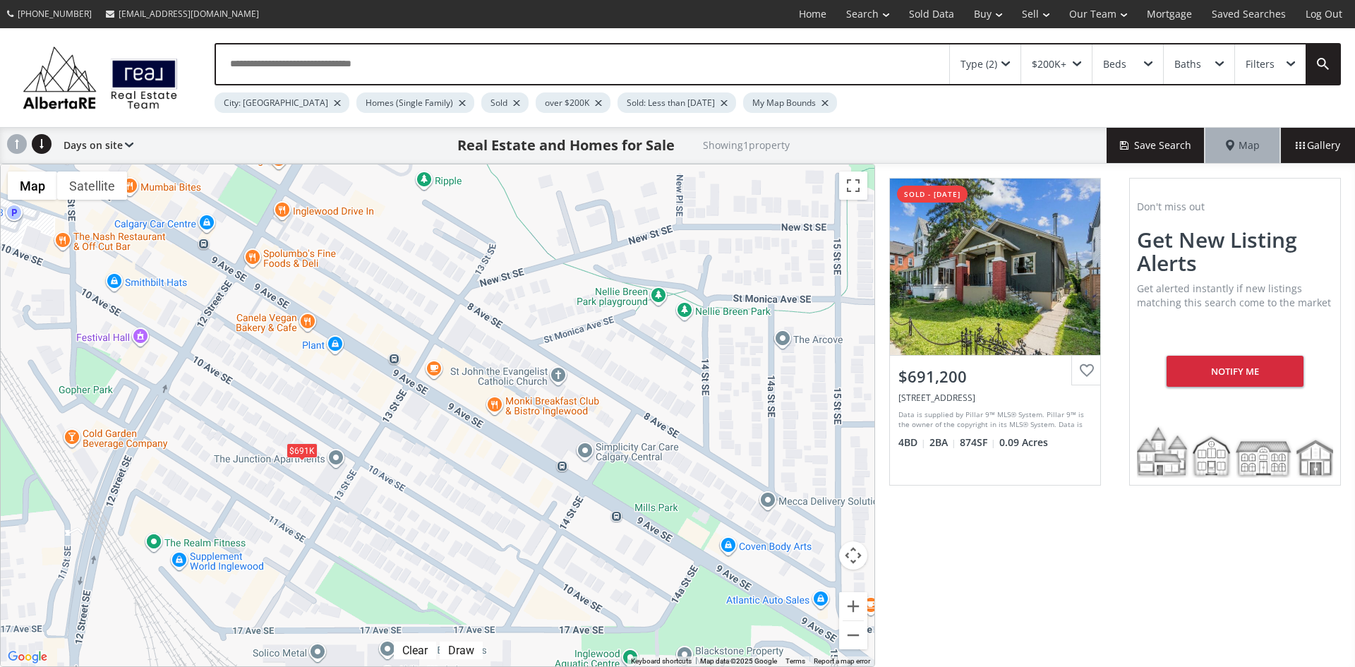
drag, startPoint x: 219, startPoint y: 324, endPoint x: 371, endPoint y: 334, distance: 152.0
click at [371, 334] on div "$691K" at bounding box center [438, 415] width 874 height 502
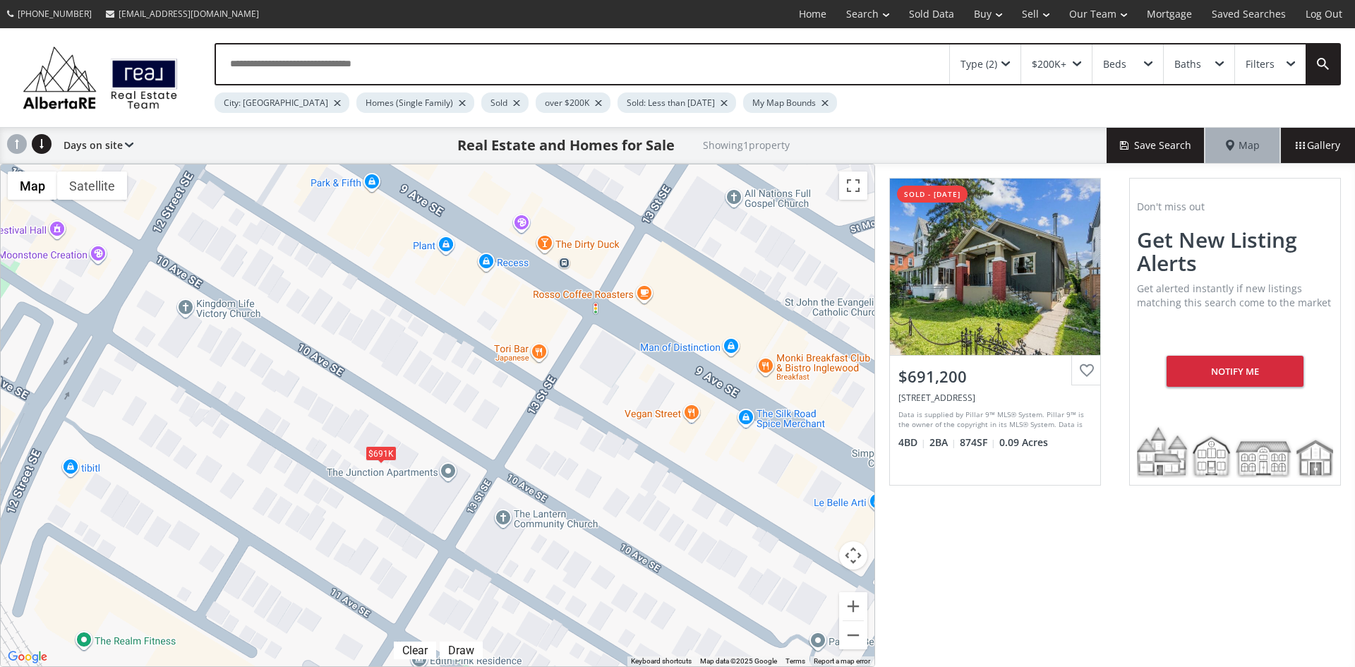
drag, startPoint x: 301, startPoint y: 437, endPoint x: 411, endPoint y: 383, distance: 122.8
click at [411, 383] on div "$691K" at bounding box center [438, 415] width 874 height 502
click at [1007, 60] on div "Type (2)" at bounding box center [985, 64] width 71 height 40
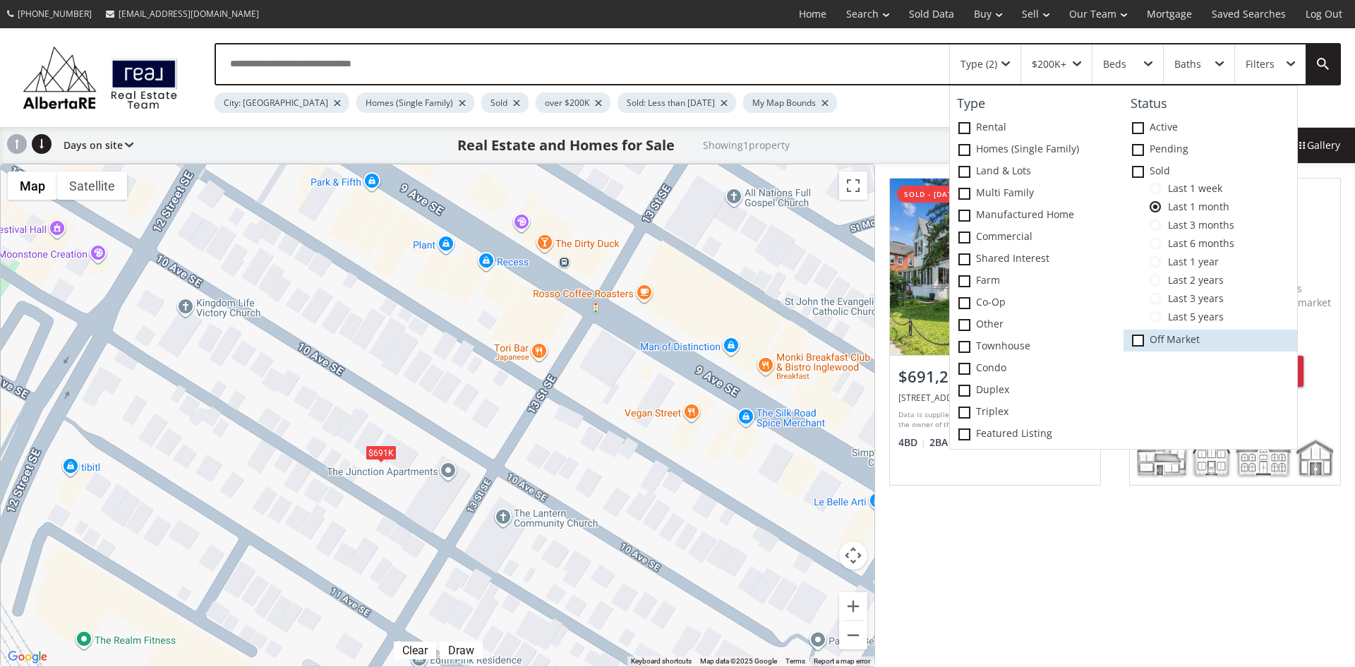
click at [1137, 335] on span at bounding box center [1138, 340] width 12 height 12
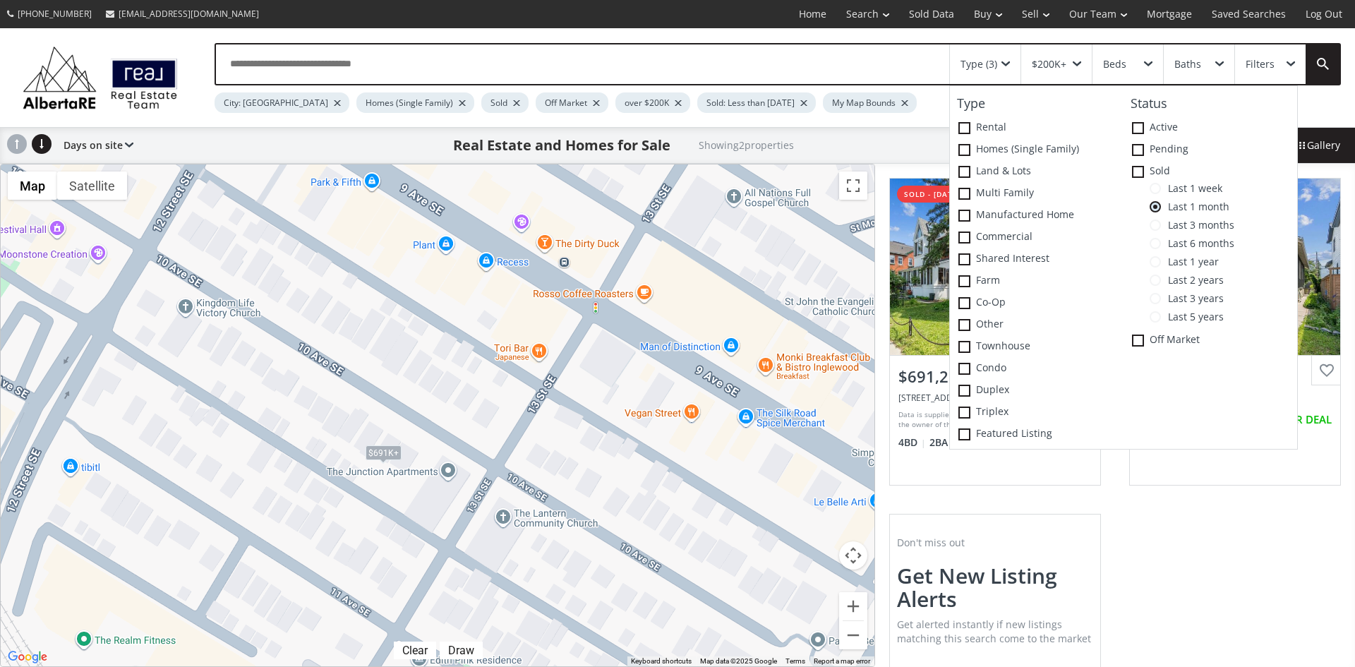
click at [735, 443] on div "$691K+ $691K+" at bounding box center [438, 415] width 874 height 502
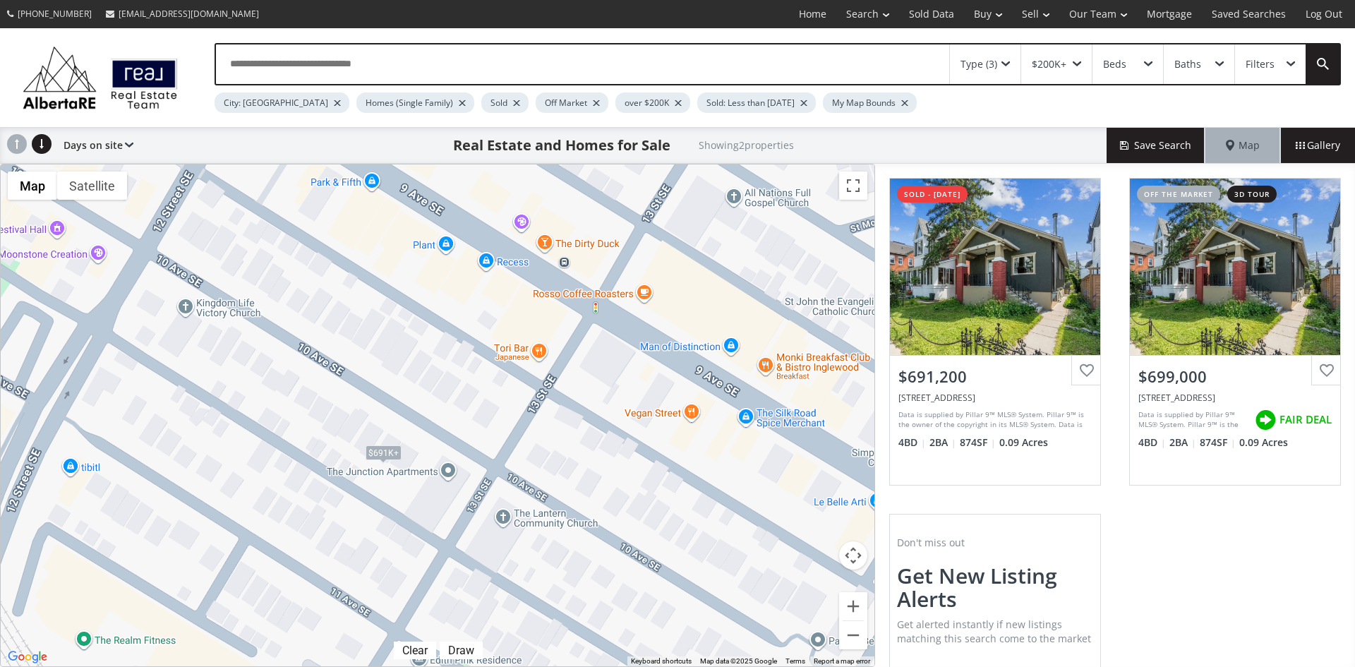
click at [1003, 59] on div "Type (3)" at bounding box center [985, 64] width 71 height 40
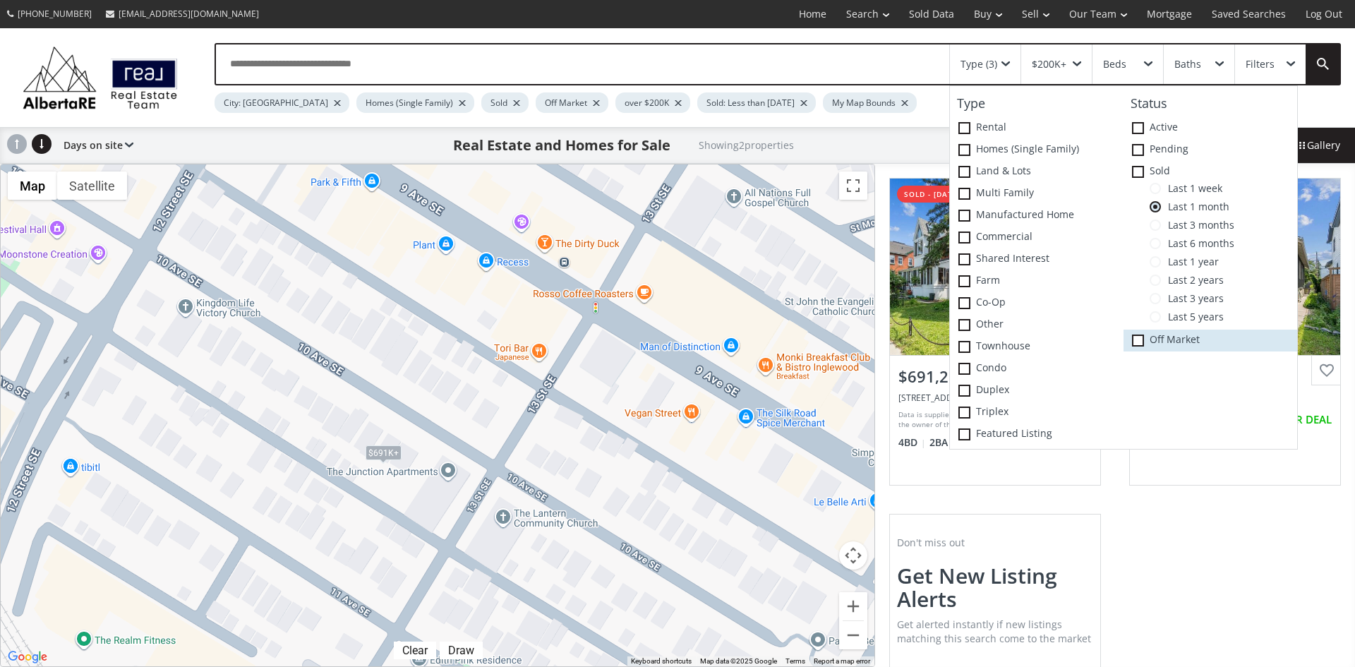
click at [0, 0] on icon at bounding box center [0, 0] width 0 height 0
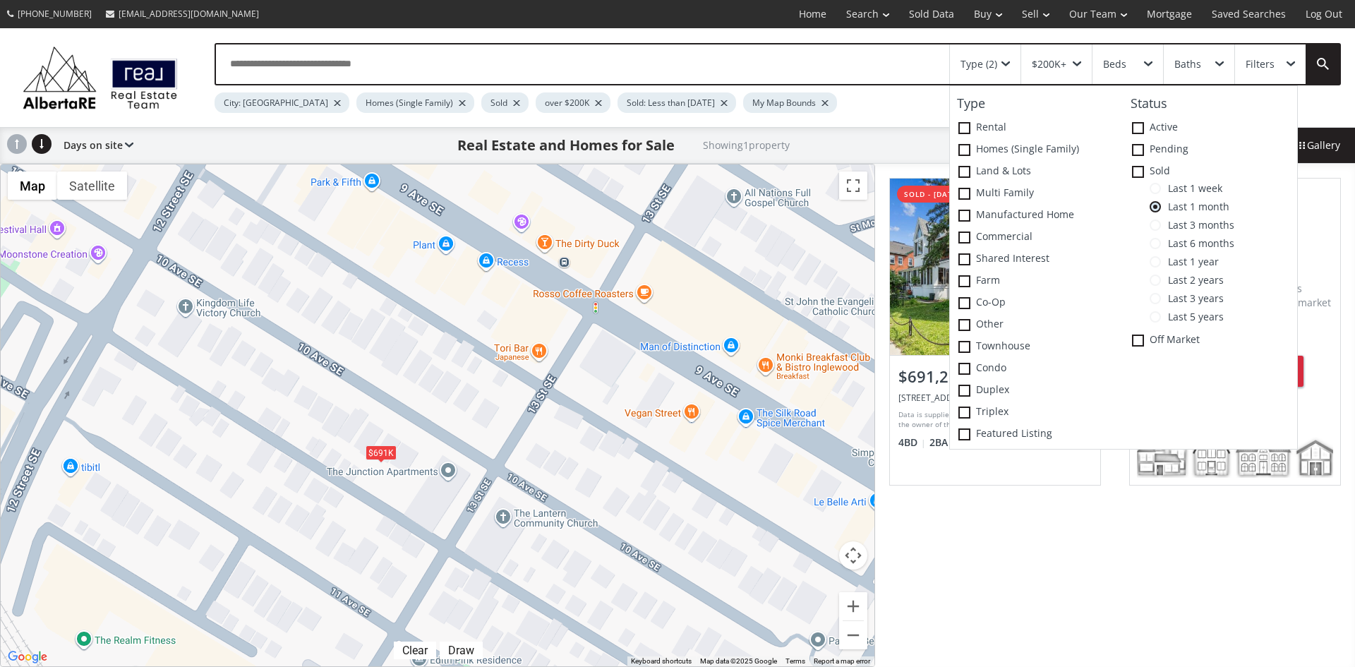
click at [1082, 540] on div "[STREET_ADDRESS] sold - [DATE] View Photos & Details $691,200 [STREET_ADDRESS] …" at bounding box center [1115, 415] width 480 height 503
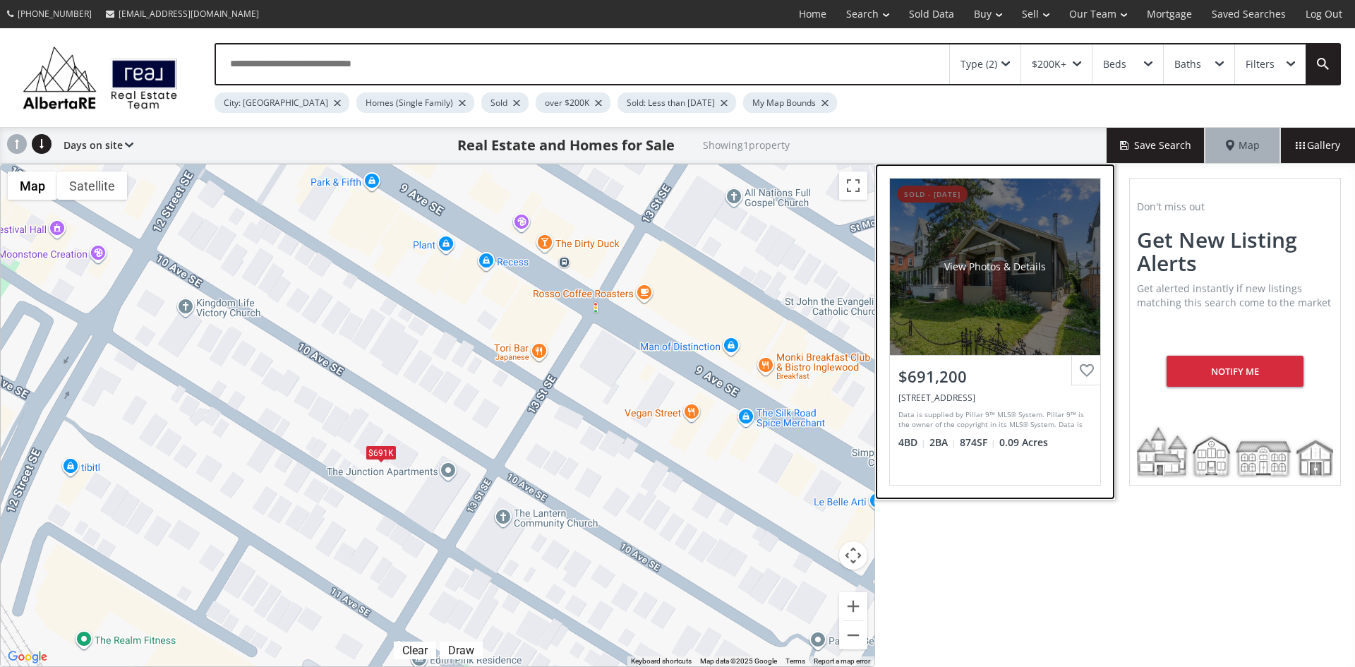
click at [997, 255] on div "View Photos & Details" at bounding box center [995, 267] width 210 height 176
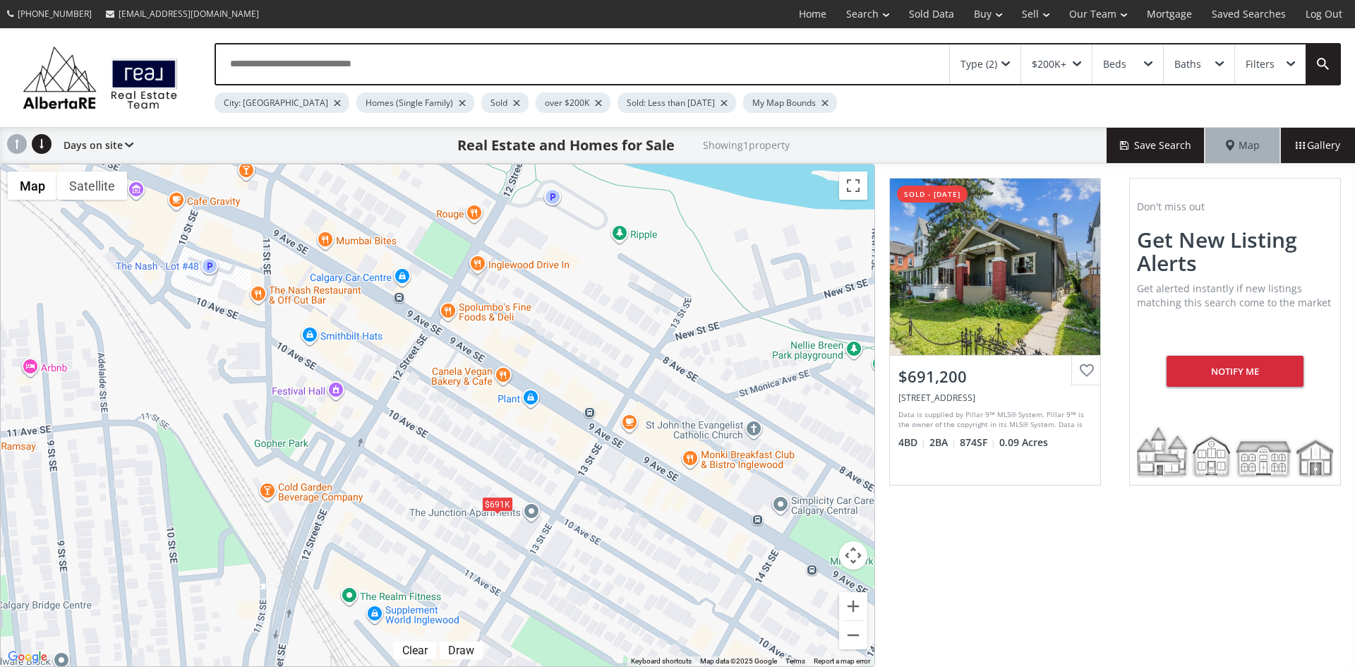
drag, startPoint x: 585, startPoint y: 252, endPoint x: 611, endPoint y: 406, distance: 156.0
click at [611, 406] on div "$691K" at bounding box center [438, 415] width 874 height 502
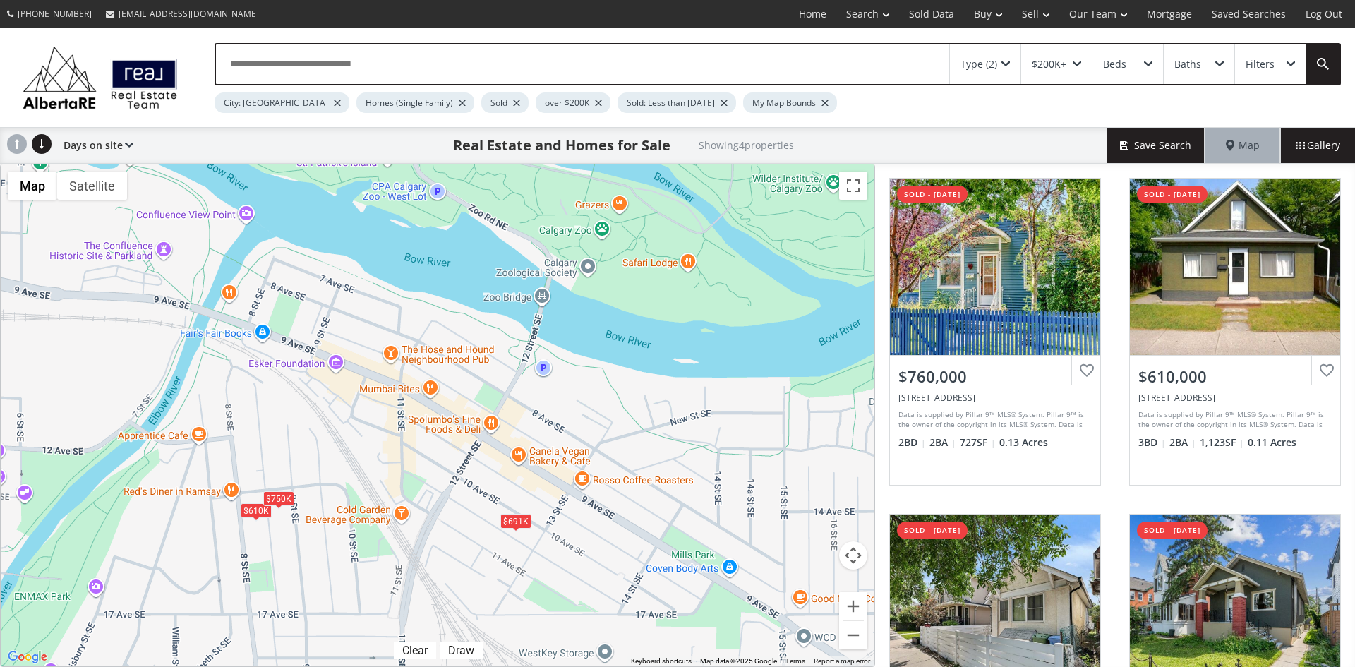
drag, startPoint x: 750, startPoint y: 262, endPoint x: 645, endPoint y: 363, distance: 145.7
click at [645, 363] on div "$760K $610K $750K $691K" at bounding box center [438, 415] width 874 height 502
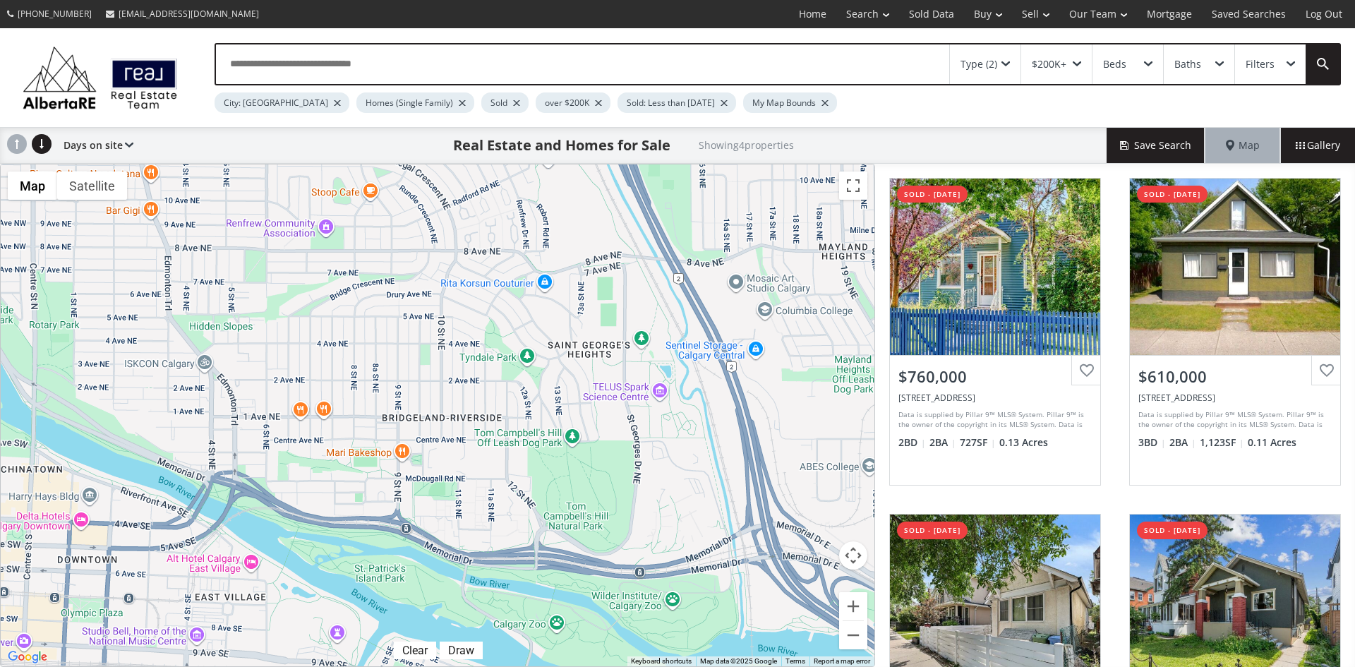
drag, startPoint x: 552, startPoint y: 265, endPoint x: 582, endPoint y: 572, distance: 308.4
click at [582, 572] on div "$760K $610K $750K $691K" at bounding box center [438, 415] width 874 height 502
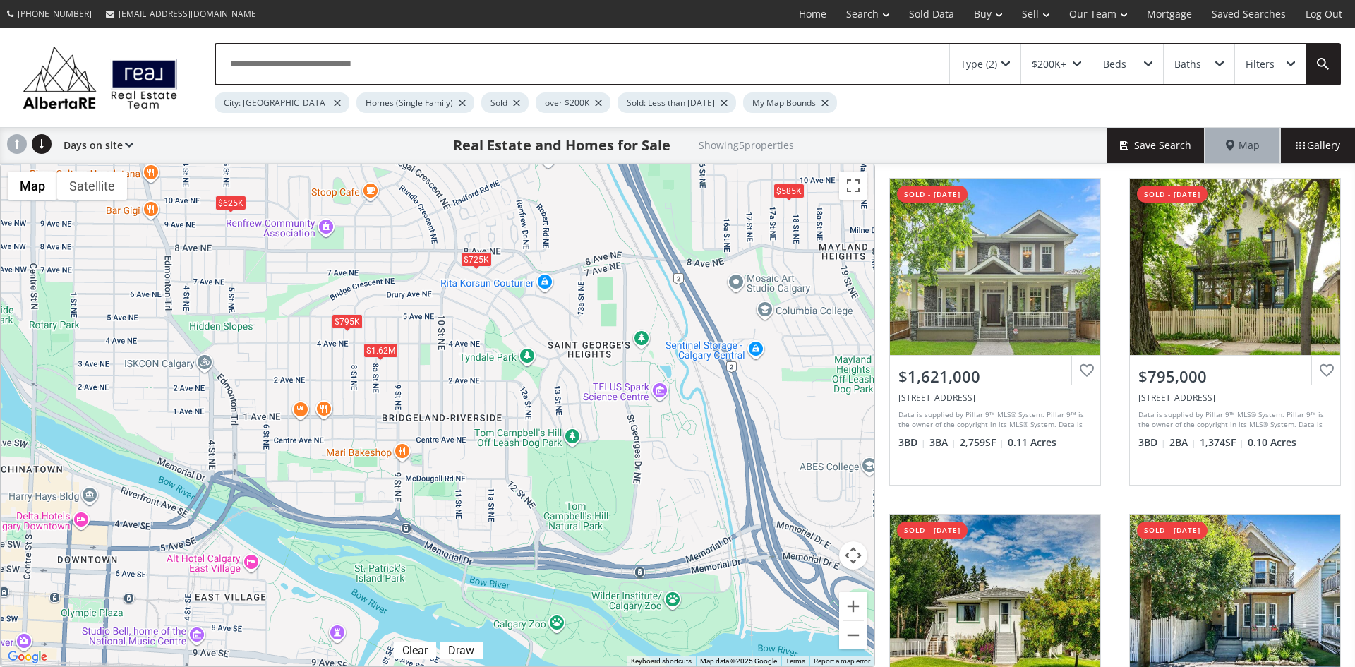
click at [579, 358] on div "$1.62M $795K $725K $625K $585K" at bounding box center [438, 415] width 874 height 502
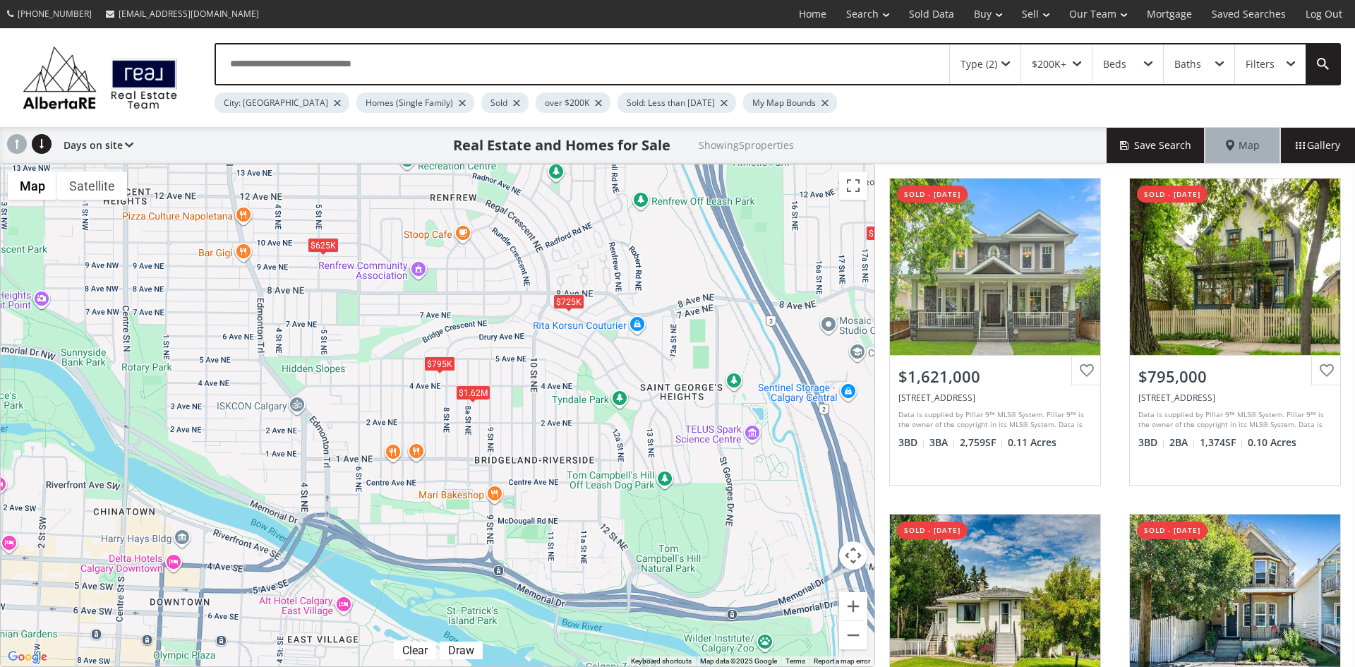
drag, startPoint x: 553, startPoint y: 342, endPoint x: 647, endPoint y: 385, distance: 103.2
click at [647, 385] on div "$1.62M $795K $725K $625K $585K" at bounding box center [438, 415] width 874 height 502
click at [1004, 67] on div "Type (2)" at bounding box center [985, 64] width 71 height 40
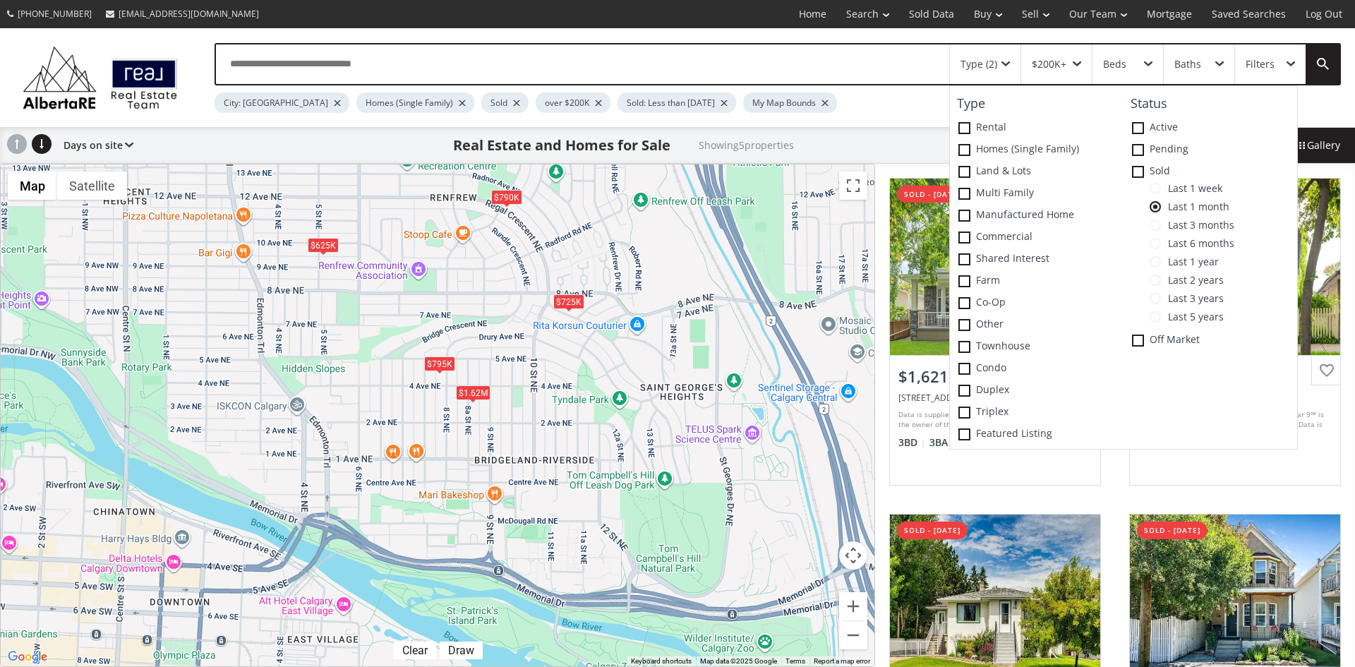
click at [1156, 226] on span at bounding box center [1154, 224] width 11 height 11
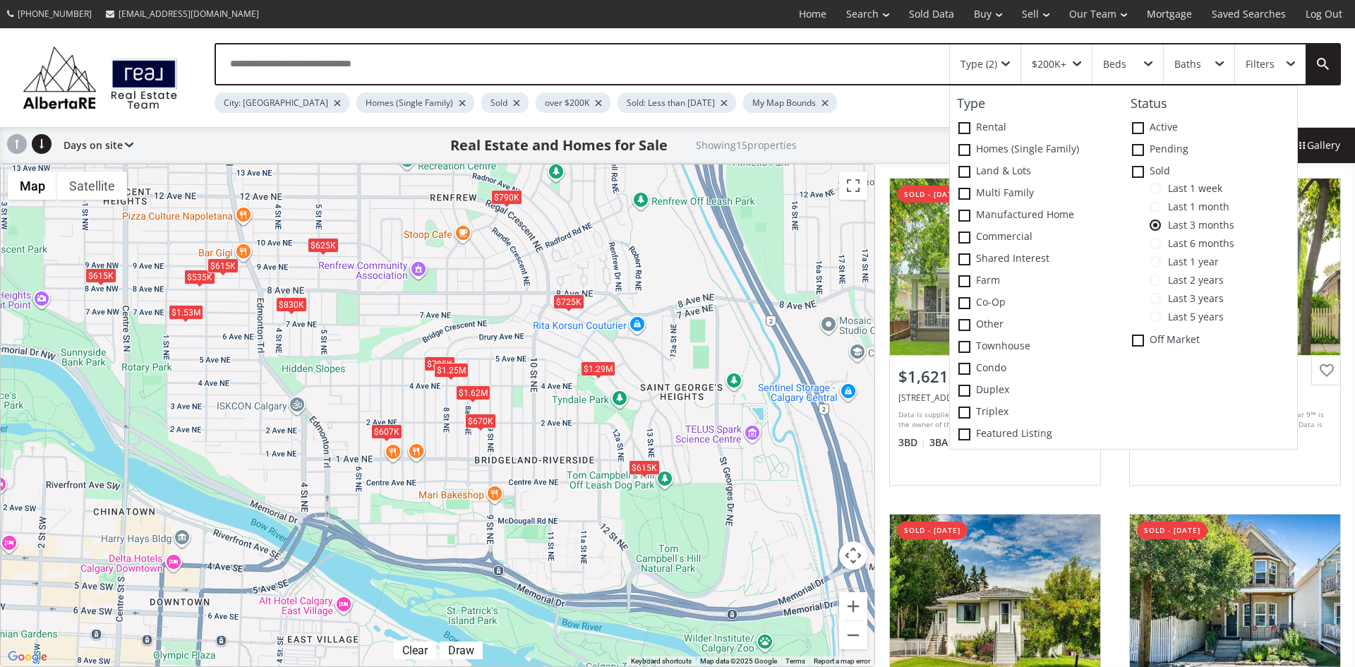
click at [477, 419] on div "$670K" at bounding box center [480, 420] width 31 height 15
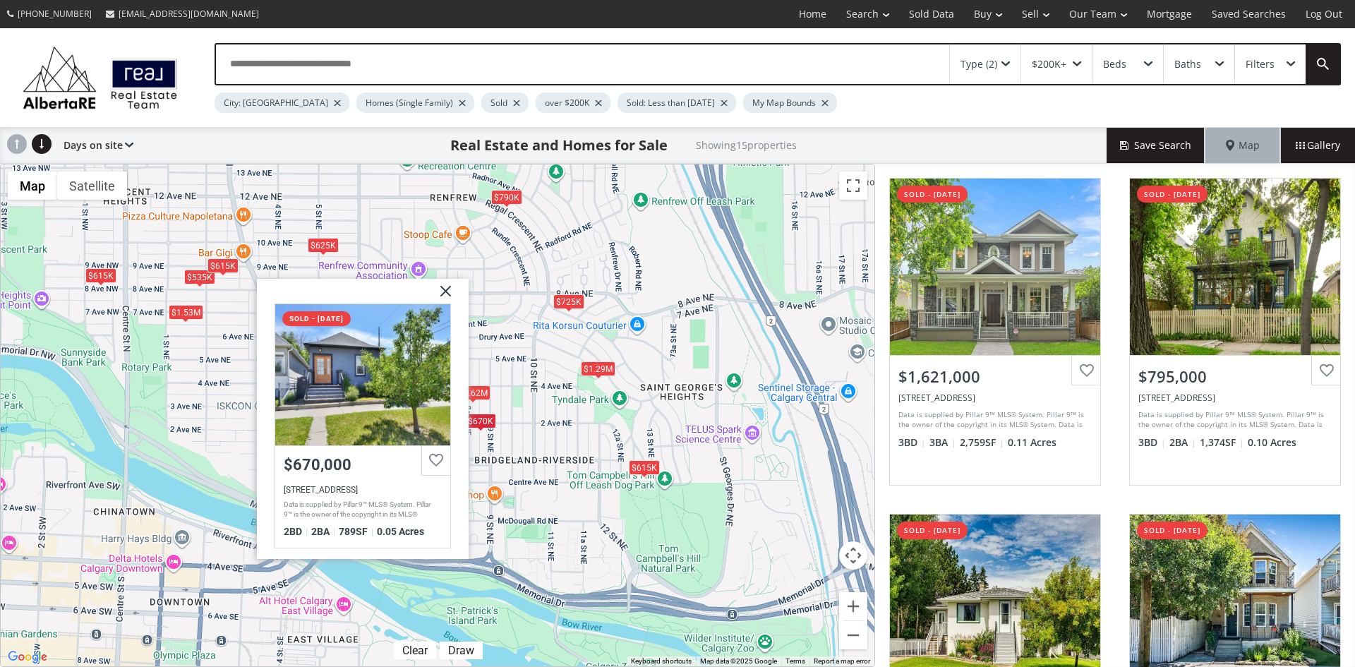
click at [446, 294] on img at bounding box center [440, 295] width 35 height 35
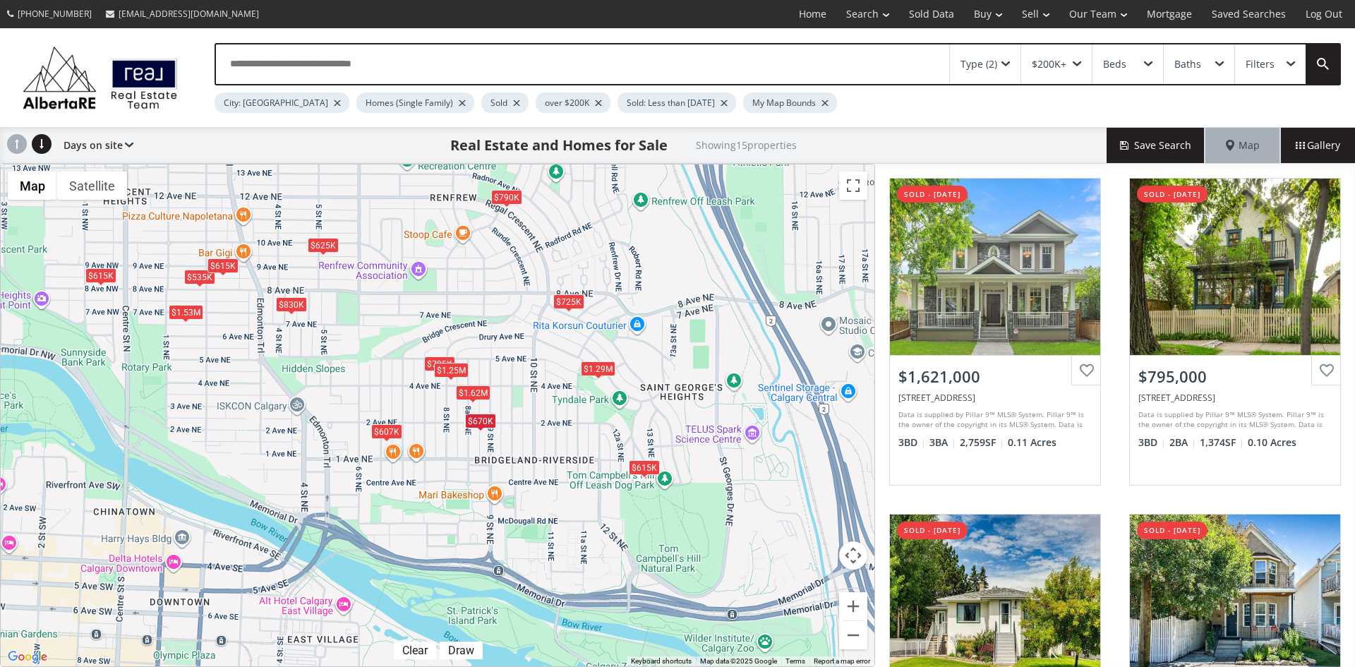
click at [382, 428] on div "$607K" at bounding box center [386, 431] width 31 height 15
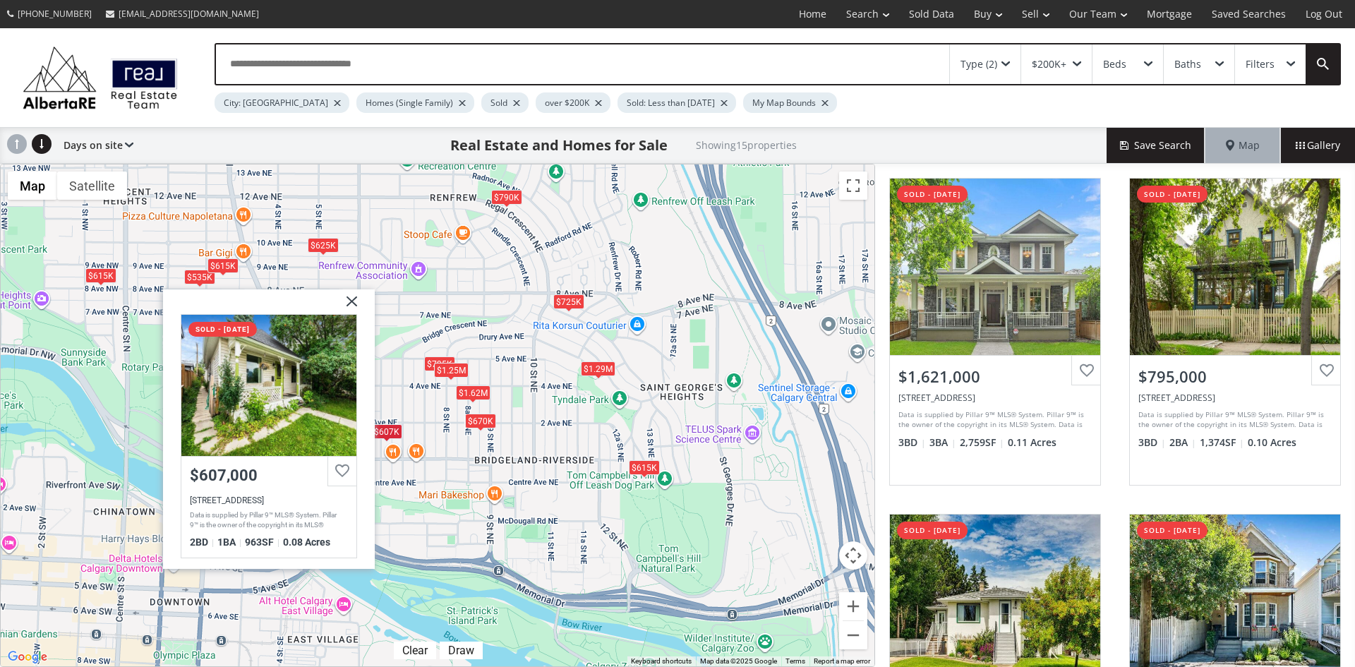
click at [349, 297] on img at bounding box center [346, 306] width 35 height 35
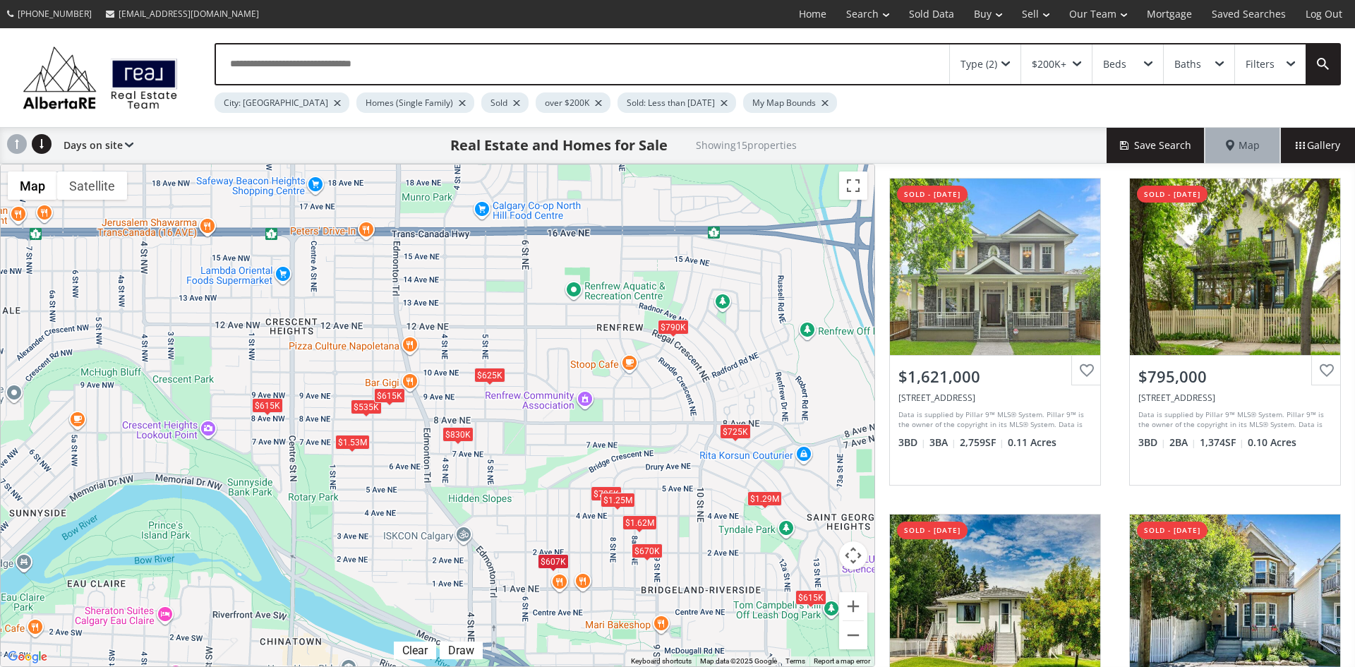
drag, startPoint x: 498, startPoint y: 261, endPoint x: 665, endPoint y: 396, distance: 214.8
click at [665, 396] on div "$1.62M $795K $725K $625K $790K $607K $1.25M $1.29M $615K $535K $670K $615K $830…" at bounding box center [438, 415] width 874 height 502
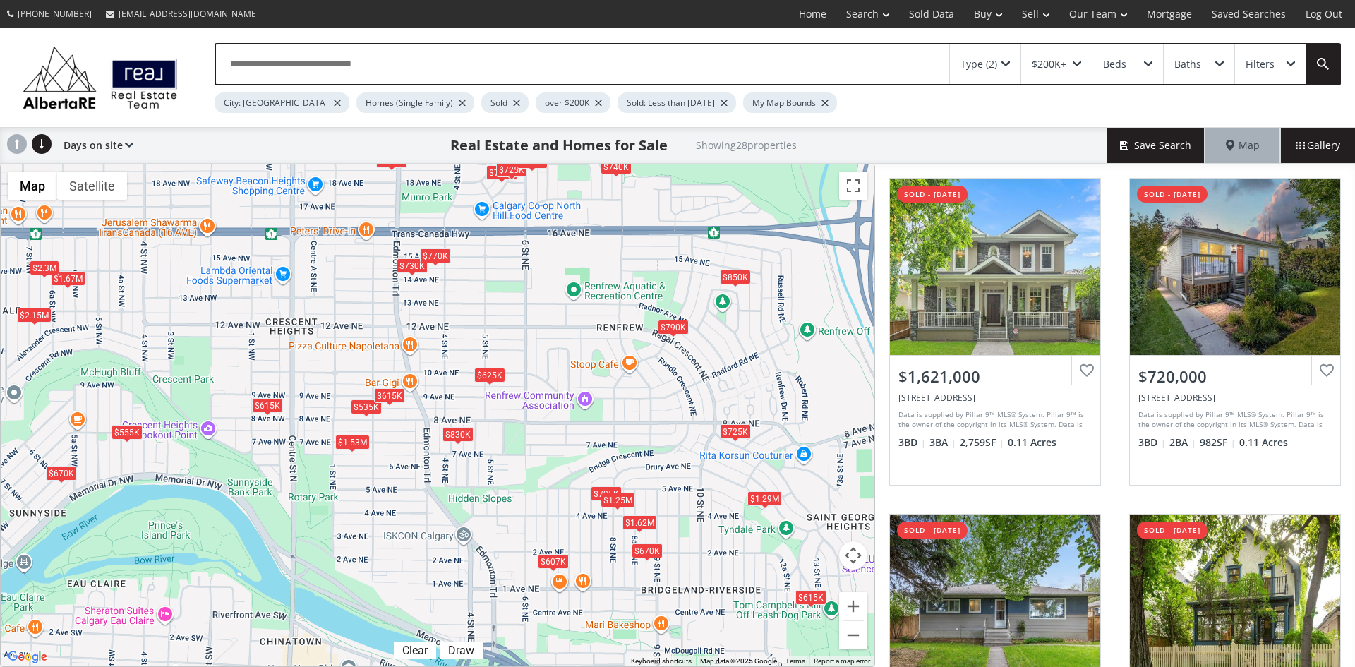
click at [493, 373] on div "$625K" at bounding box center [489, 374] width 31 height 15
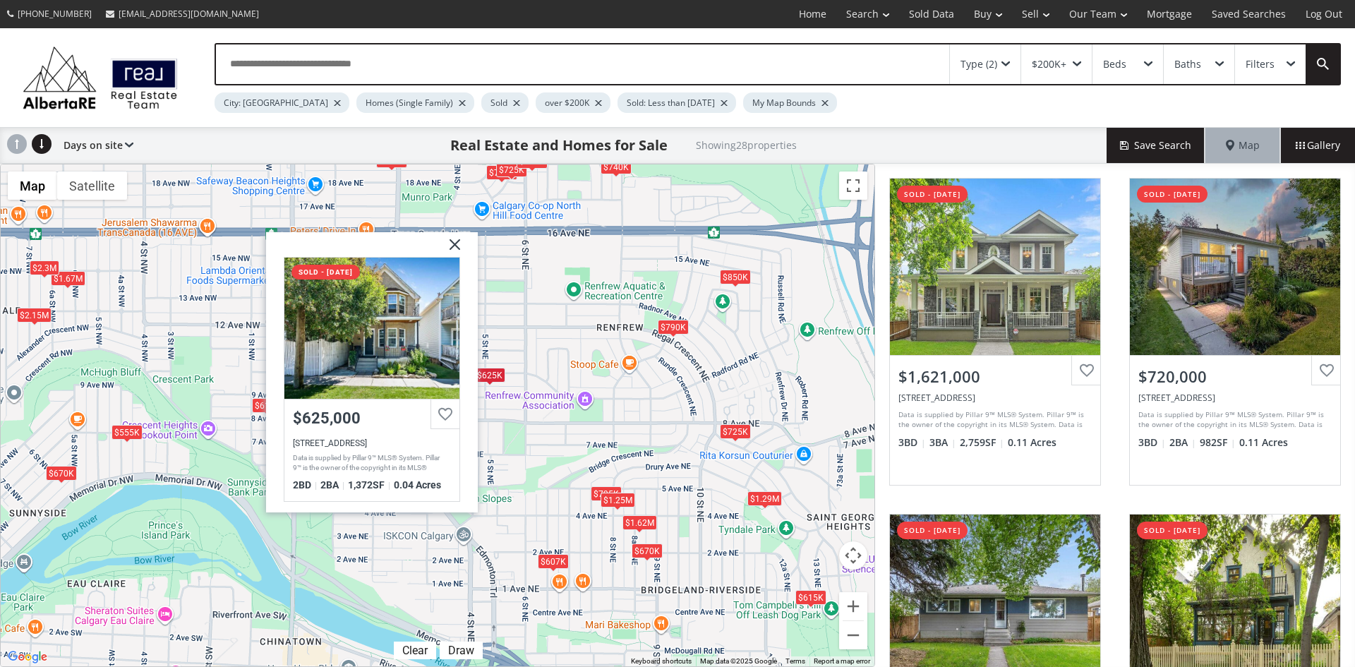
click at [460, 246] on img at bounding box center [449, 249] width 35 height 35
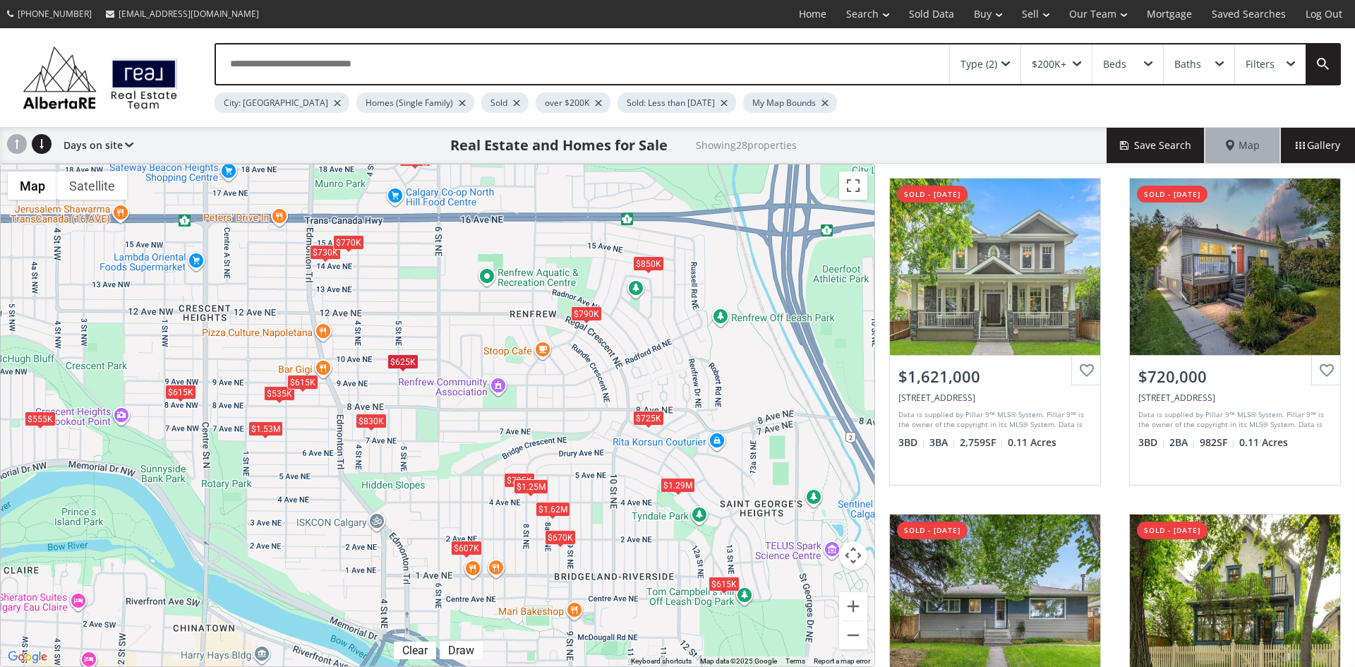
drag, startPoint x: 790, startPoint y: 466, endPoint x: 630, endPoint y: 440, distance: 162.3
click at [630, 440] on div "$1.62M $720K $740K $795K $725K $625K $1.67M $790K $670K $607K $1.25M $1.29M $2.…" at bounding box center [438, 415] width 874 height 502
